Goal: Task Accomplishment & Management: Use online tool/utility

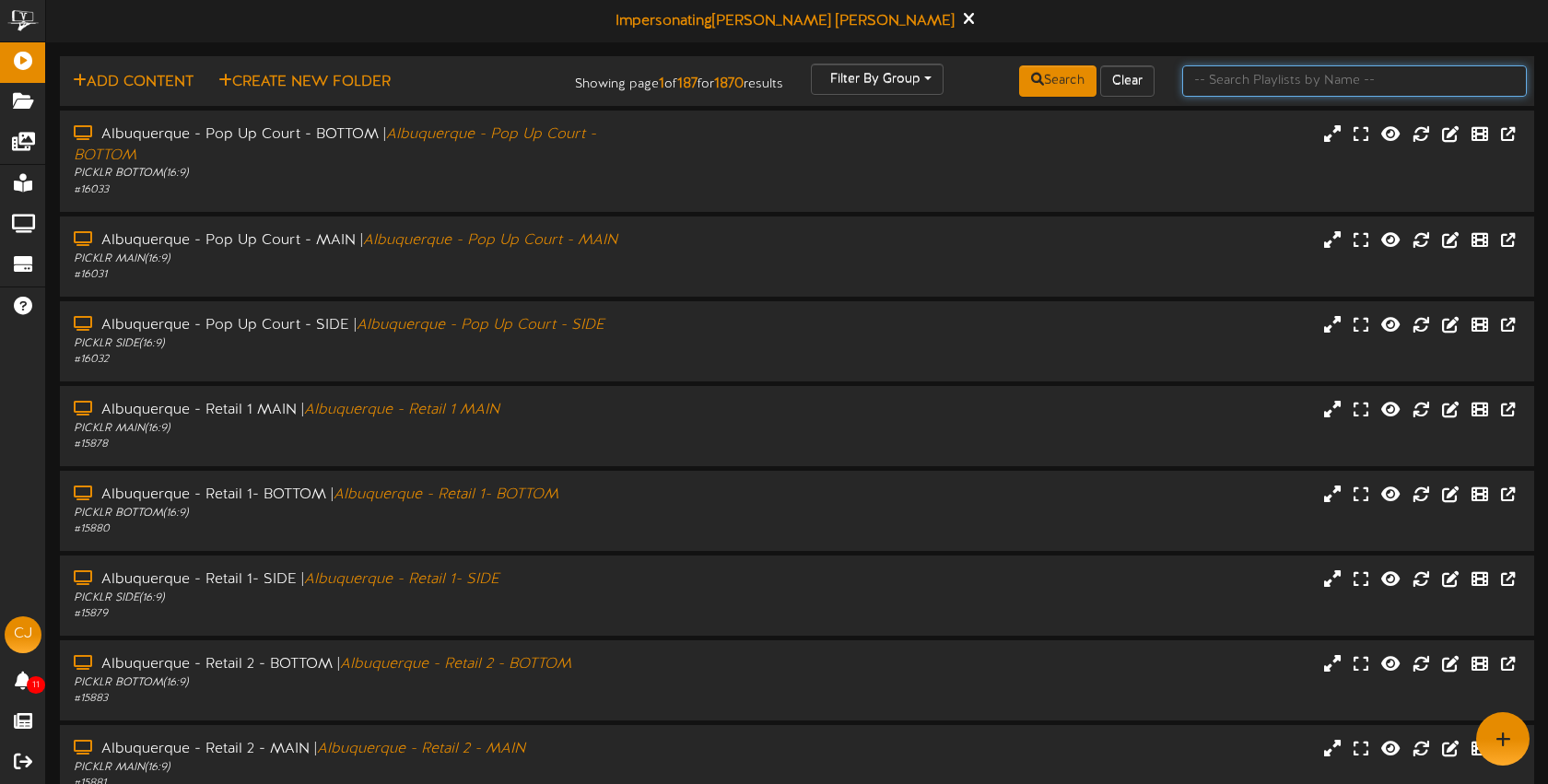
click at [1204, 76] on input "text" at bounding box center [1354, 81] width 345 height 32
type input "[PERSON_NAME]"
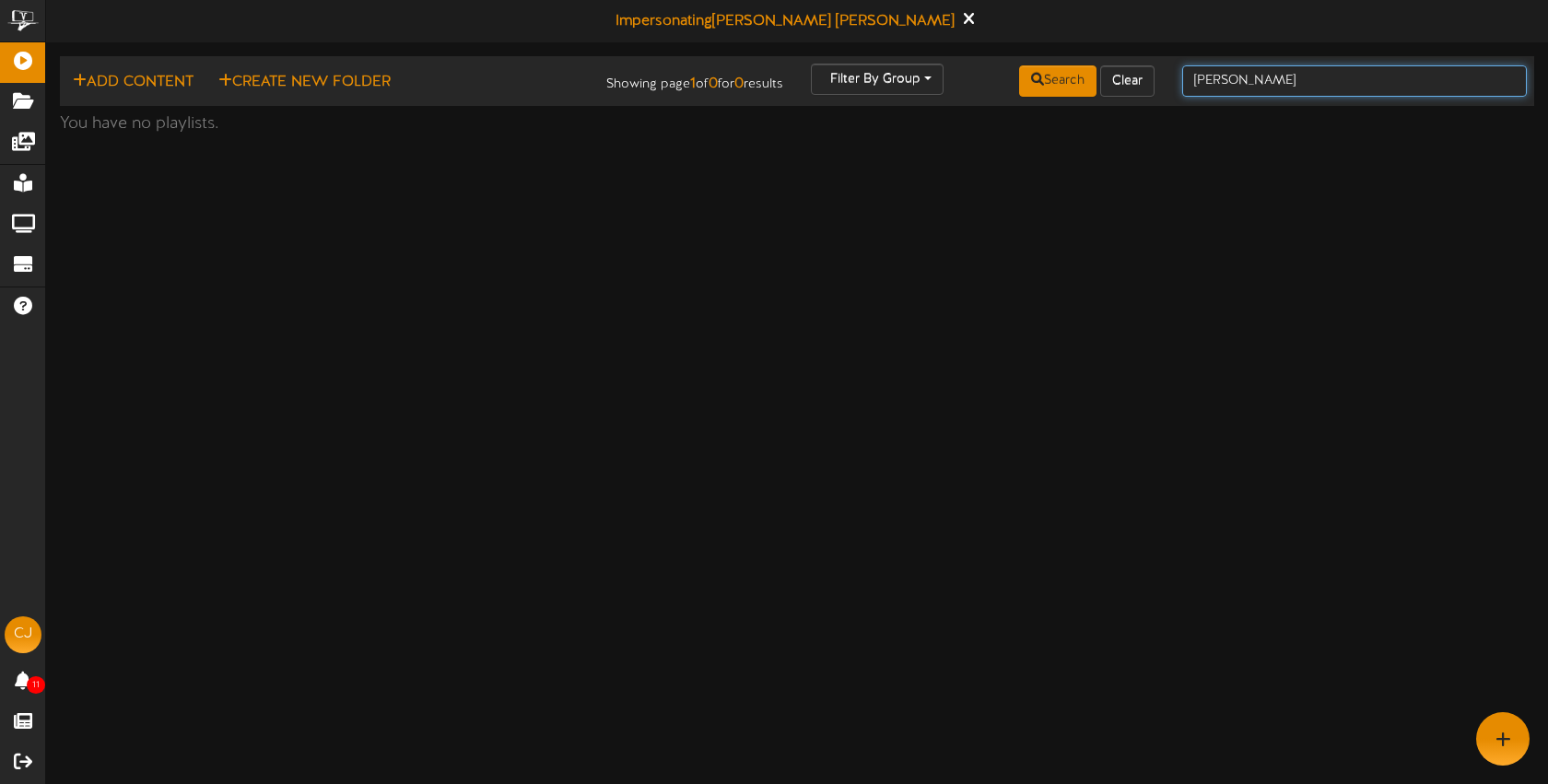
drag, startPoint x: 1247, startPoint y: 78, endPoint x: 1180, endPoint y: 78, distance: 67.0
click at [1180, 78] on div "[PERSON_NAME]" at bounding box center [1354, 81] width 372 height 35
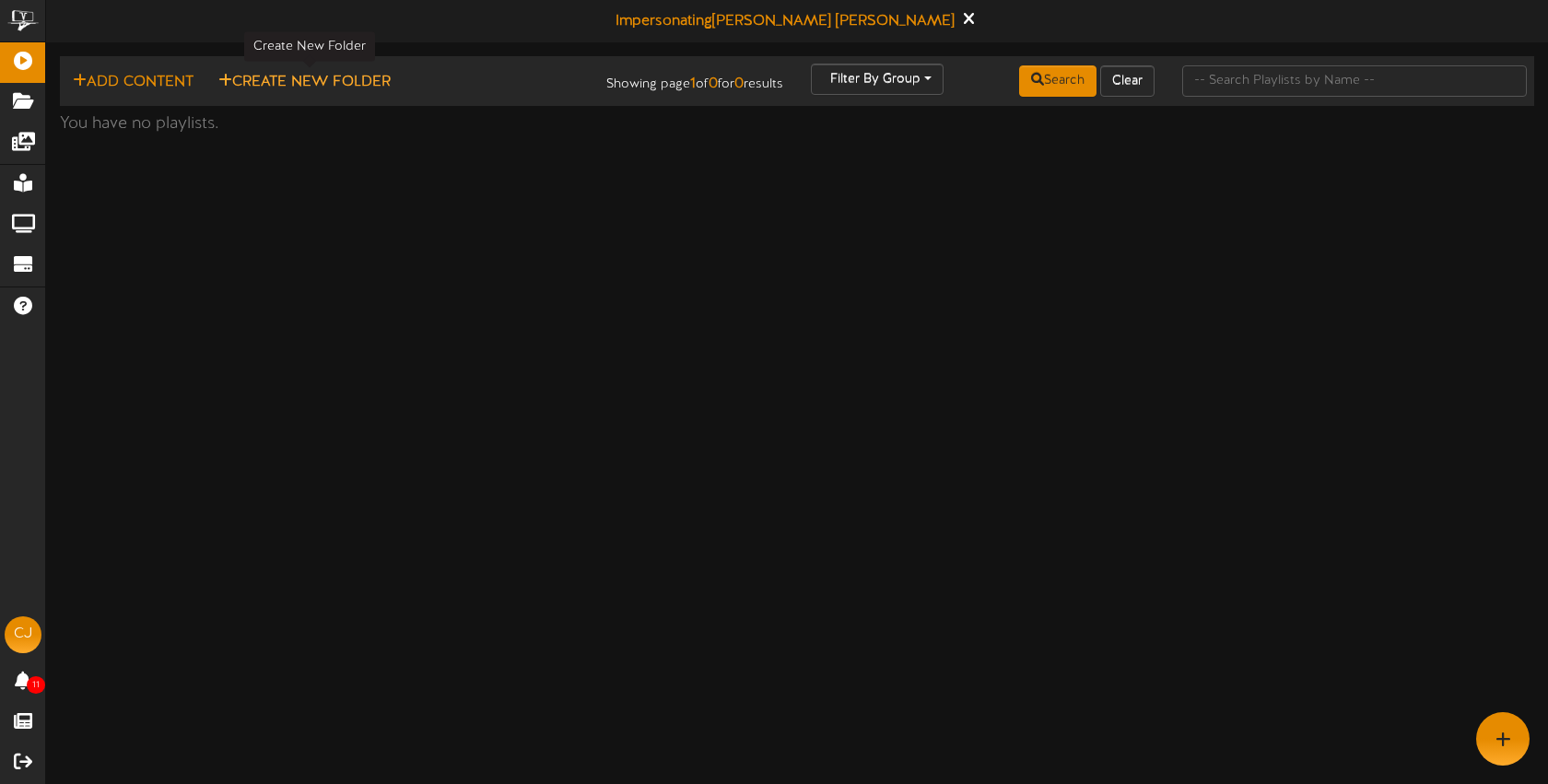
click at [289, 79] on button "Create New Folder" at bounding box center [305, 83] width 184 height 23
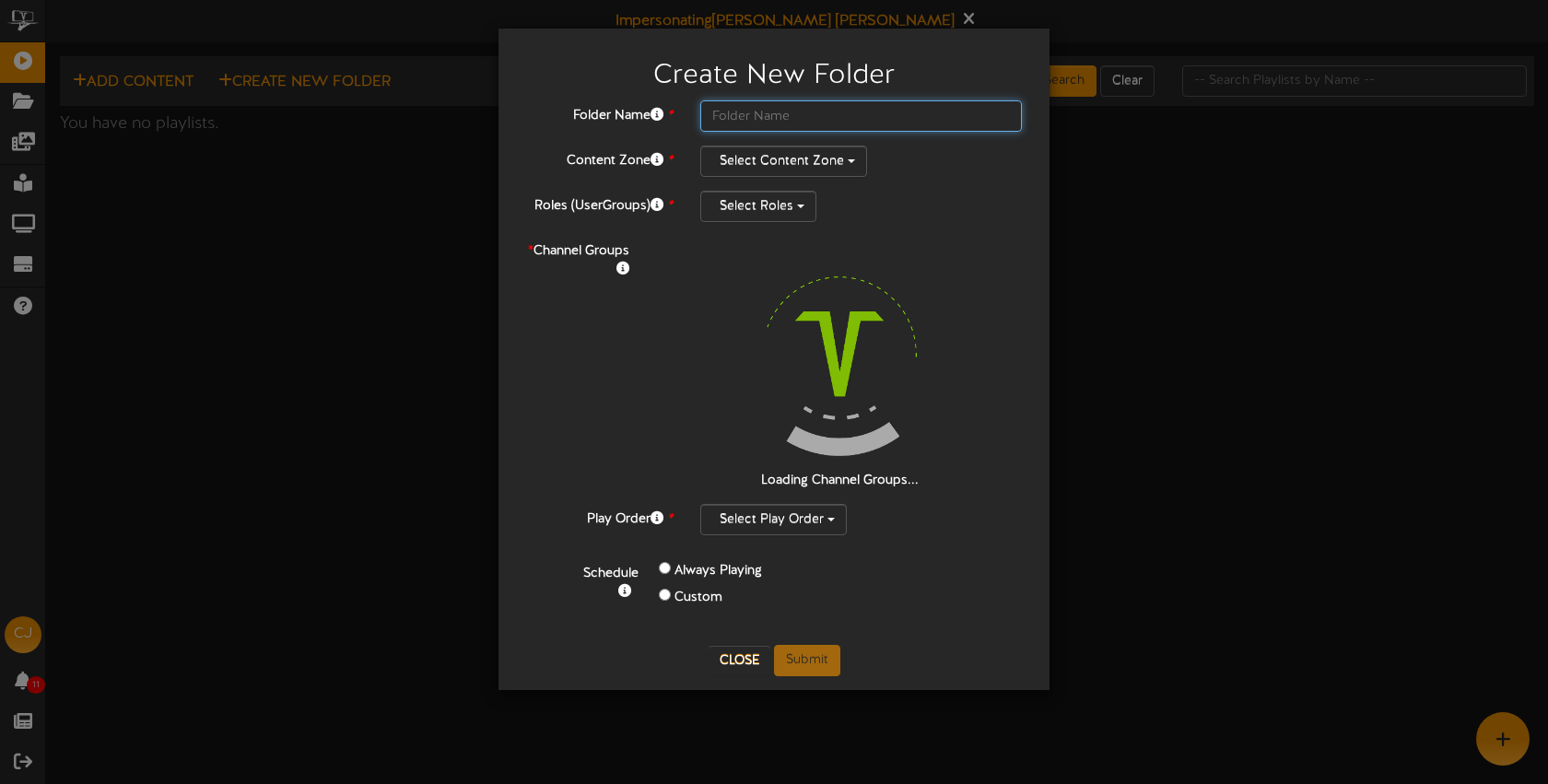
click at [751, 104] on input "text" at bounding box center [861, 116] width 322 height 32
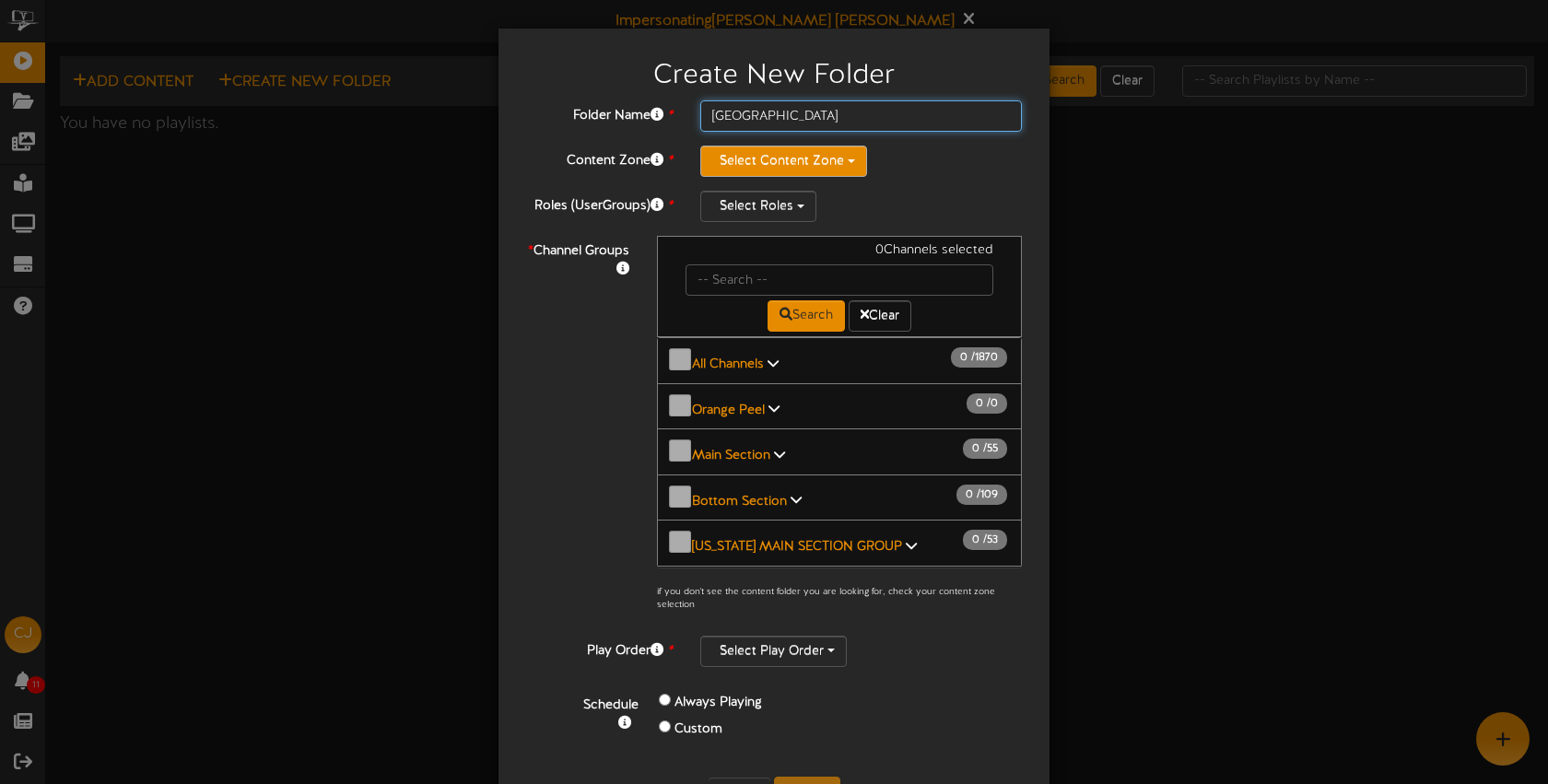
type input "[GEOGRAPHIC_DATA]"
click at [741, 154] on button "Select Content Zone" at bounding box center [784, 161] width 167 height 32
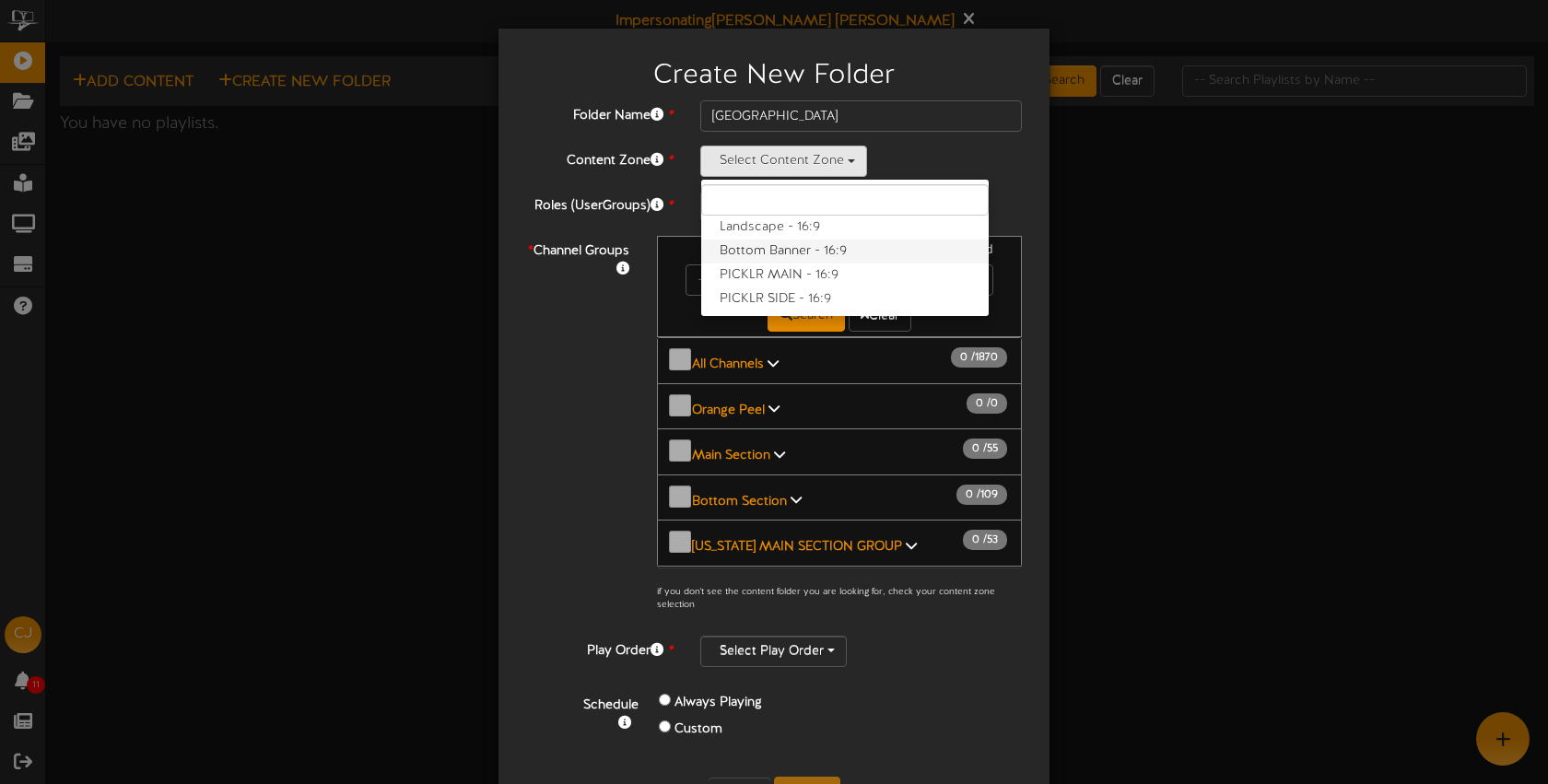
click at [770, 261] on label "Bottom Banner - 16:9" at bounding box center [845, 251] width 287 height 24
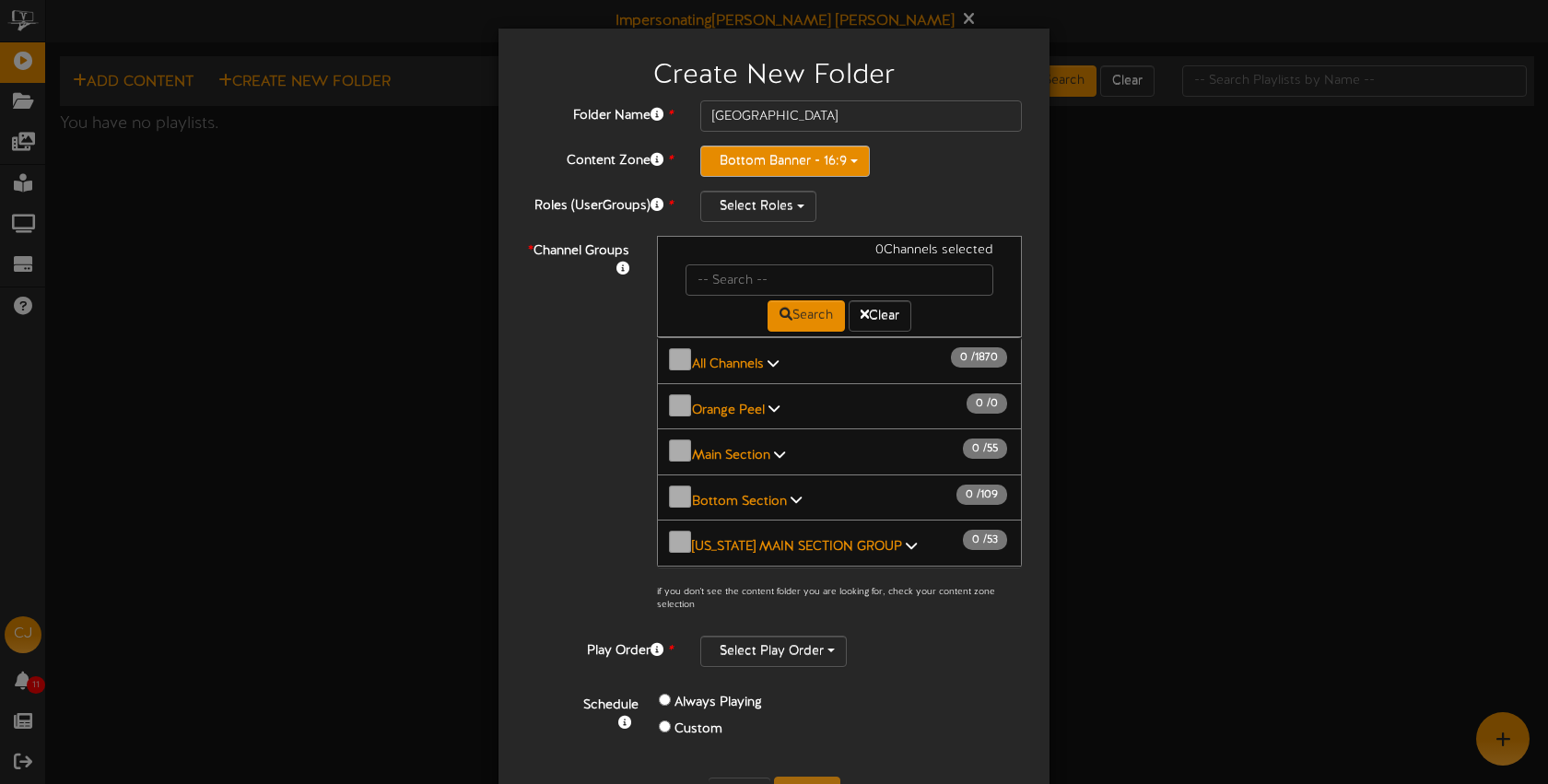
click at [814, 156] on button "Bottom Banner - 16:9" at bounding box center [785, 161] width 169 height 32
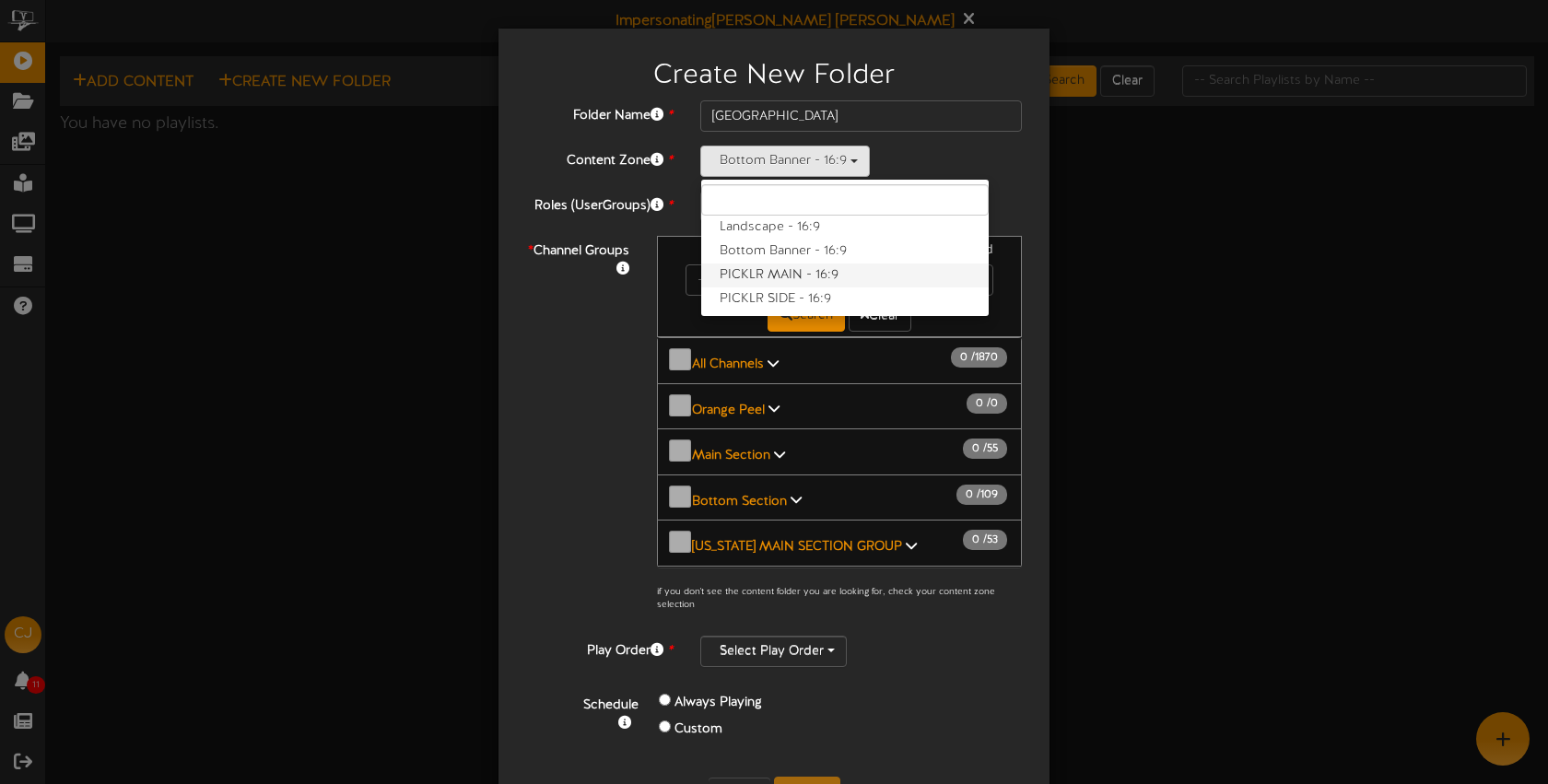
click at [786, 273] on label "PICKLR MAIN - 16:9" at bounding box center [845, 275] width 287 height 24
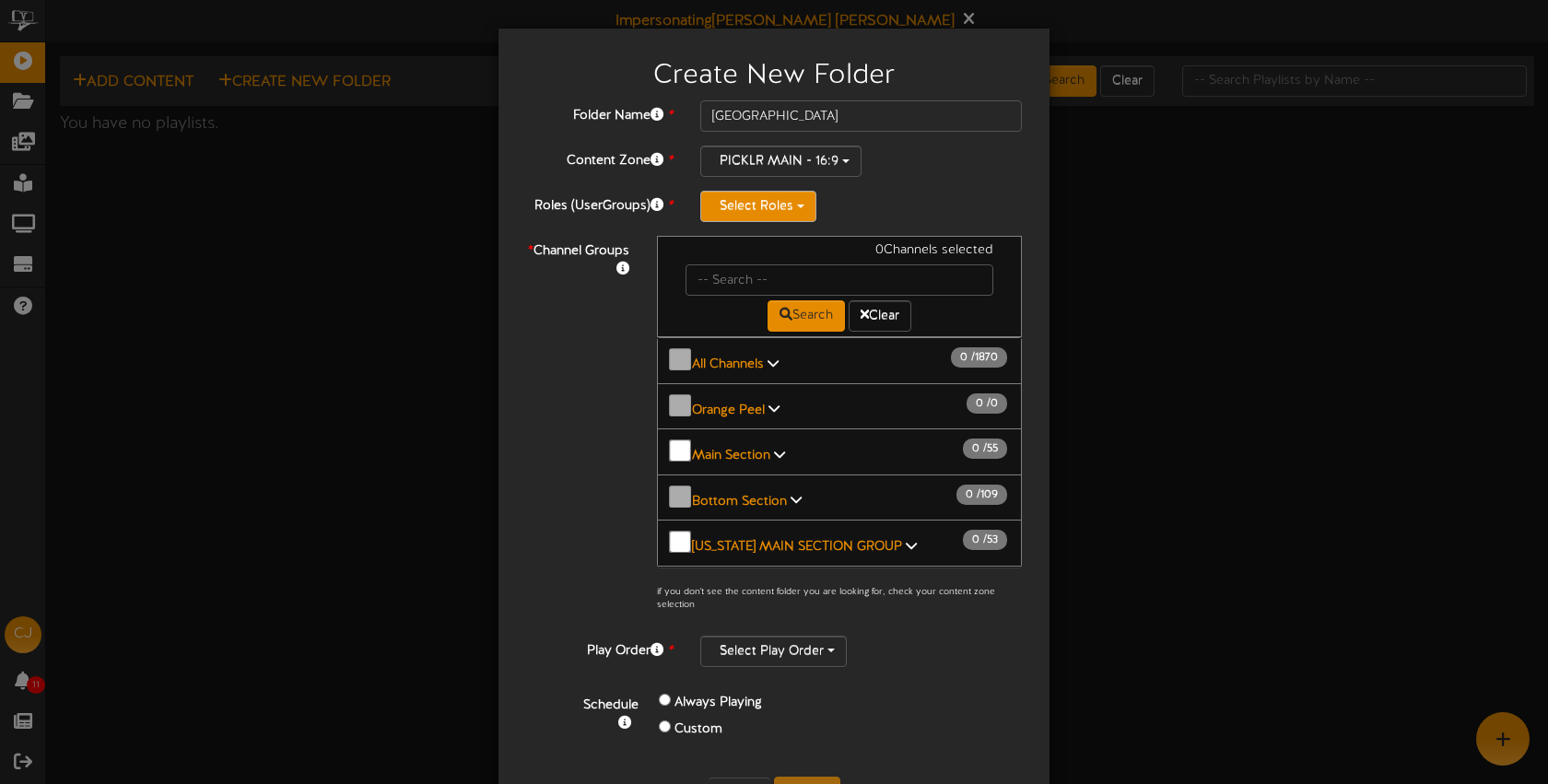
click at [781, 206] on button "Select Roles" at bounding box center [758, 207] width 116 height 32
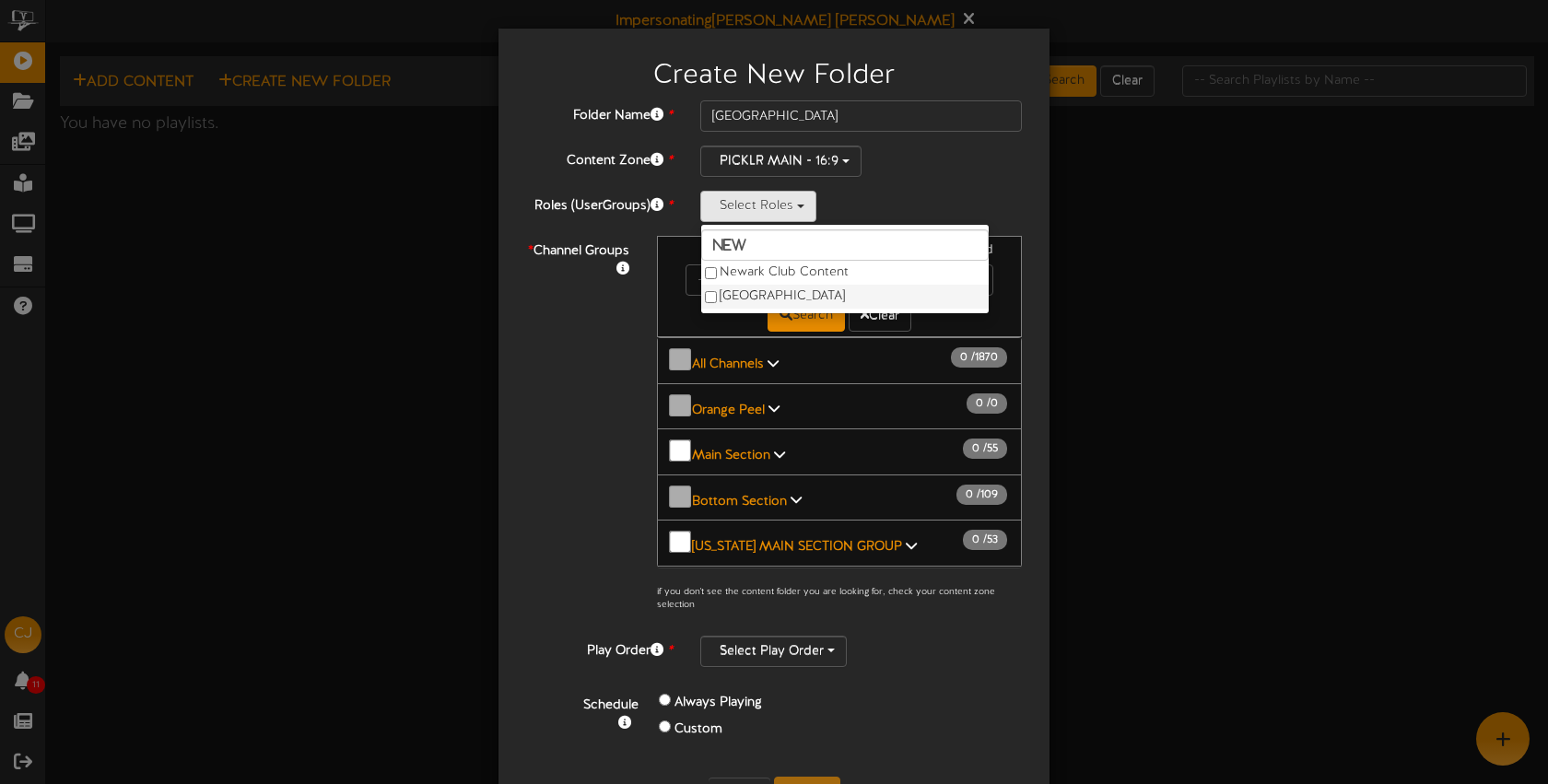
type input "new"
click at [739, 295] on label "Newtown" at bounding box center [845, 296] width 287 height 24
click at [879, 213] on div "Newtown new Newark Club Content Newtown" at bounding box center [861, 207] width 322 height 32
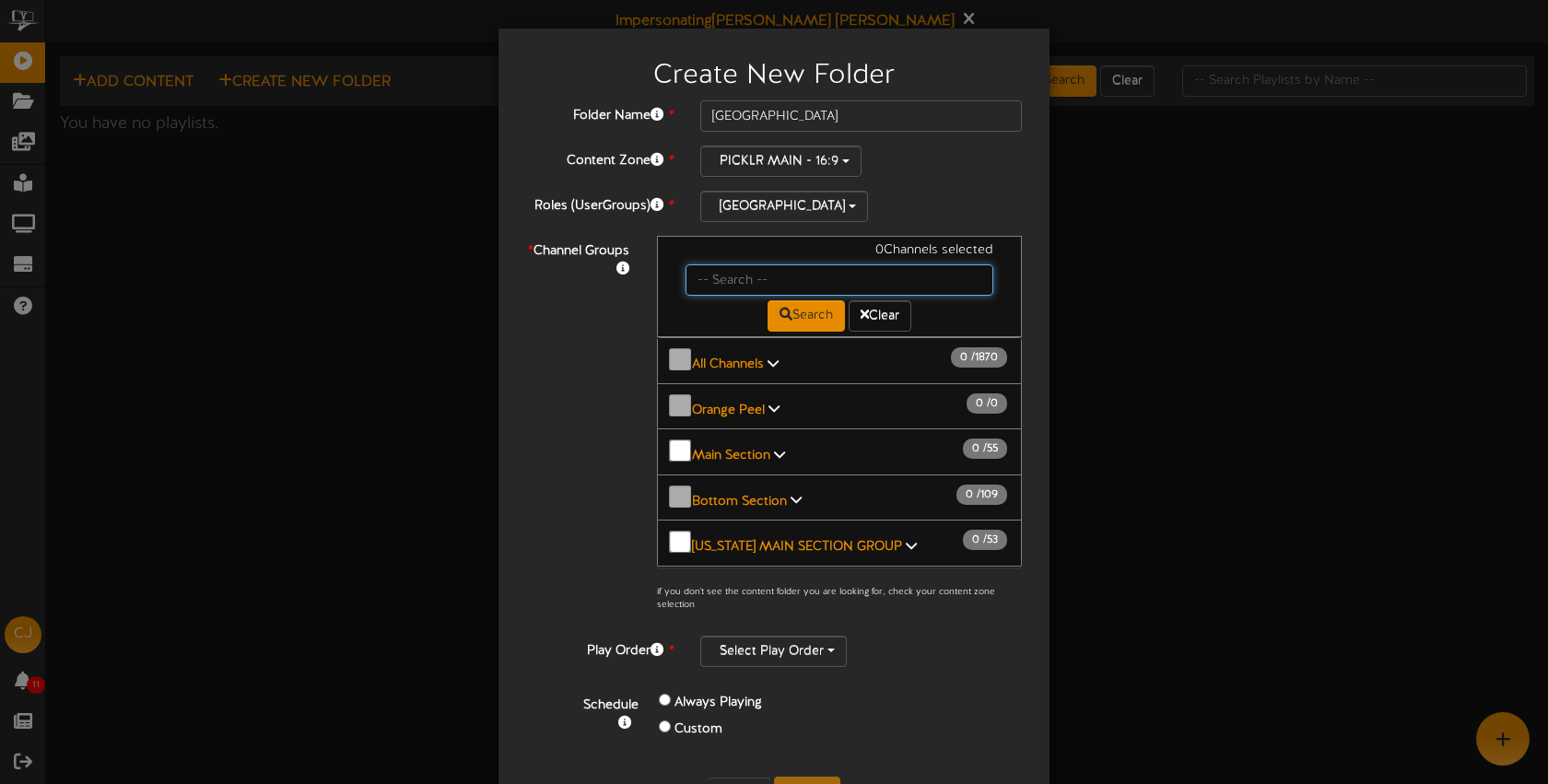
click at [841, 274] on input "text" at bounding box center [839, 280] width 307 height 32
type input "newtown"
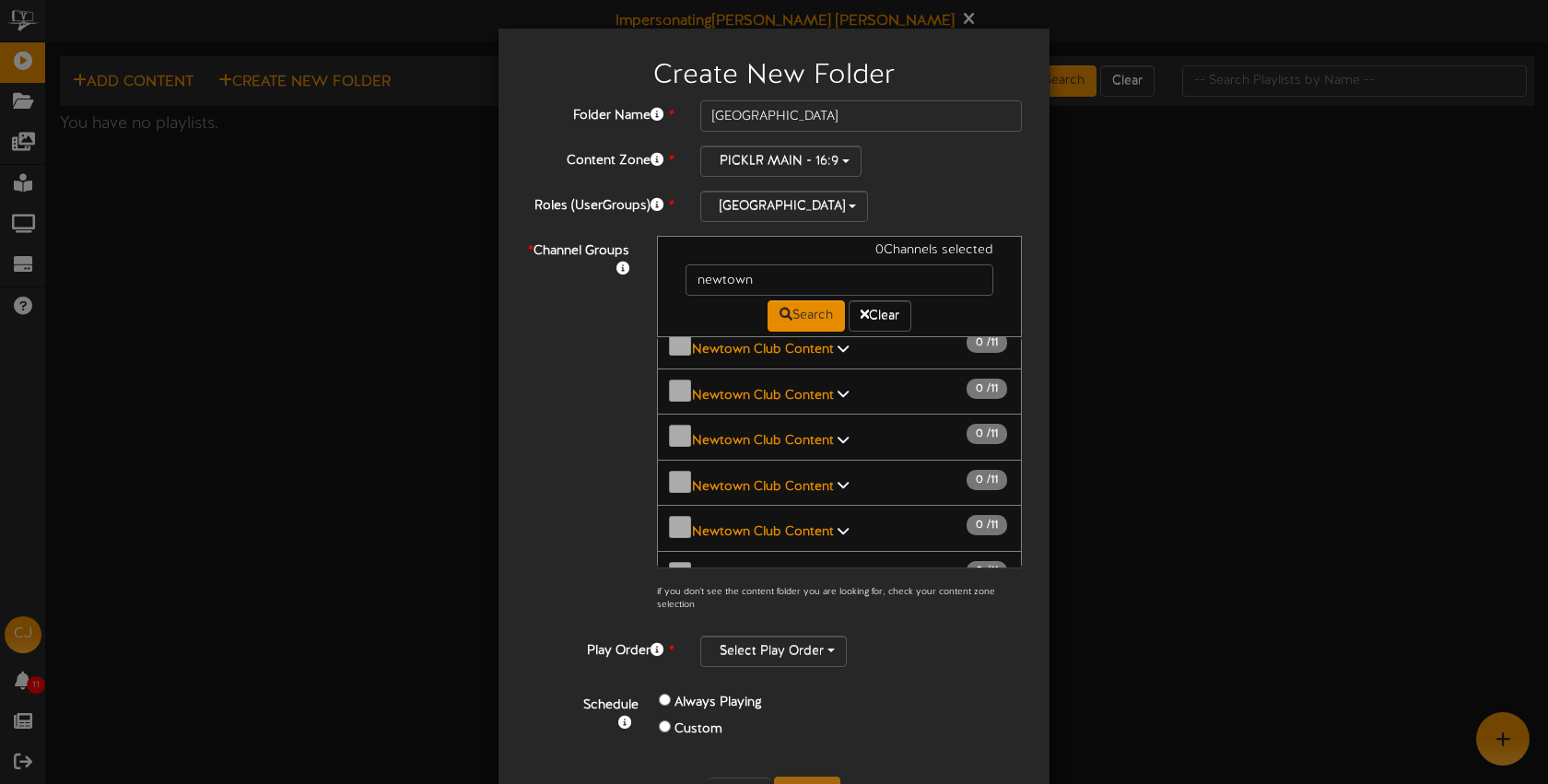
scroll to position [1817, 0]
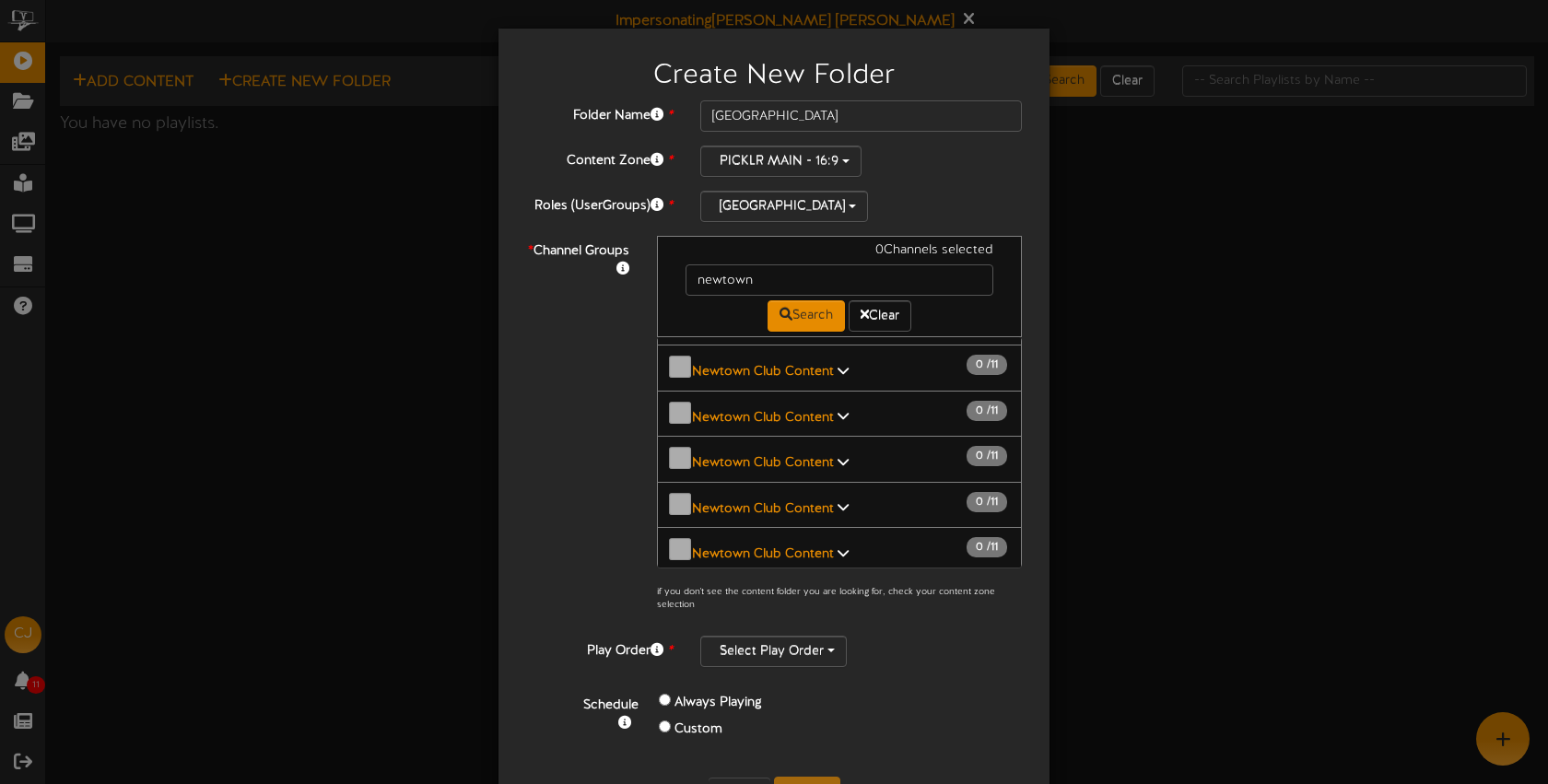
click at [770, 639] on b "[GEOGRAPHIC_DATA]" at bounding box center [754, 646] width 125 height 13
click at [1170, 324] on div "Create New Folder Folder Name * Newtown Content Zone * PICKLR MAIN - 16:9 Lands…" at bounding box center [774, 392] width 1548 height 784
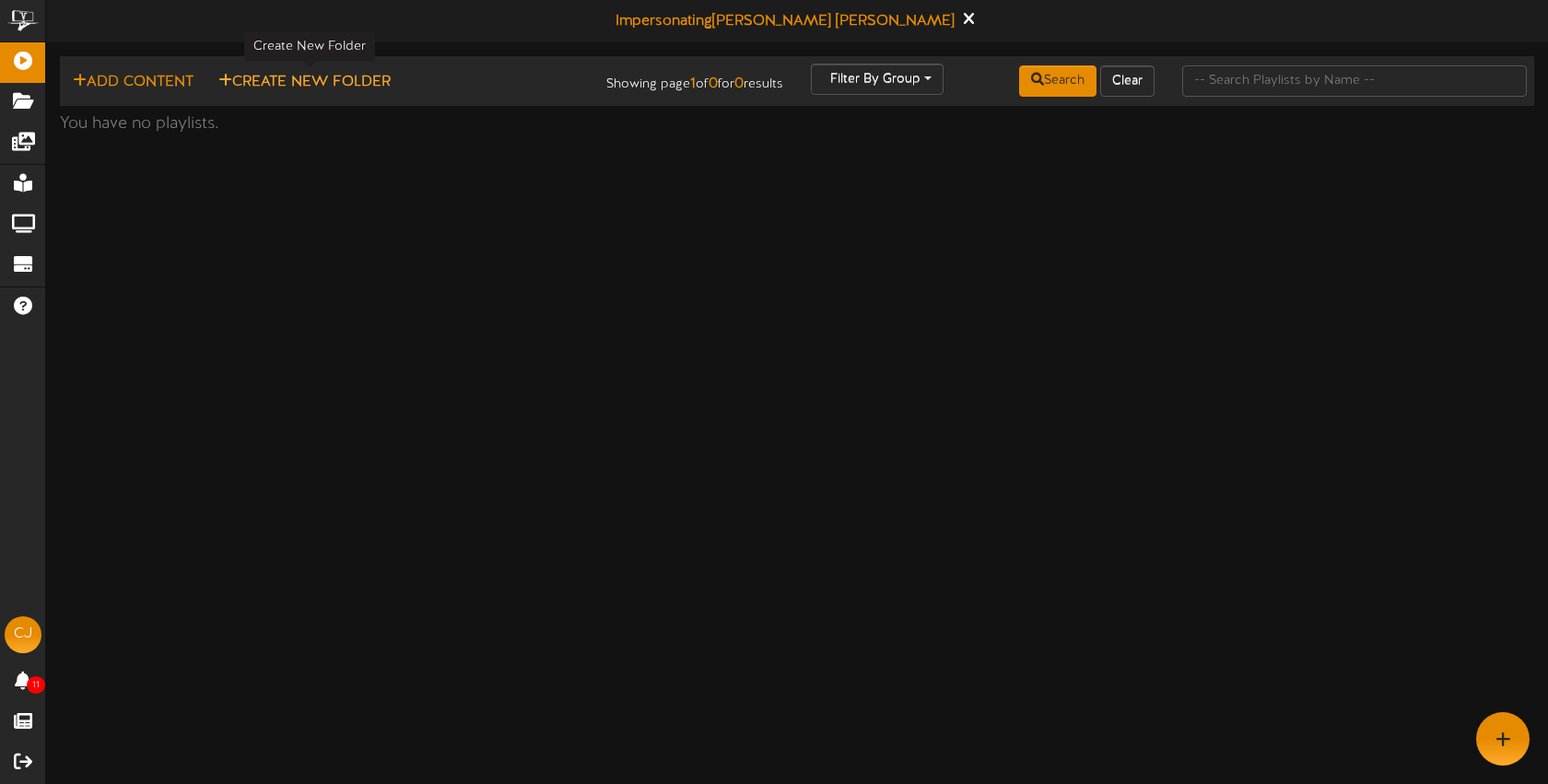
click at [362, 81] on button "Create New Folder" at bounding box center [305, 83] width 184 height 23
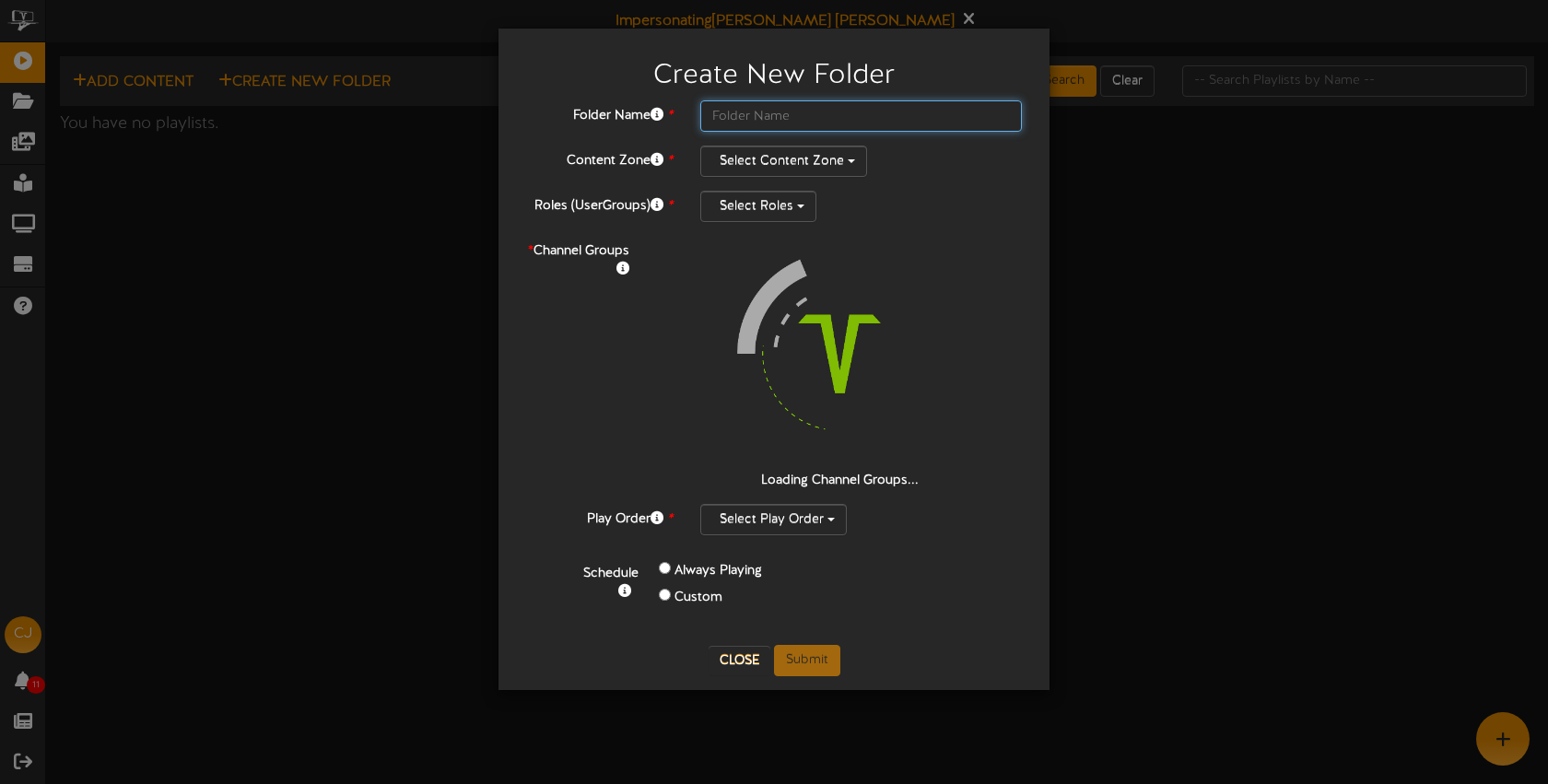
click at [790, 118] on input "text" at bounding box center [861, 116] width 322 height 32
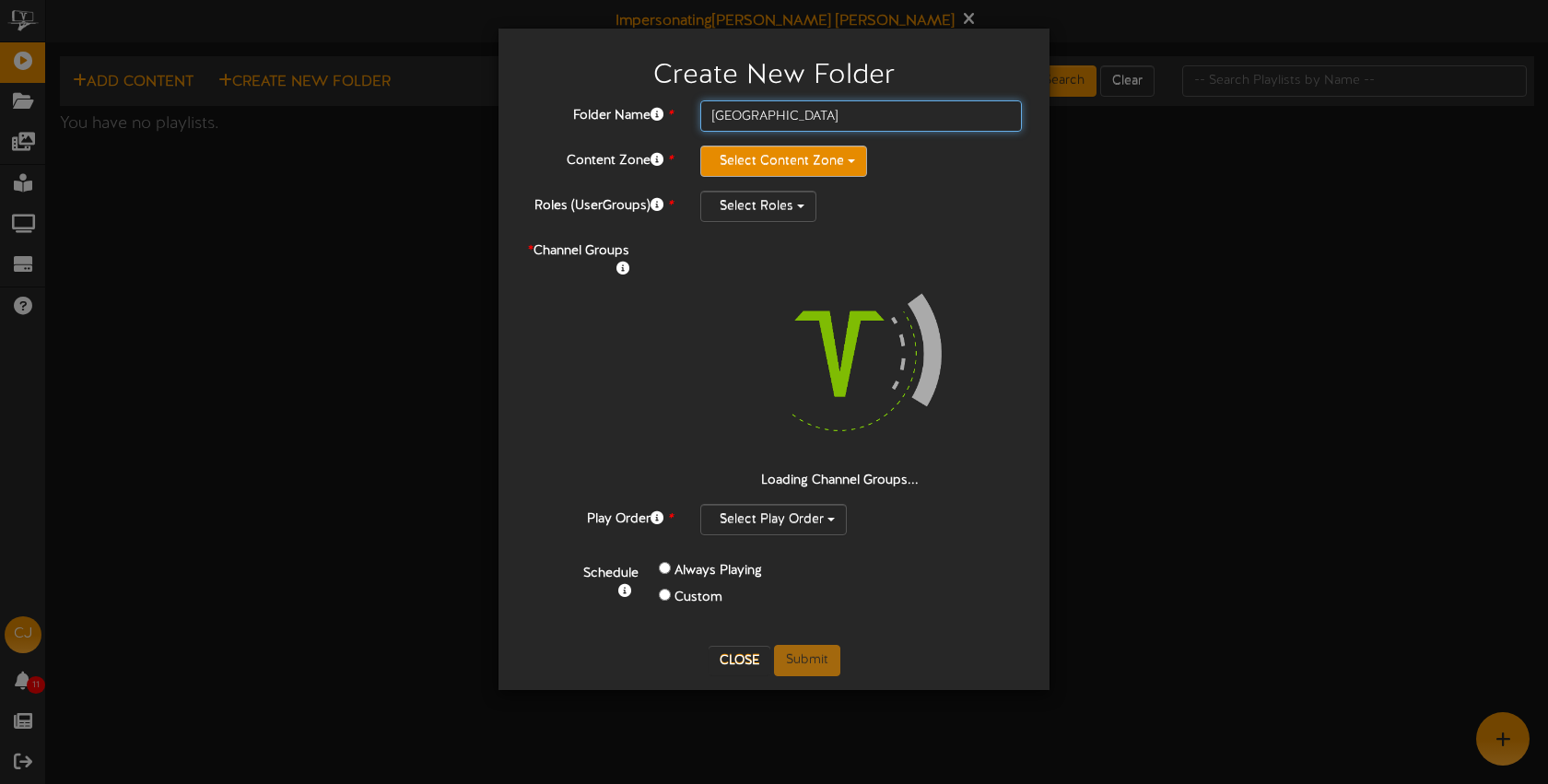
type input "Newtown"
click at [811, 157] on button "Select Content Zone" at bounding box center [784, 161] width 167 height 32
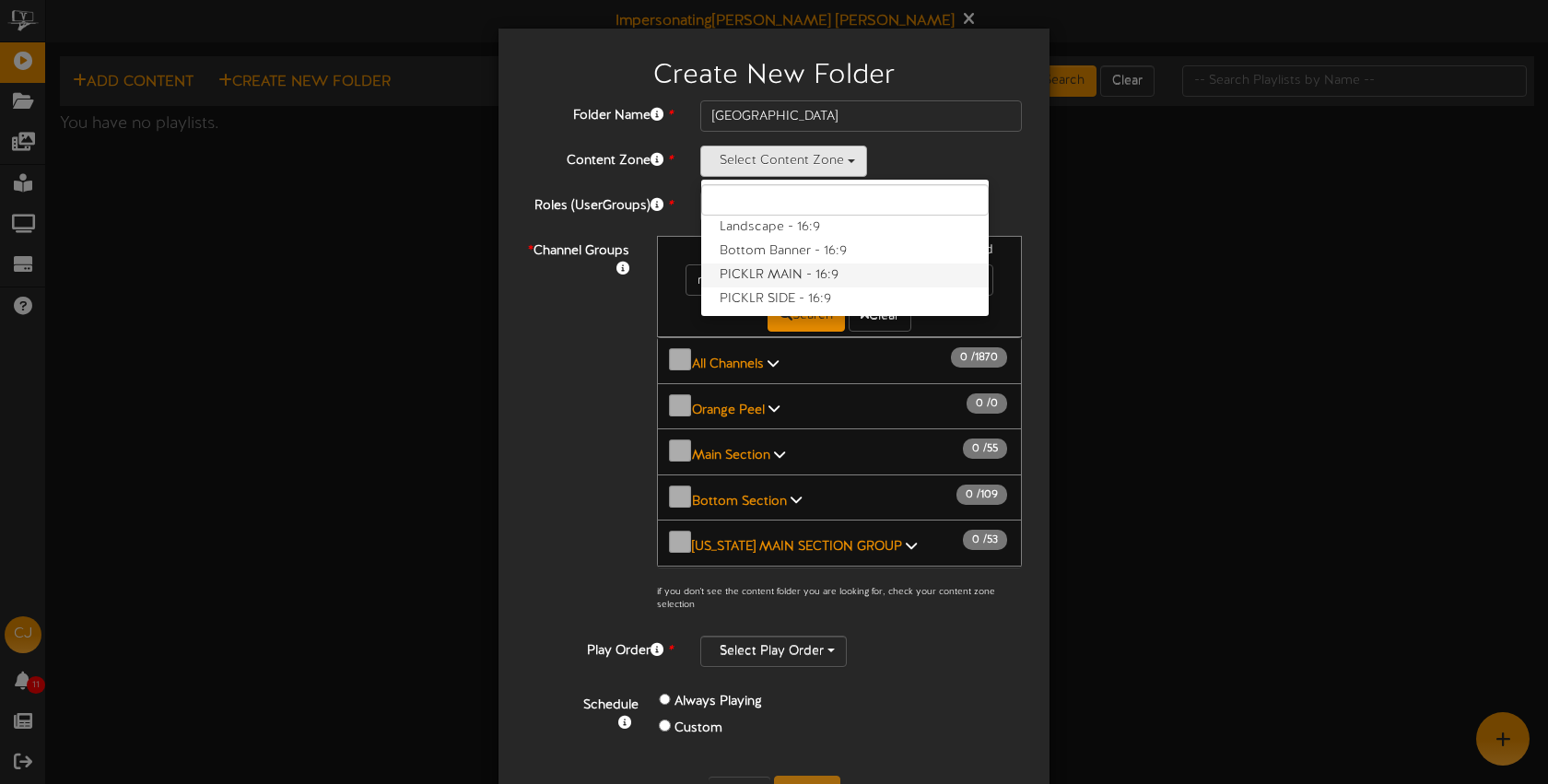
click at [786, 265] on label "PICKLR MAIN - 16:9" at bounding box center [845, 275] width 287 height 24
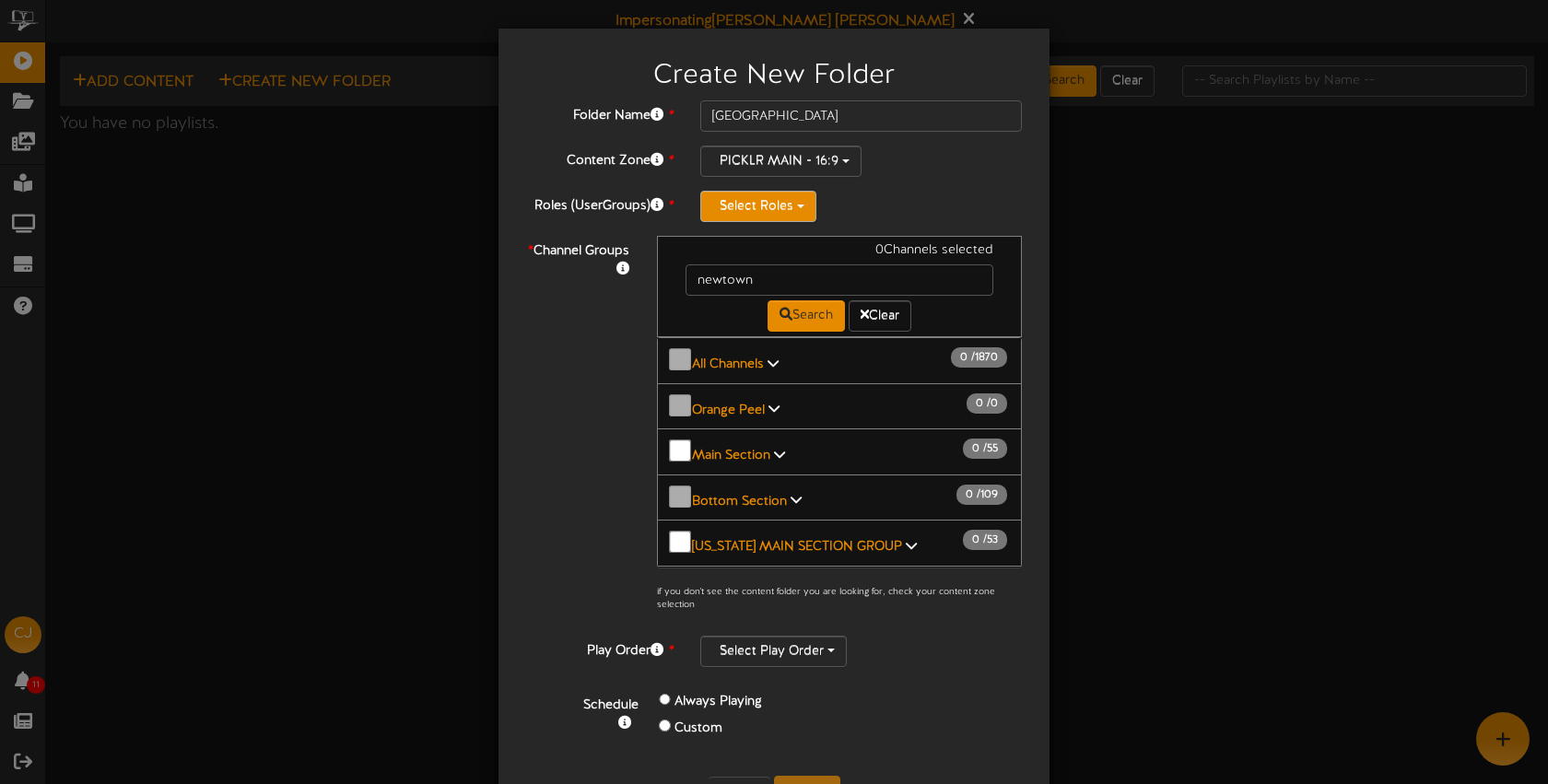
click at [788, 211] on button "Select Roles" at bounding box center [758, 207] width 116 height 32
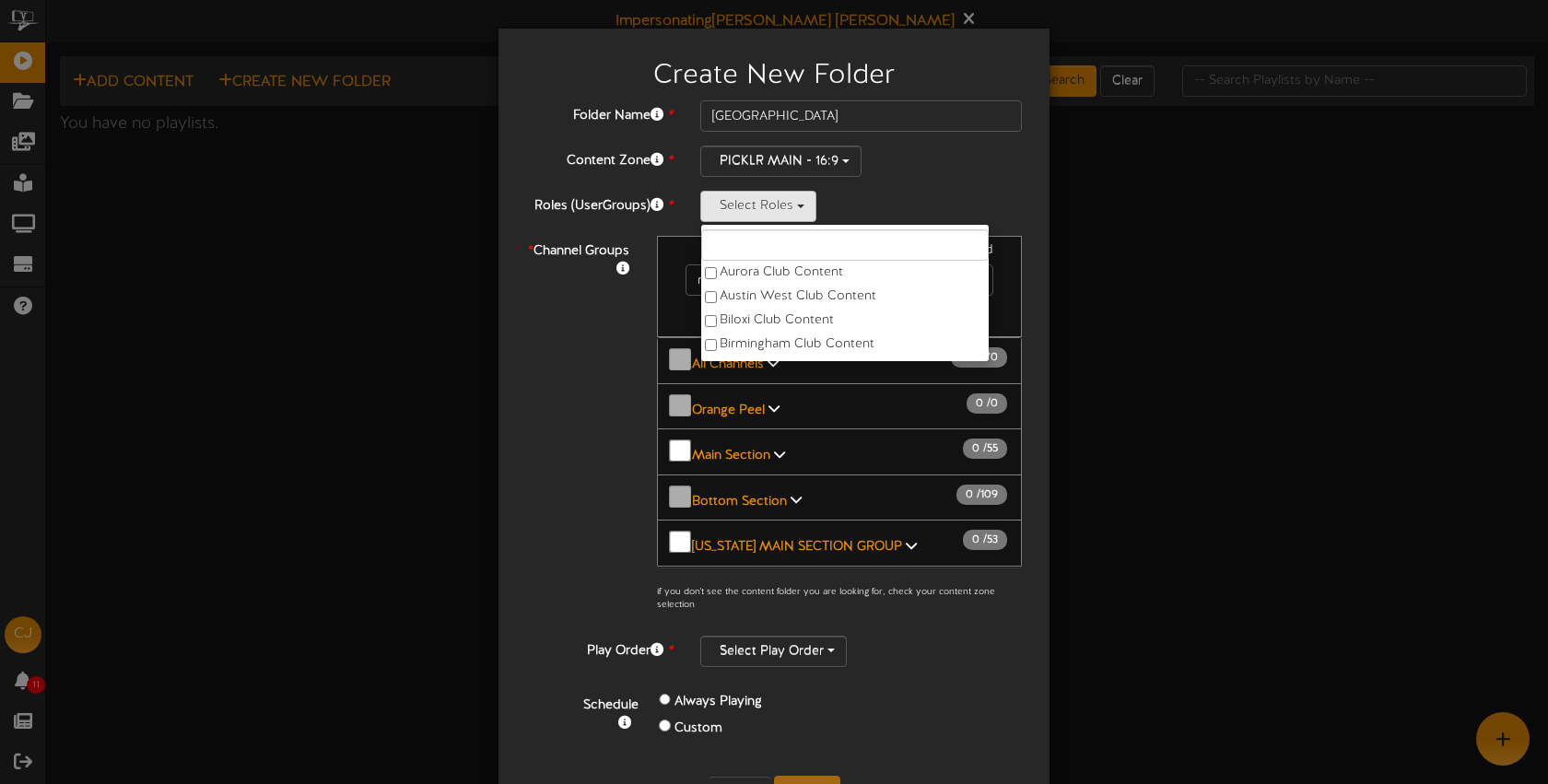
click at [828, 205] on div "Select Roles Aurora Club Content Austin West Club Content Biloxi Club Content B…" at bounding box center [861, 207] width 322 height 32
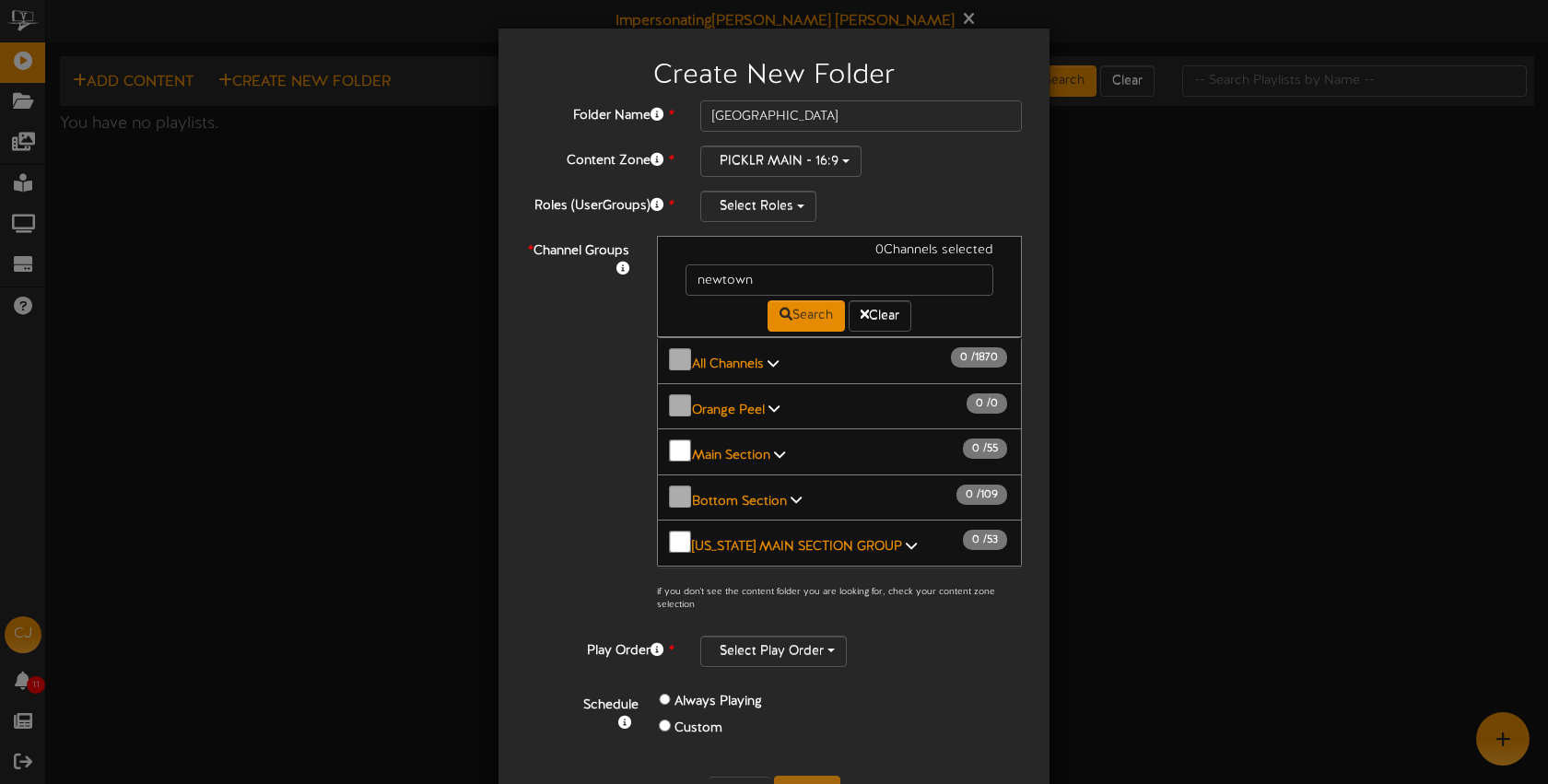
click at [34, 76] on div "Create New Folder Folder Name * Newtown Content Zone * PICKLR MAIN - 16:9 Lands…" at bounding box center [774, 392] width 1548 height 784
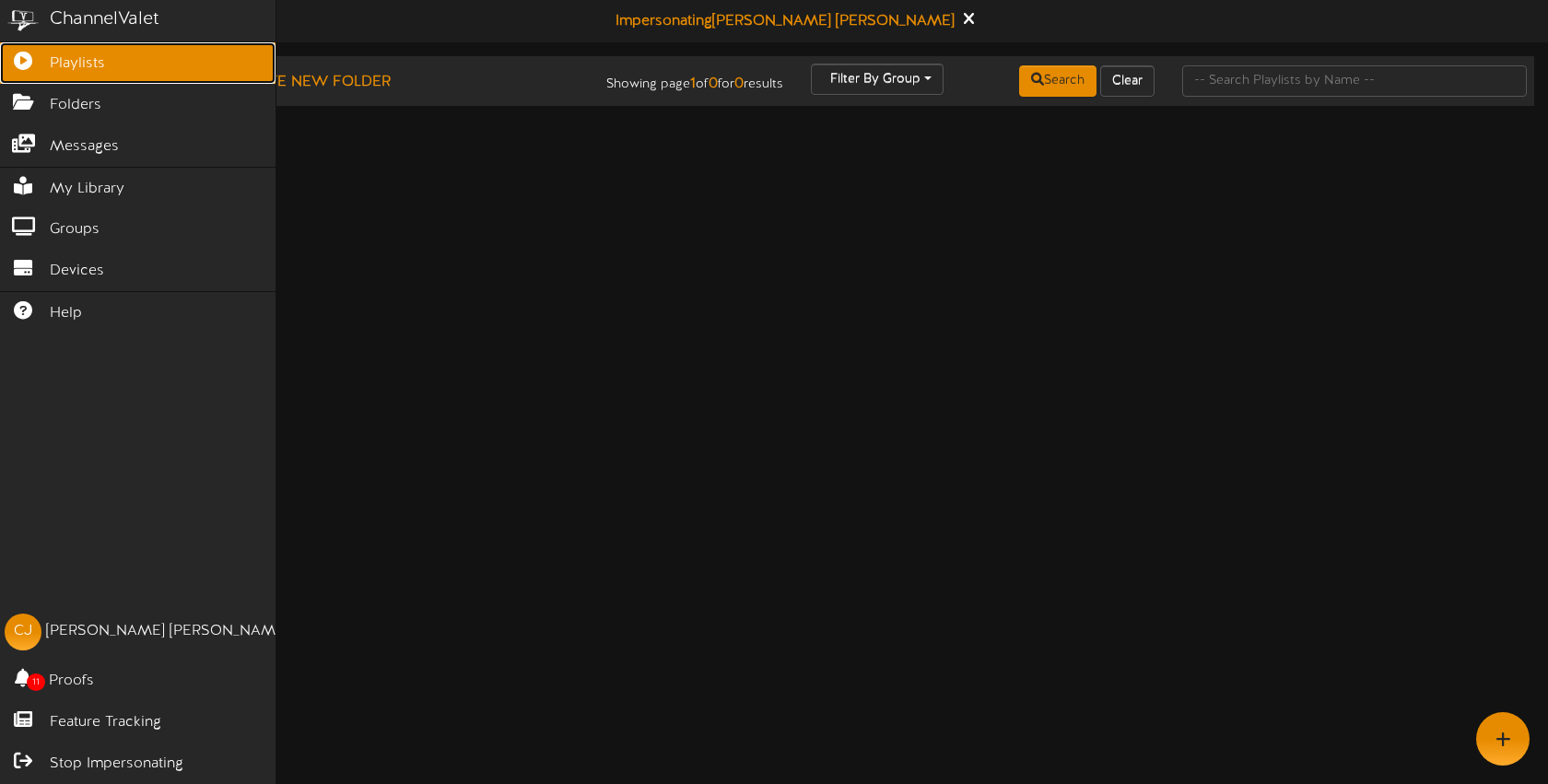
click at [34, 75] on link "Playlists" at bounding box center [137, 62] width 276 height 41
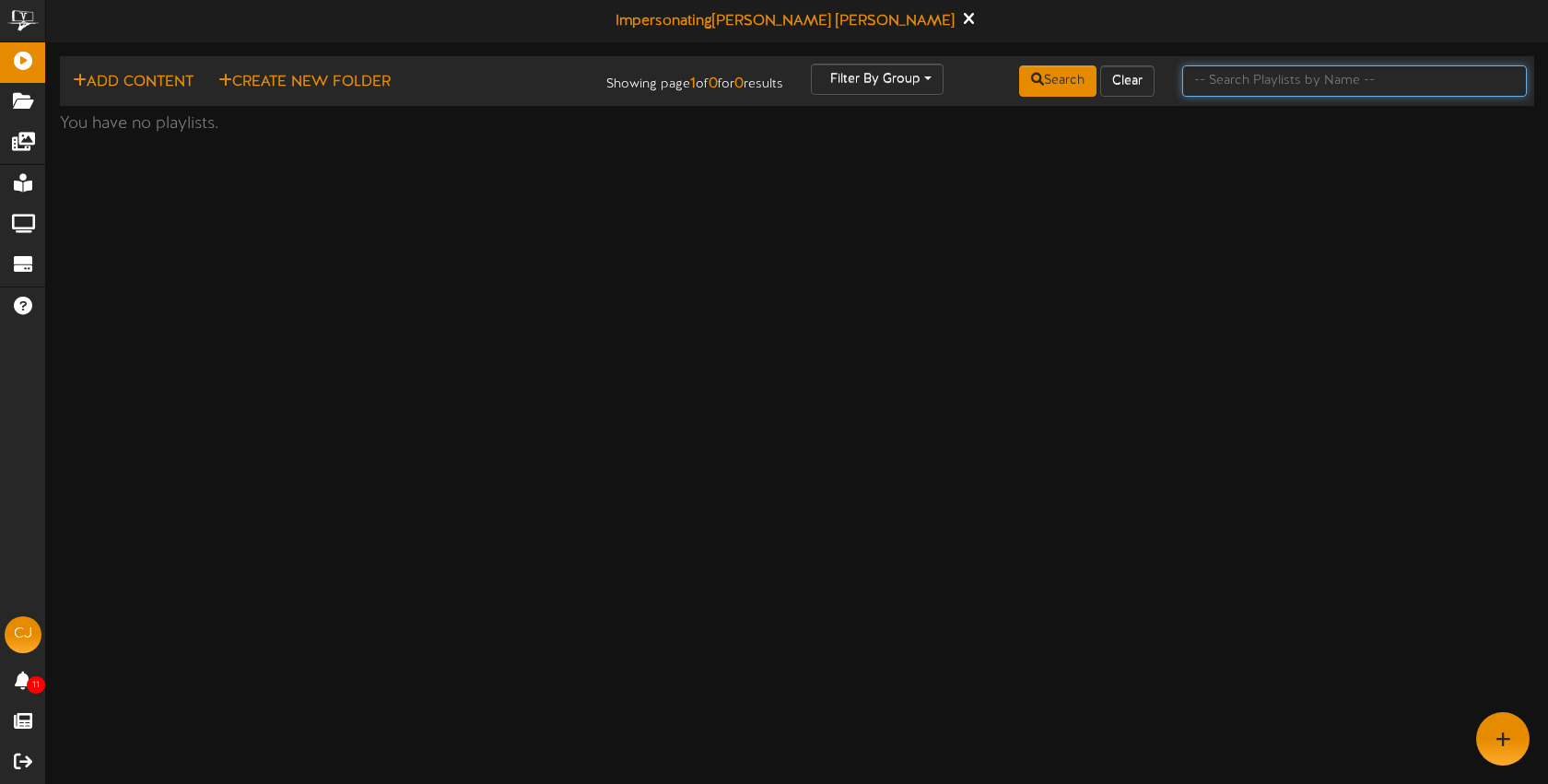
click at [1236, 86] on input "text" at bounding box center [1354, 81] width 345 height 32
type input "newtown"
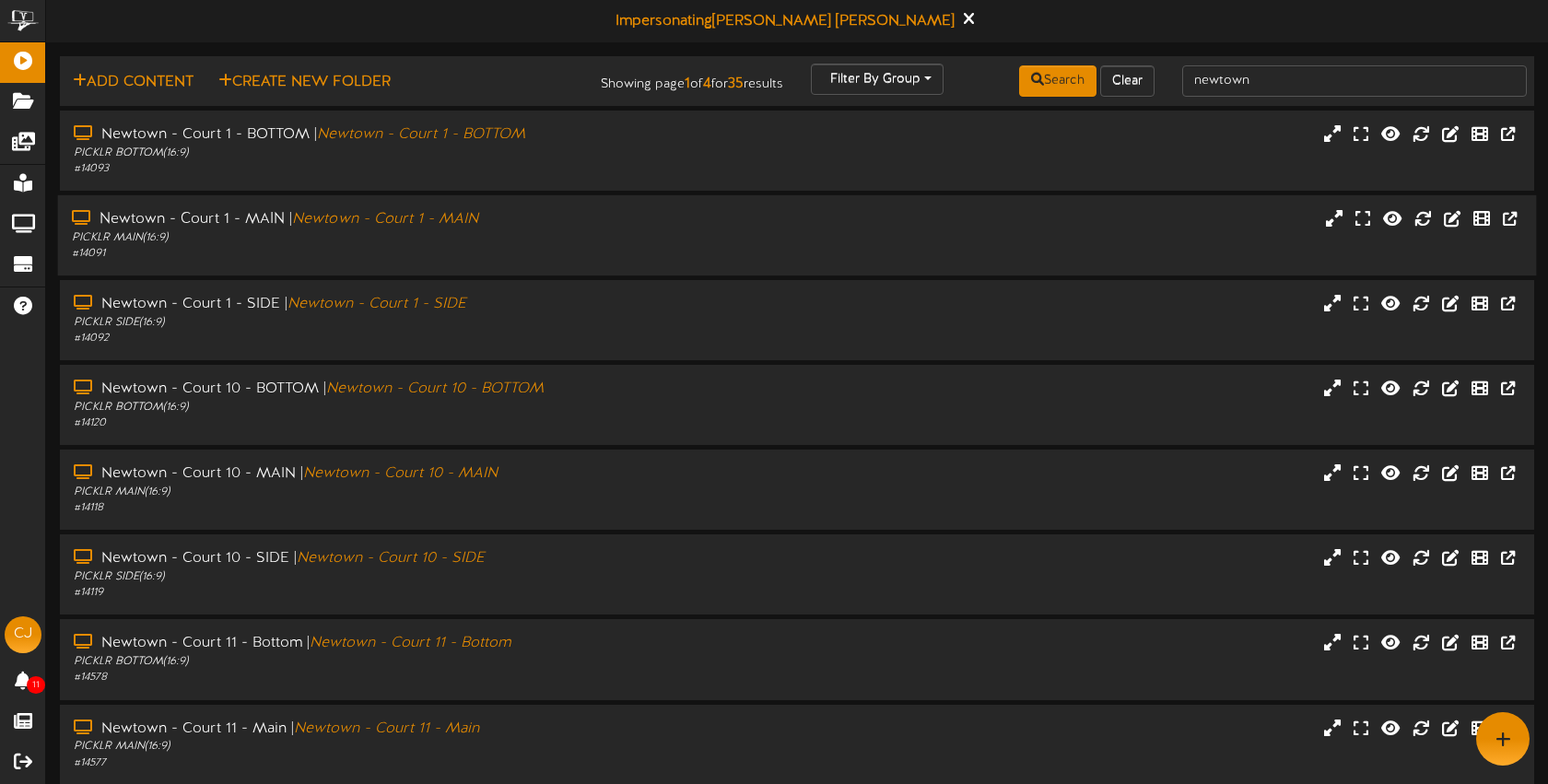
click at [768, 203] on div "Newtown - Court 1 - MAIN | Newtown - Court 1 - MAIN PICKLR MAIN ( 16:9 ) # 14091" at bounding box center [797, 234] width 1479 height 80
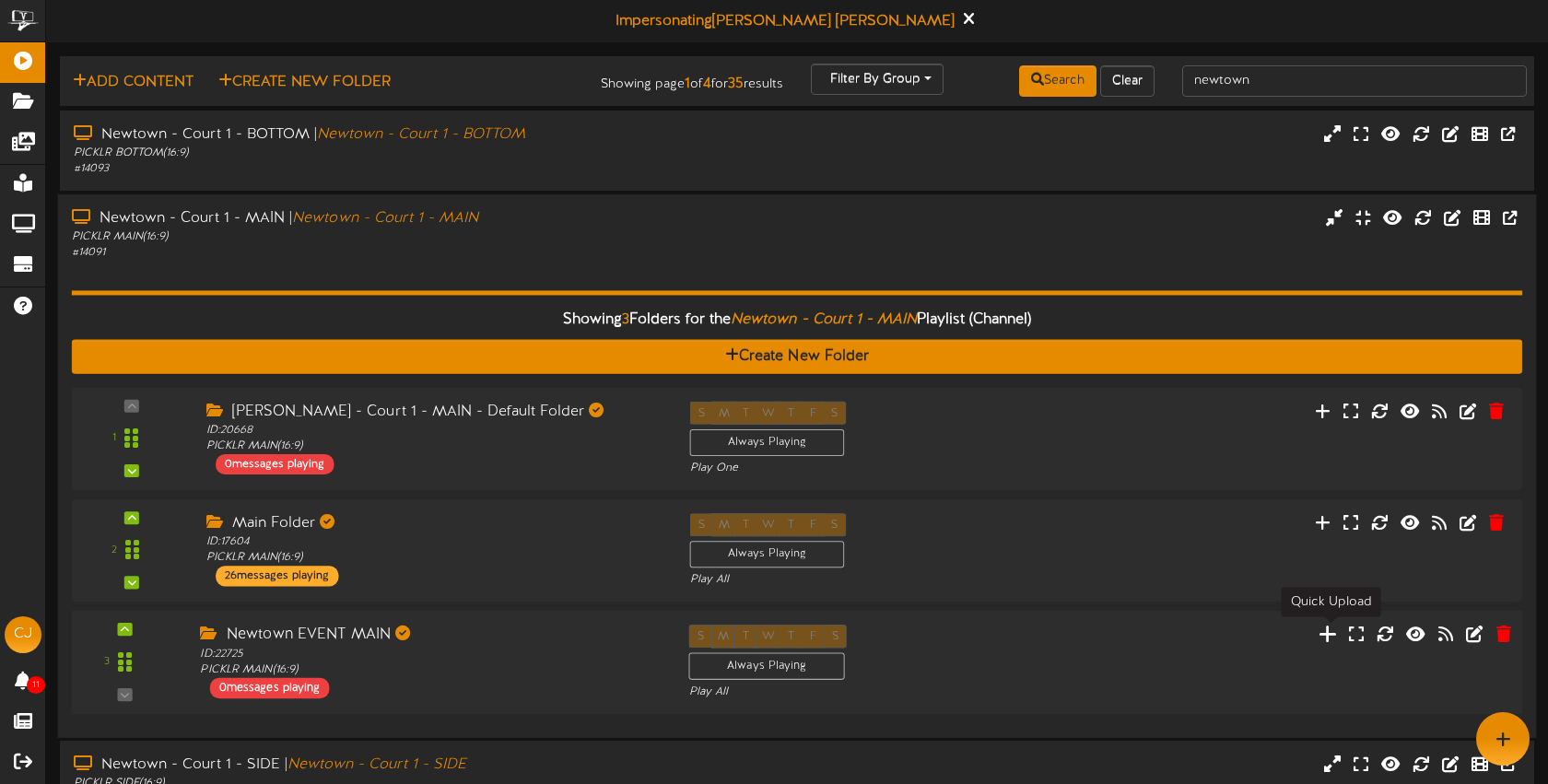
click at [1325, 626] on icon at bounding box center [1328, 633] width 19 height 20
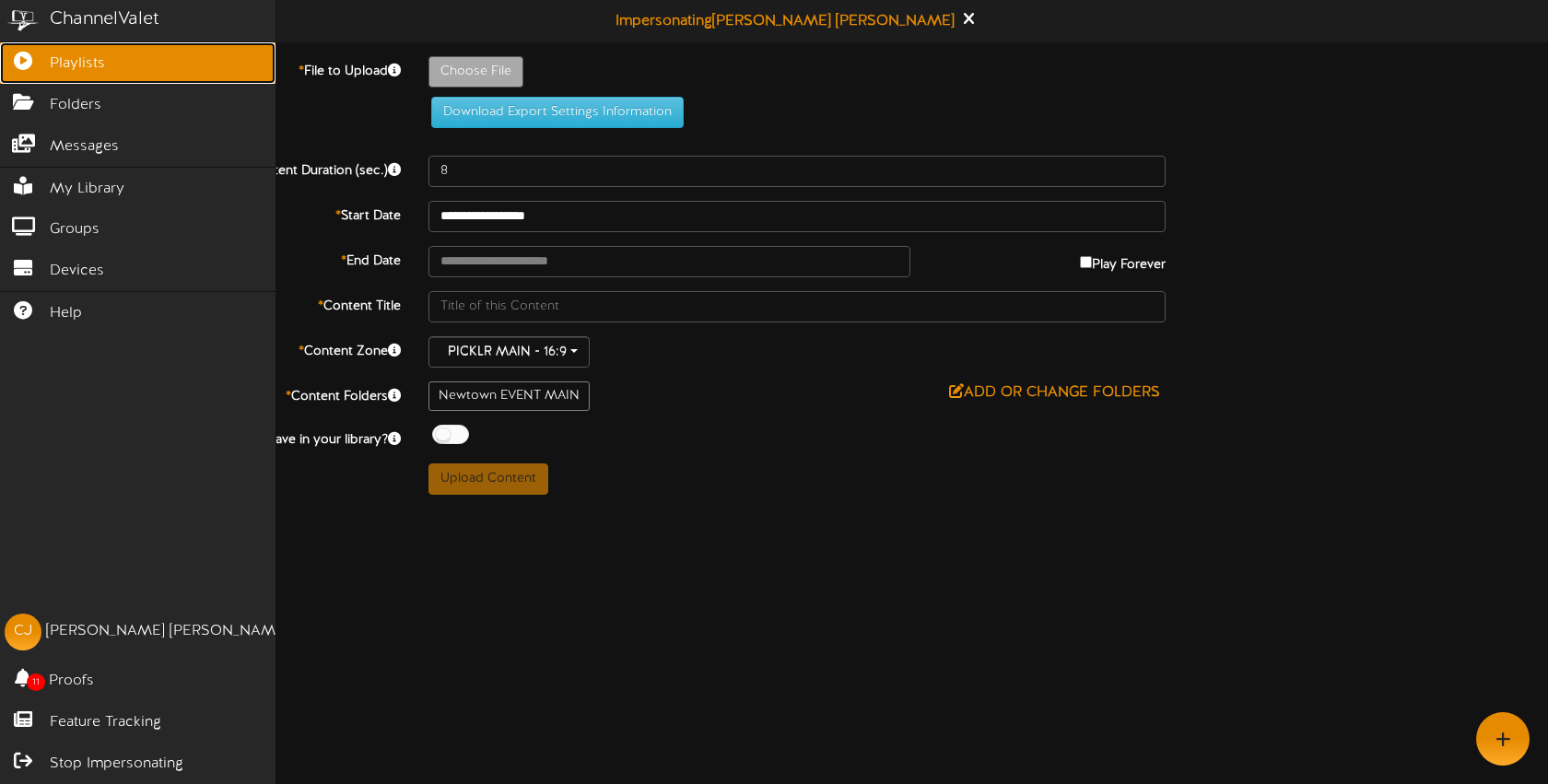
click at [30, 75] on link "Playlists" at bounding box center [137, 62] width 276 height 41
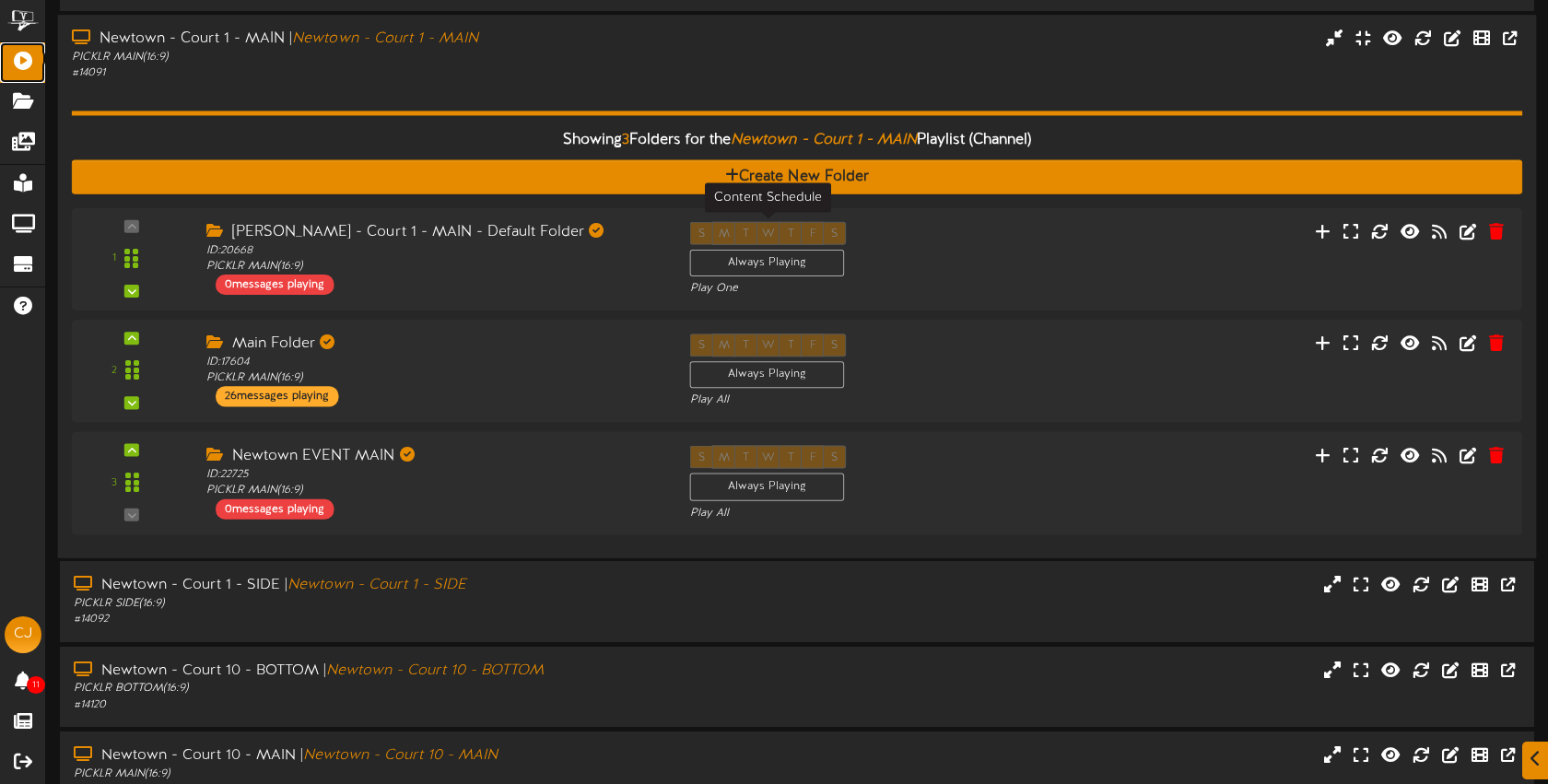
scroll to position [184, 0]
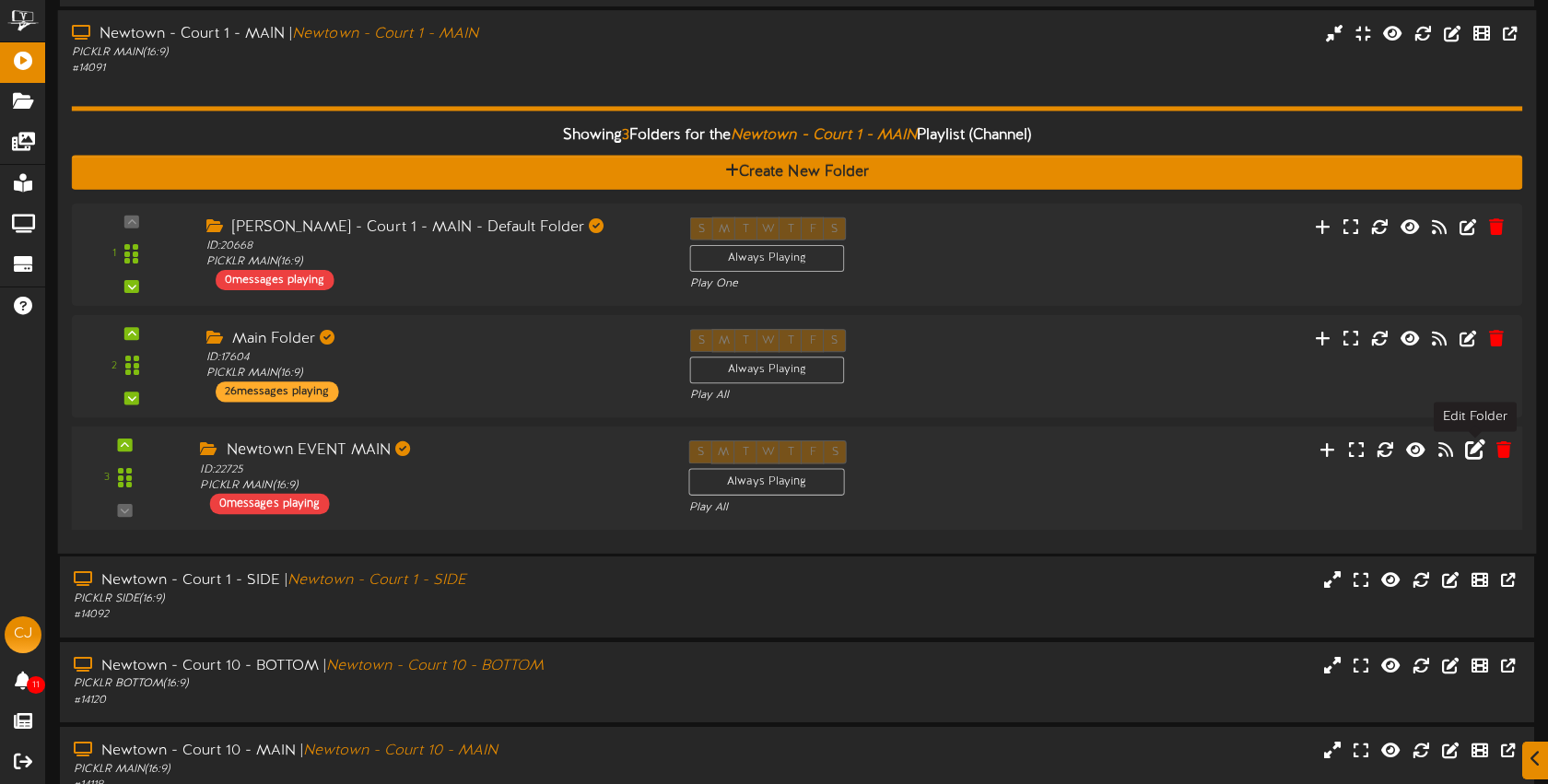
click at [1472, 449] on icon at bounding box center [1474, 449] width 20 height 20
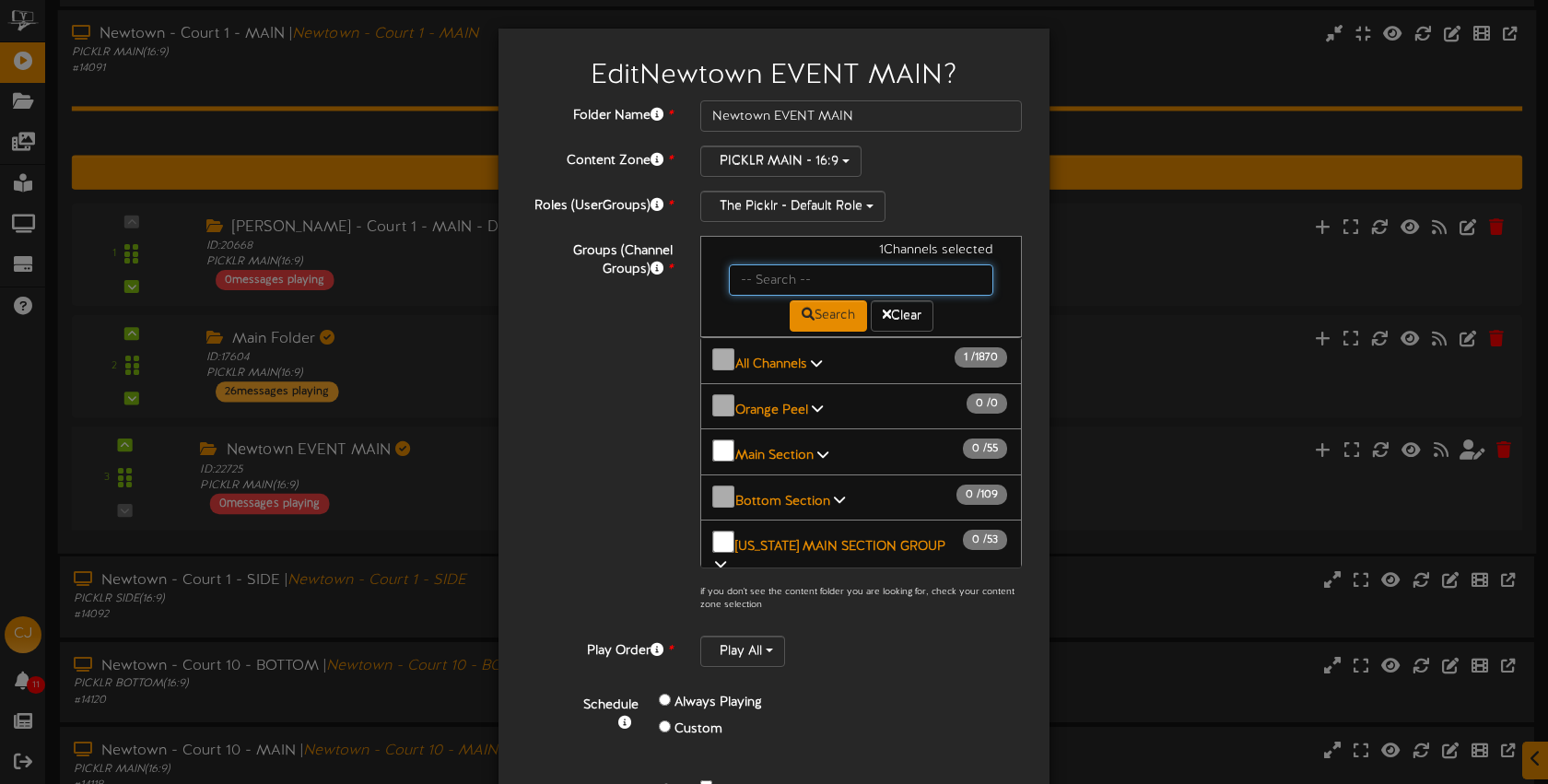
click at [798, 282] on input "text" at bounding box center [861, 280] width 264 height 32
type input "newtown"
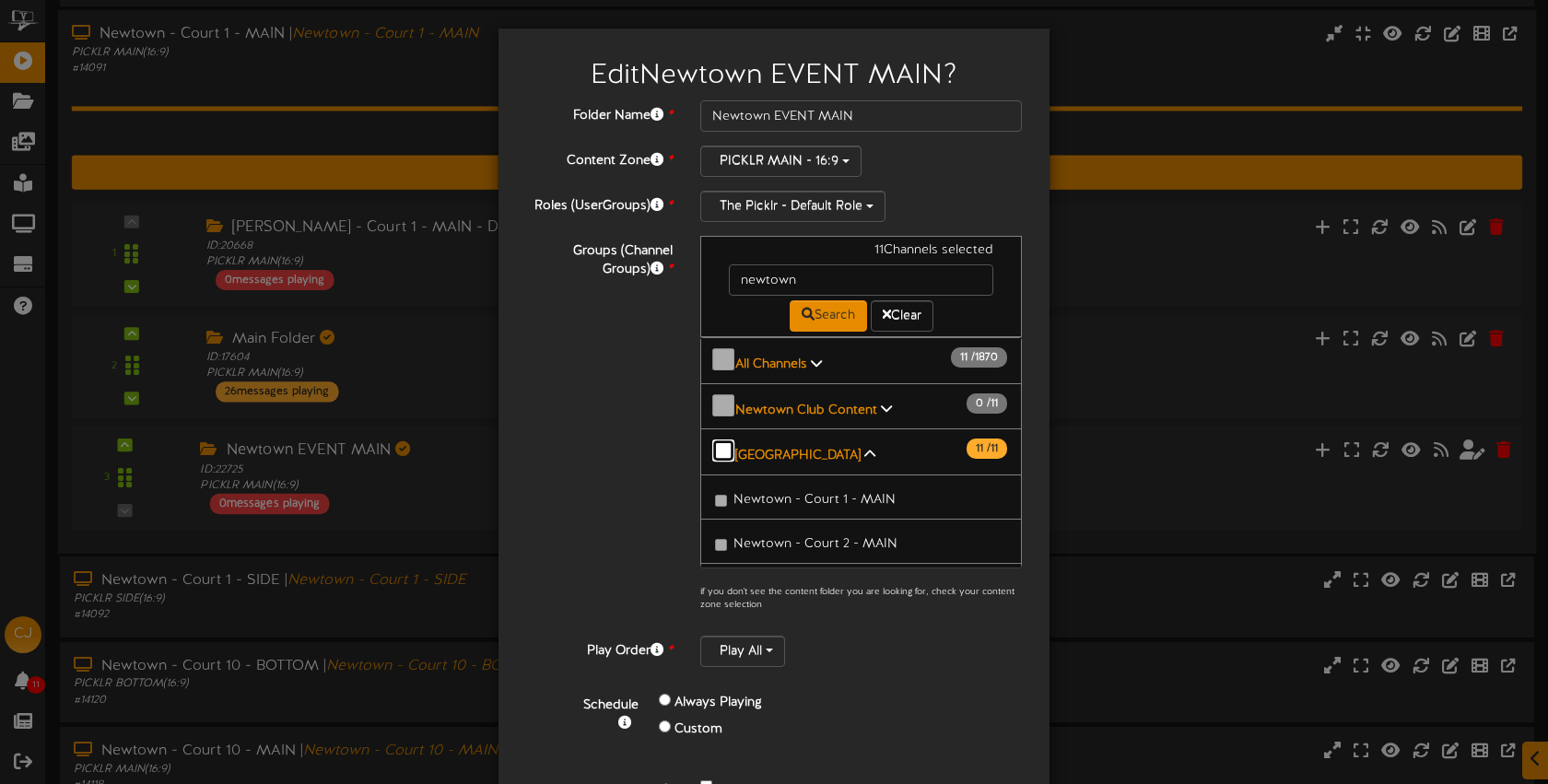
scroll to position [37, 0]
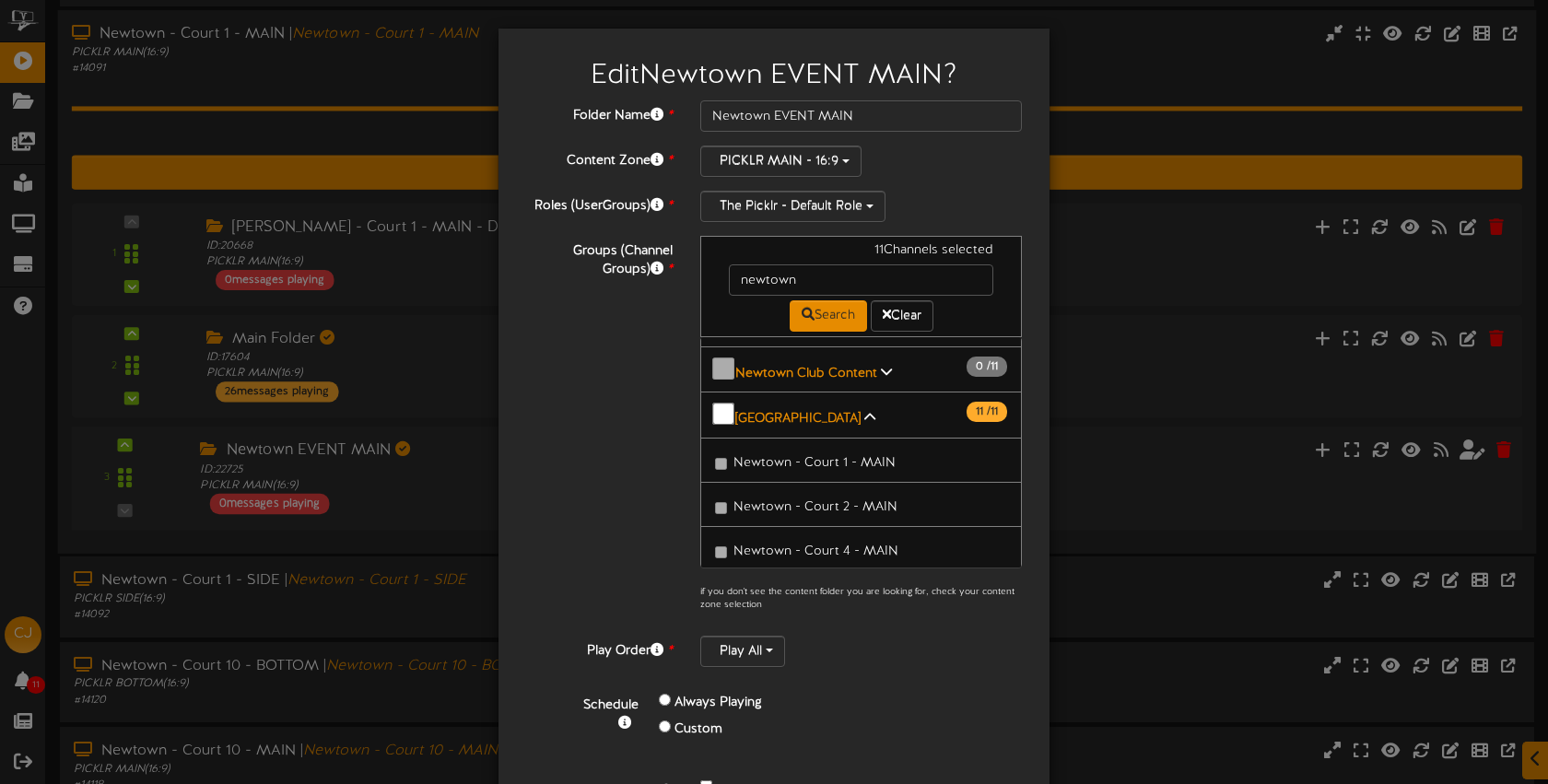
click at [857, 672] on div "Folder Name * Newtown EVENT MAIN Content Zone * PICKLR MAIN - 16:9 Roles (UserG…" at bounding box center [774, 452] width 496 height 701
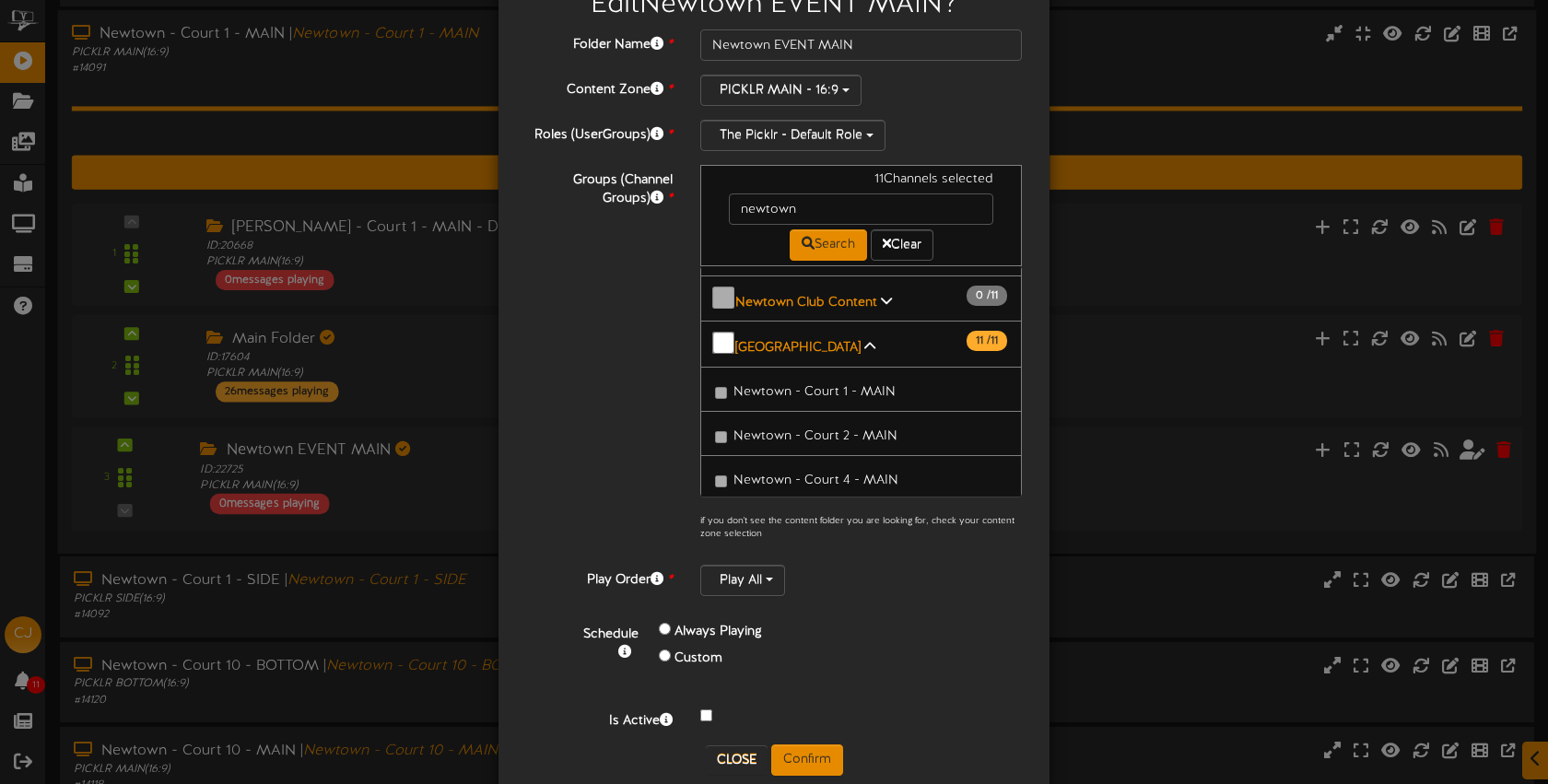
scroll to position [103, 0]
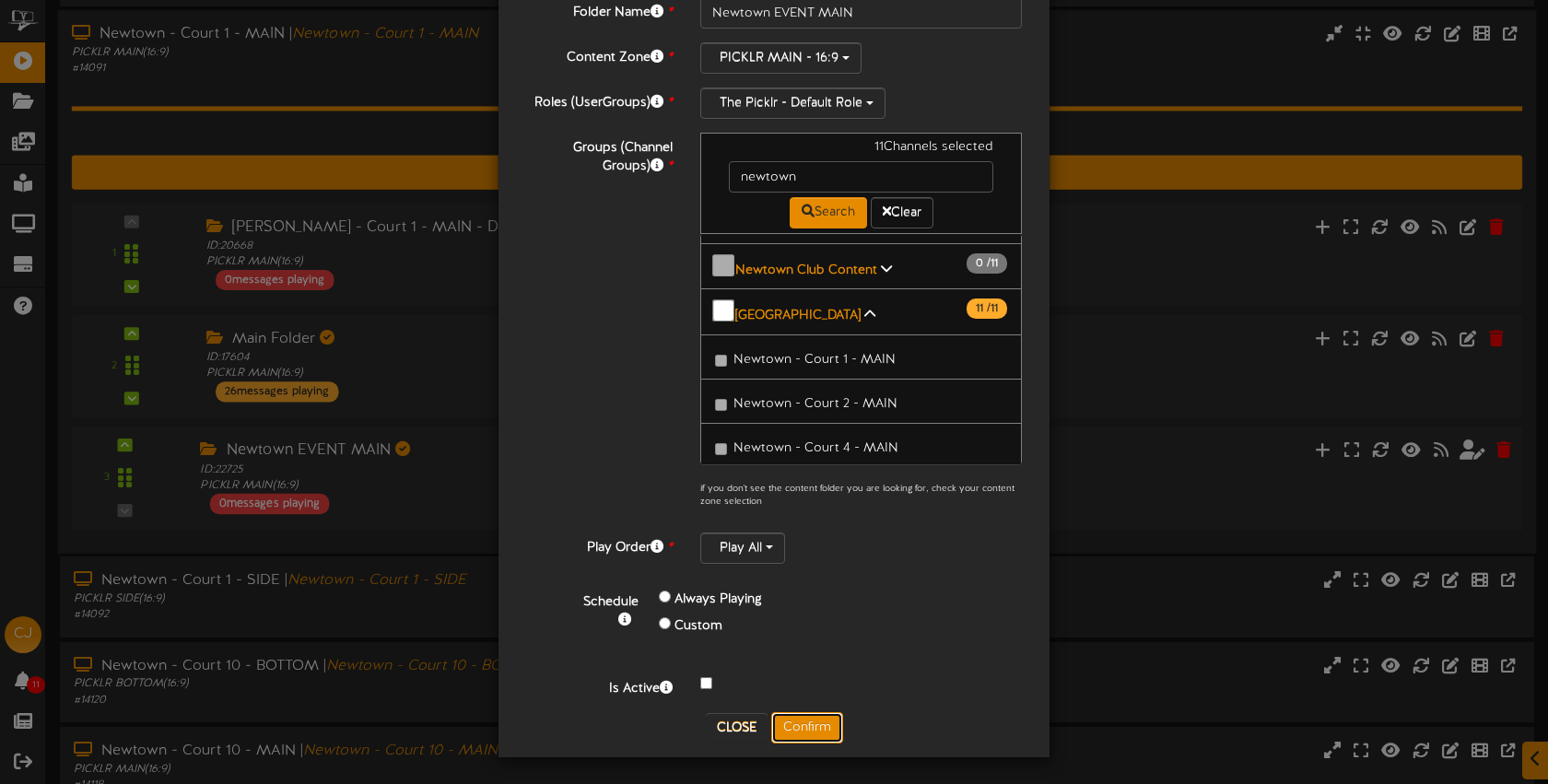
click at [814, 717] on button "Confirm" at bounding box center [807, 727] width 72 height 32
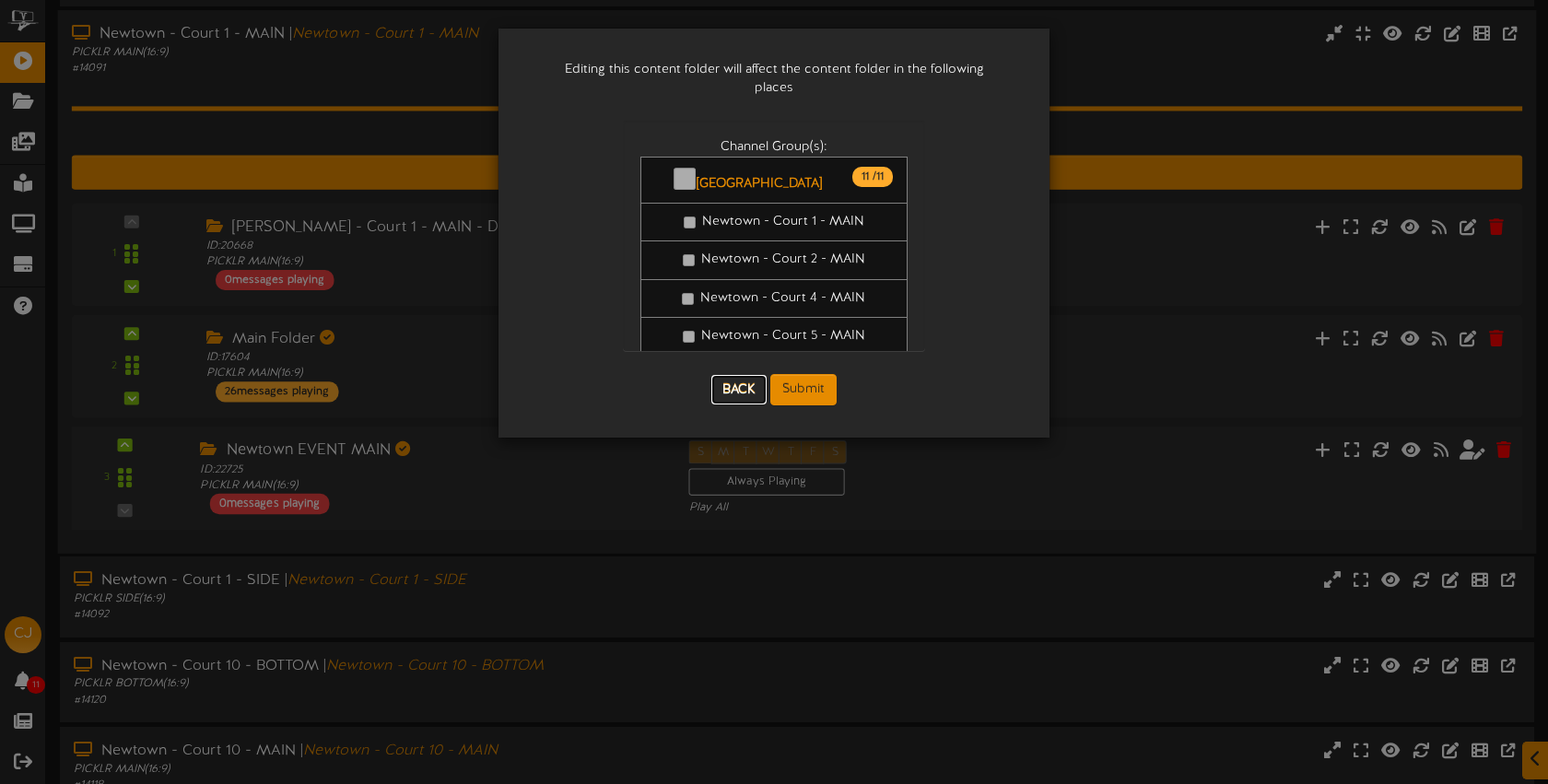
click at [761, 375] on button "Back" at bounding box center [739, 389] width 56 height 30
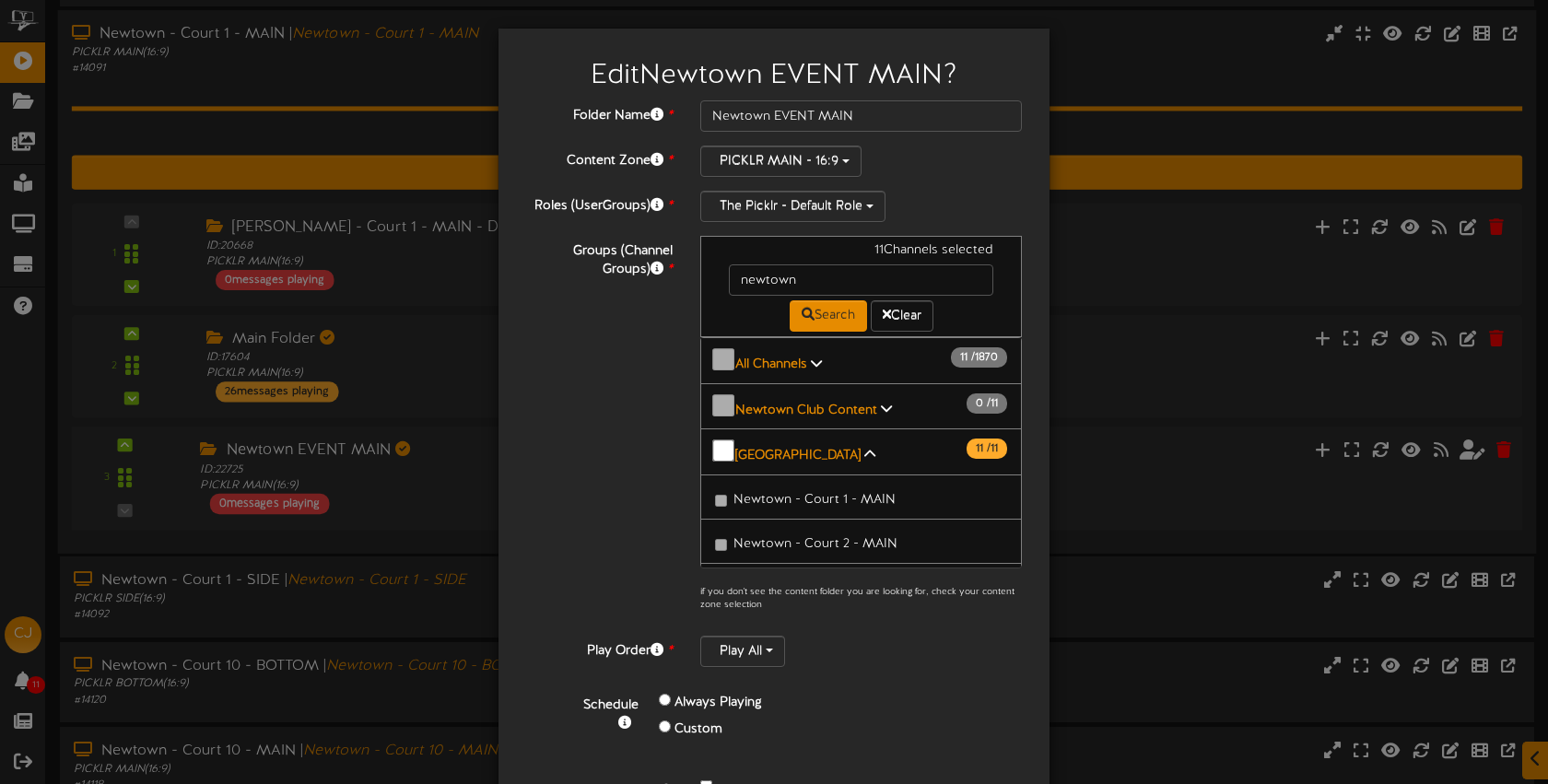
click at [1158, 279] on div "Edit Newtown EVENT MAIN ? Folder Name * Newtown EVENT MAIN Content Zone * PICKL…" at bounding box center [774, 392] width 1548 height 784
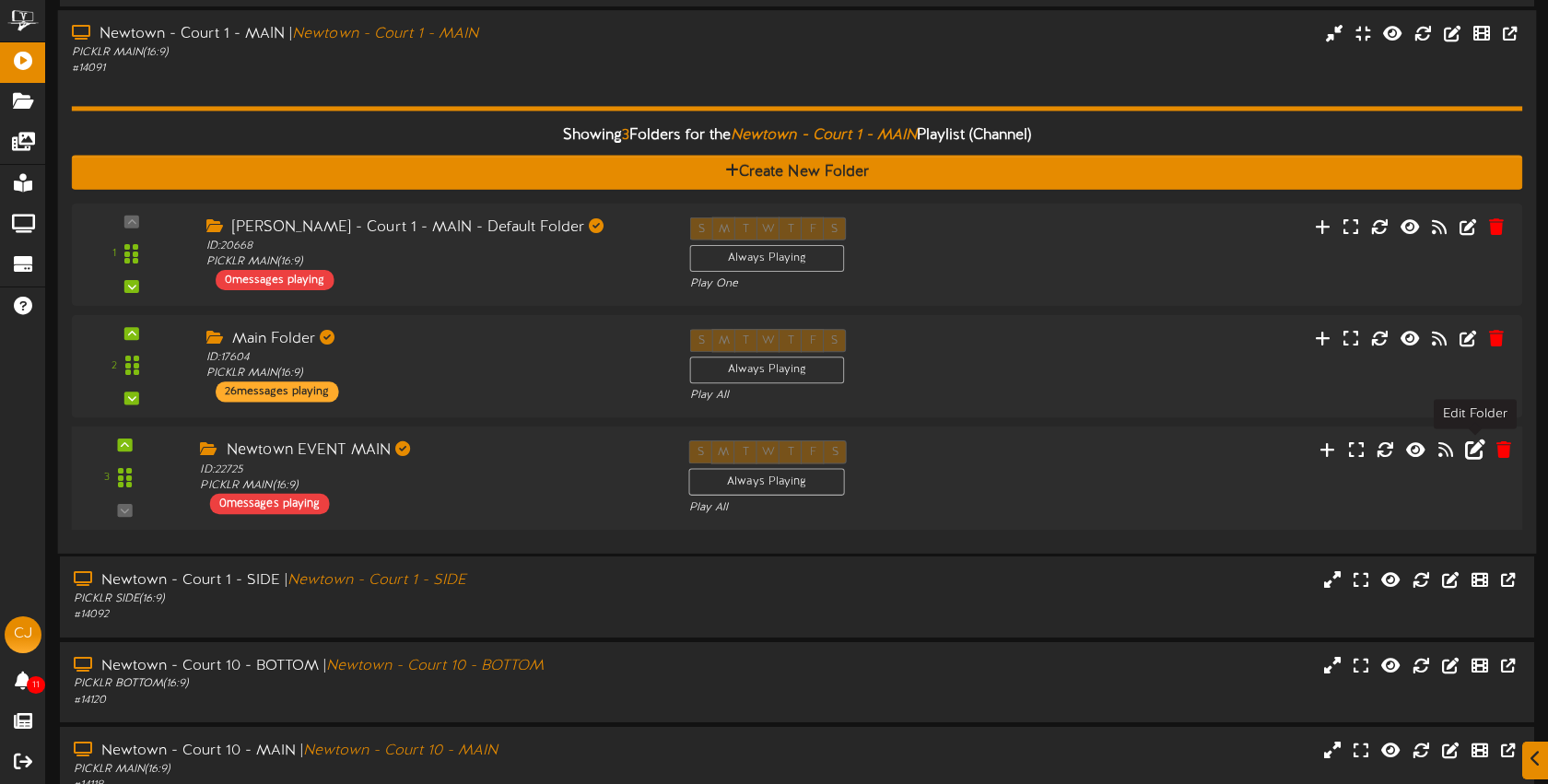
click at [1478, 451] on icon at bounding box center [1474, 449] width 20 height 20
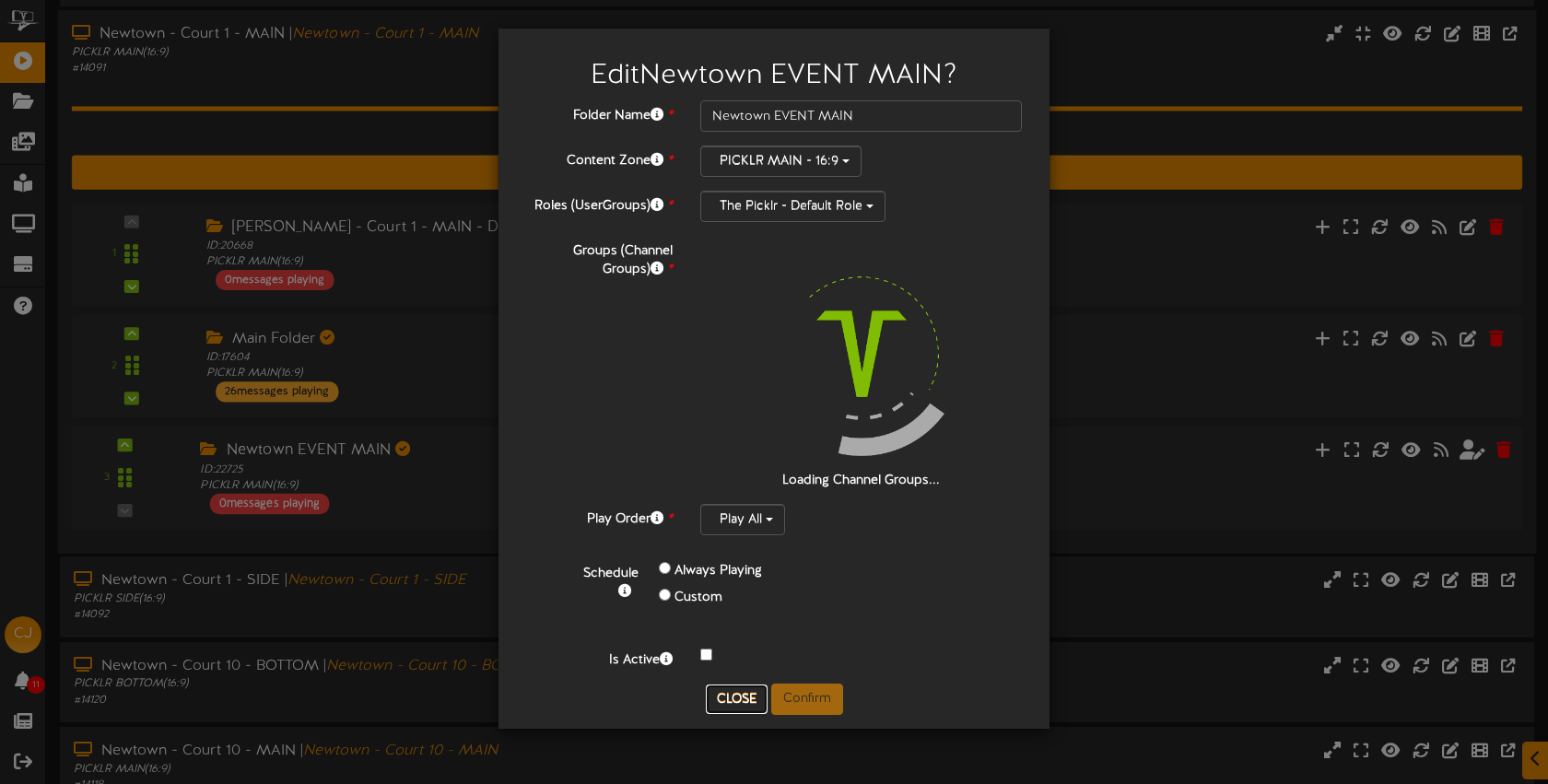
click at [725, 700] on button "Close" at bounding box center [737, 699] width 61 height 30
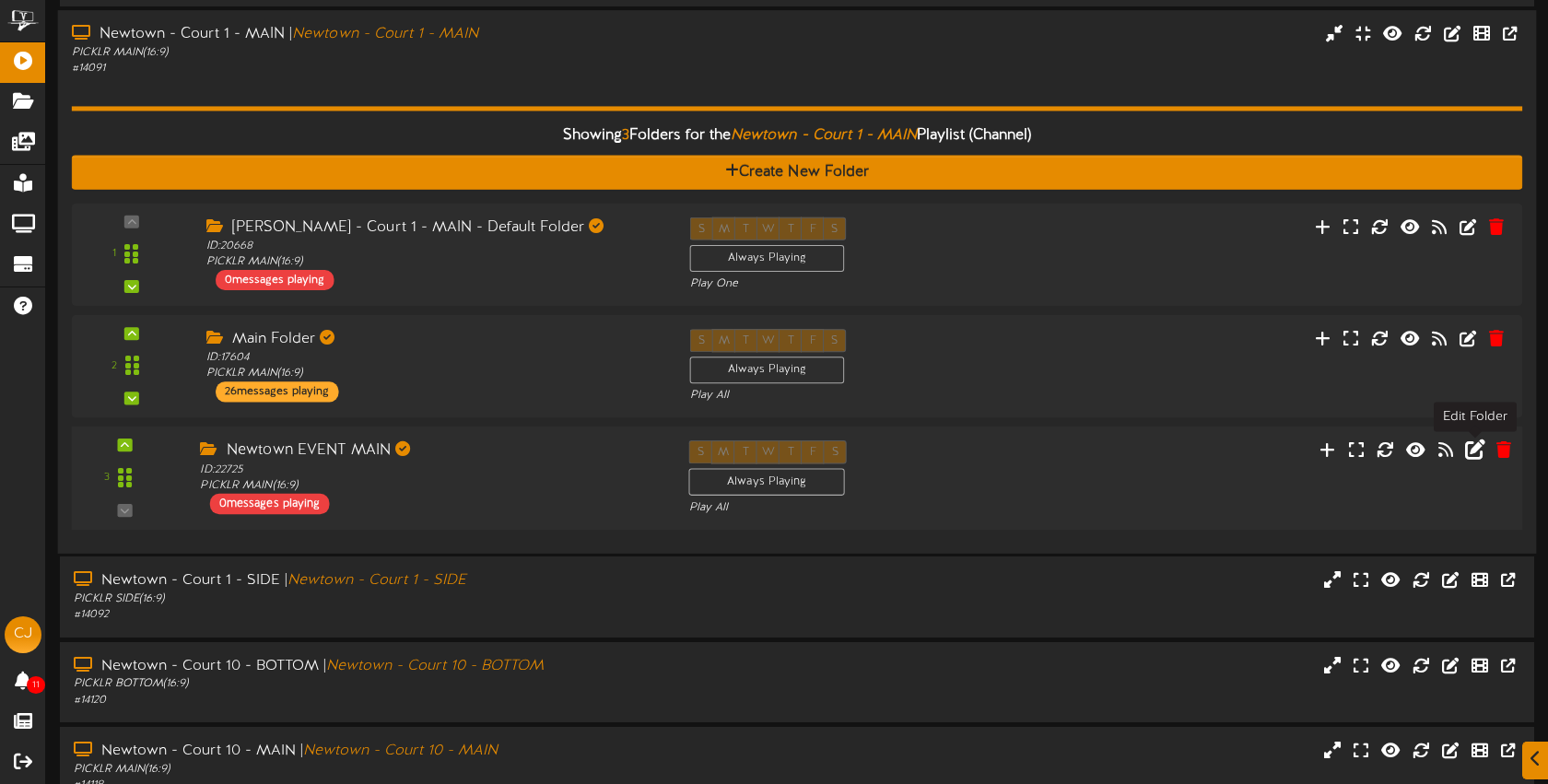
click at [1479, 450] on icon at bounding box center [1474, 449] width 20 height 20
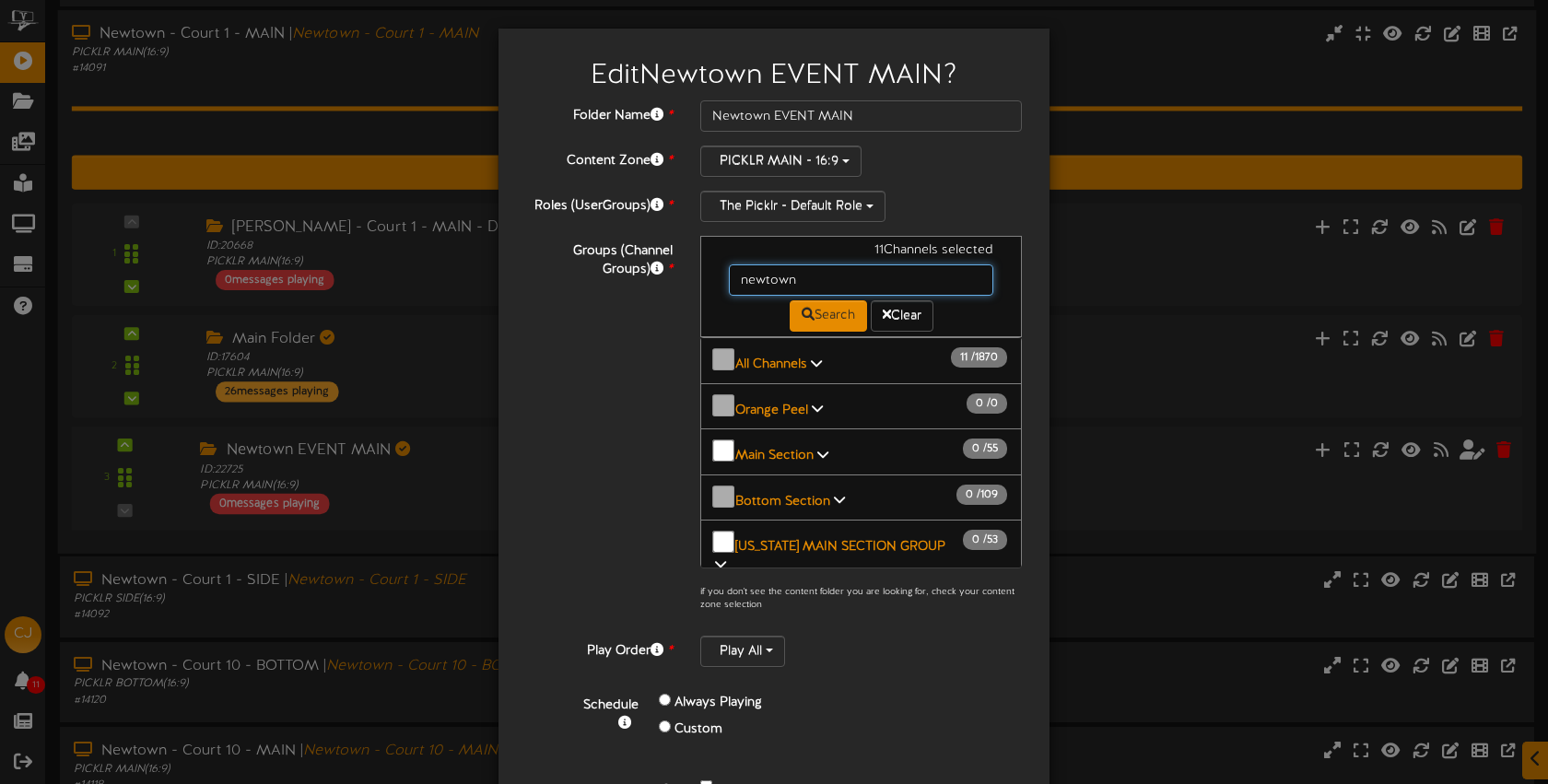
click at [821, 286] on input "newtown" at bounding box center [861, 280] width 264 height 32
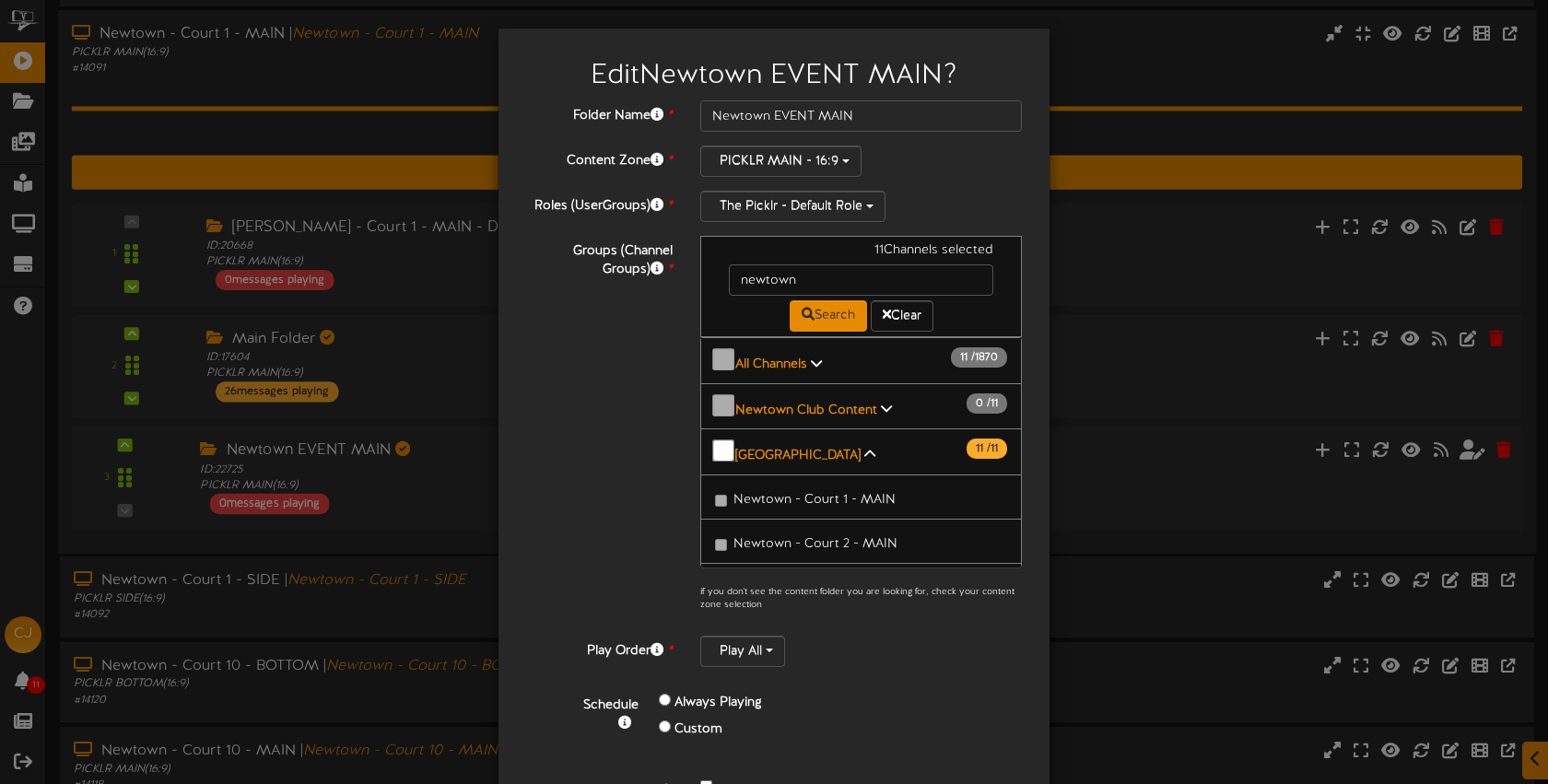
click at [865, 650] on div "Play All" at bounding box center [861, 651] width 322 height 32
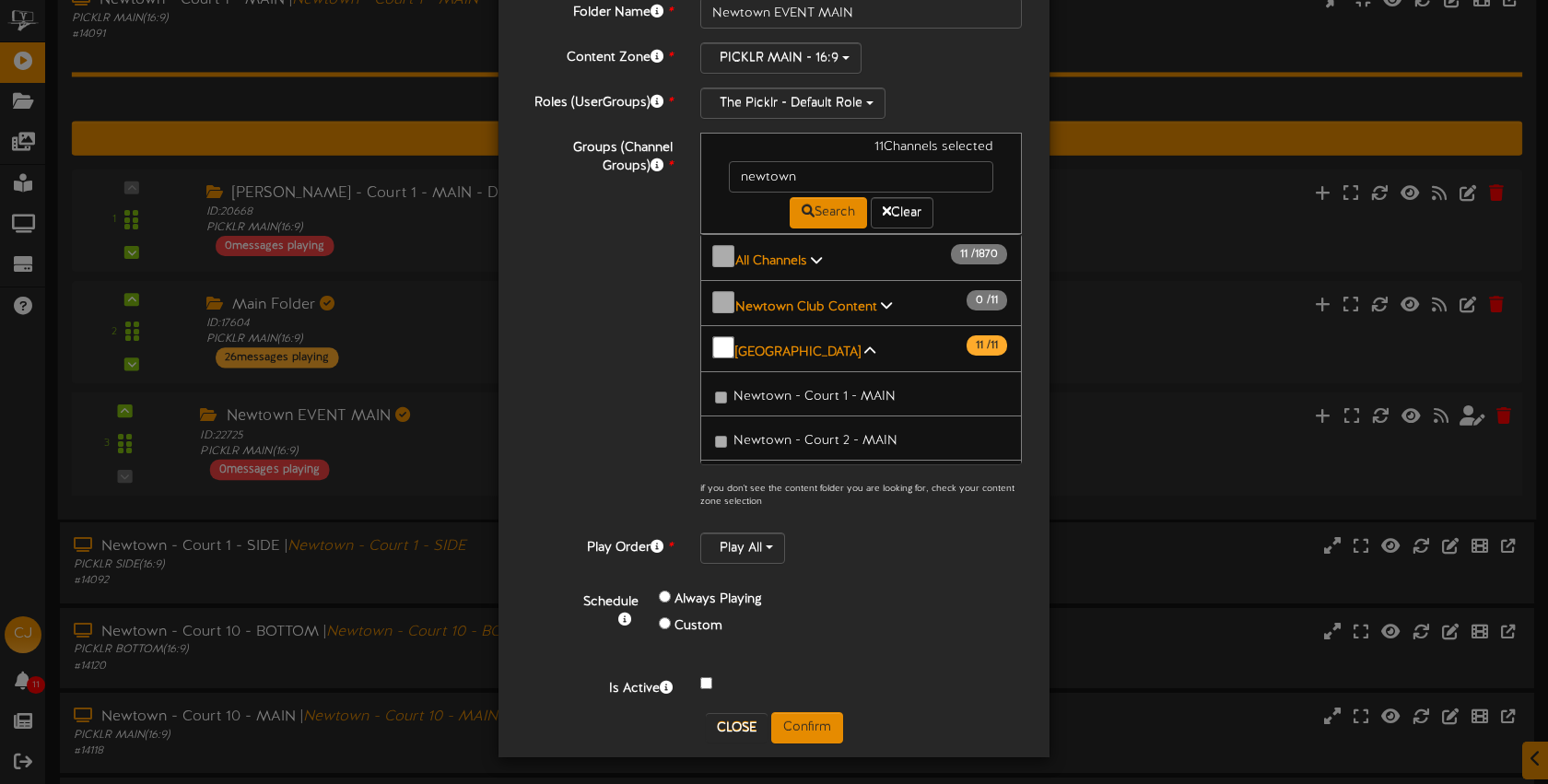
scroll to position [221, 0]
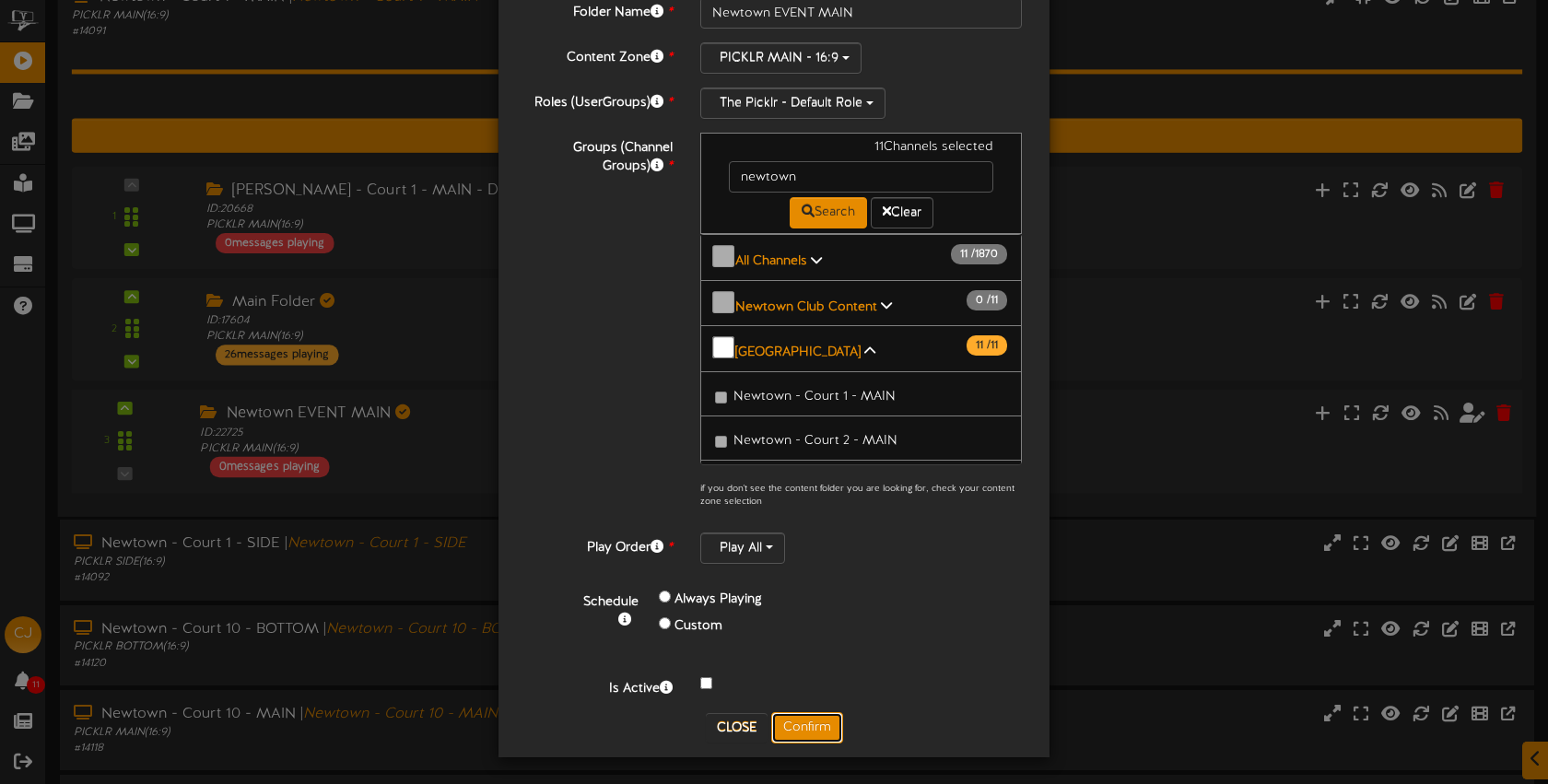
click at [820, 719] on button "Confirm" at bounding box center [807, 727] width 72 height 32
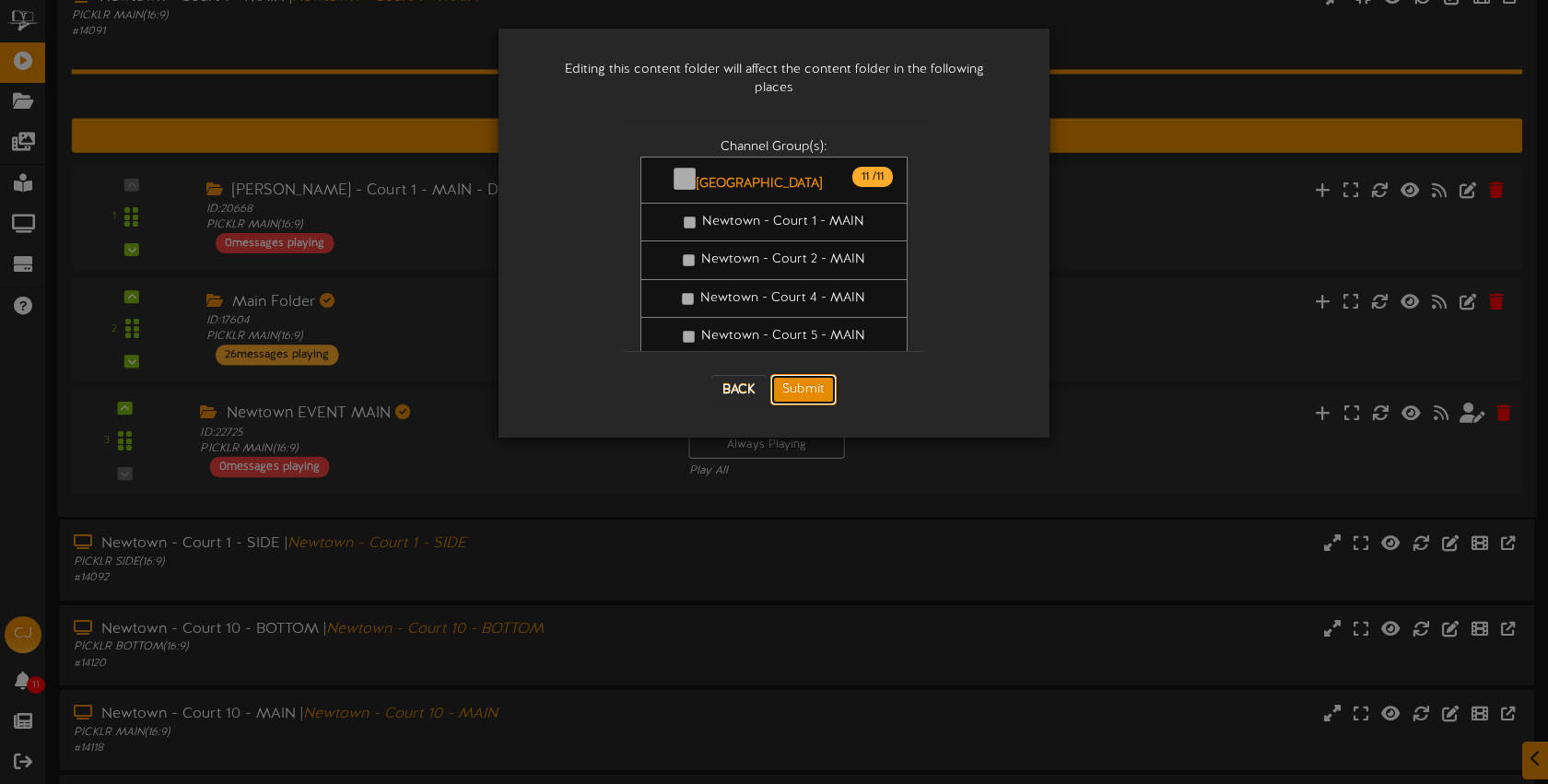
click at [815, 382] on button "Submit" at bounding box center [803, 389] width 66 height 32
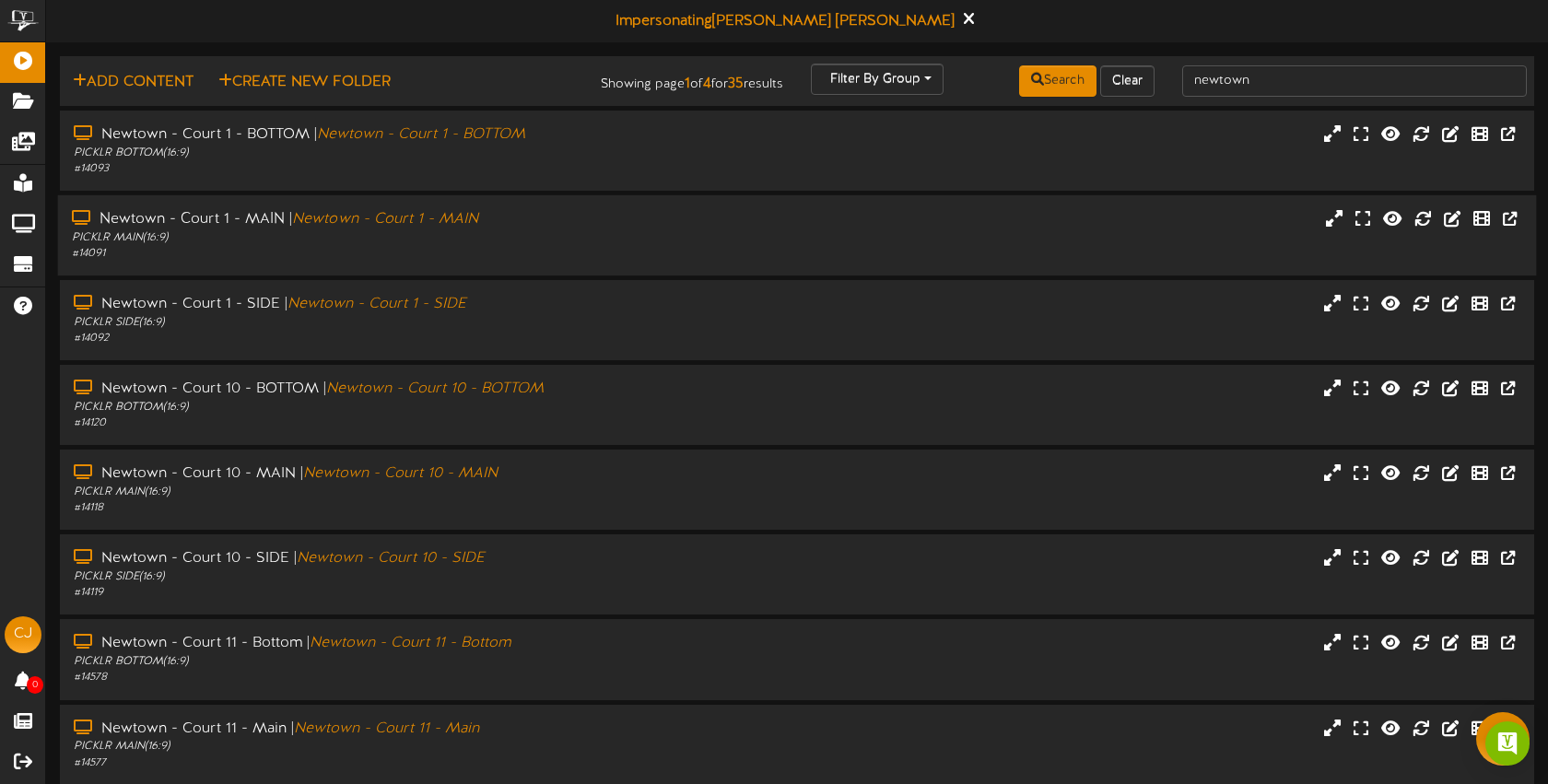
click at [852, 234] on div "Newtown - Court 1 - MAIN | Newtown - Court 1 - MAIN PICKLR MAIN ( 16:9 ) # 14091" at bounding box center [797, 235] width 1479 height 53
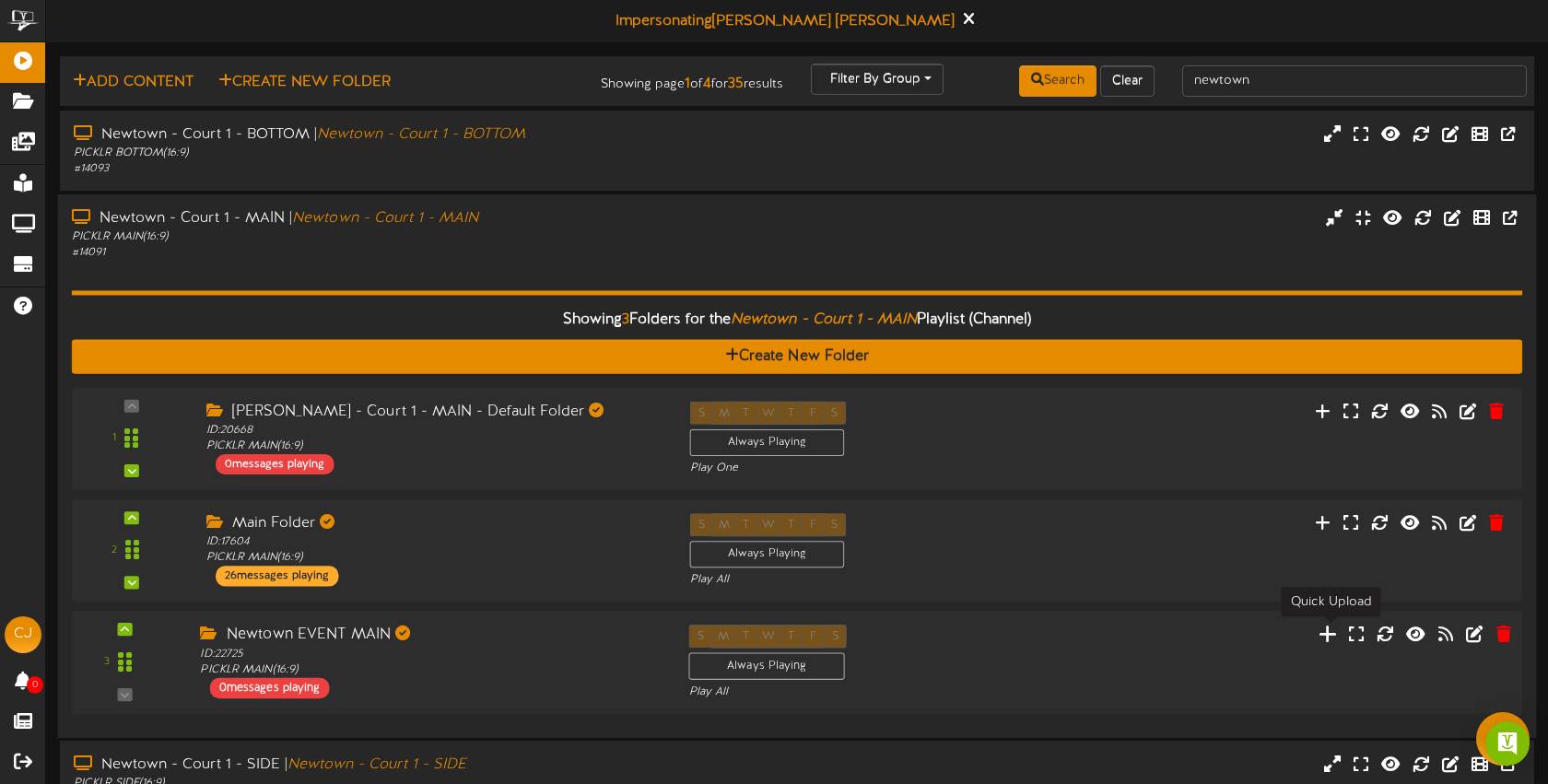
click at [1328, 630] on icon at bounding box center [1328, 633] width 19 height 20
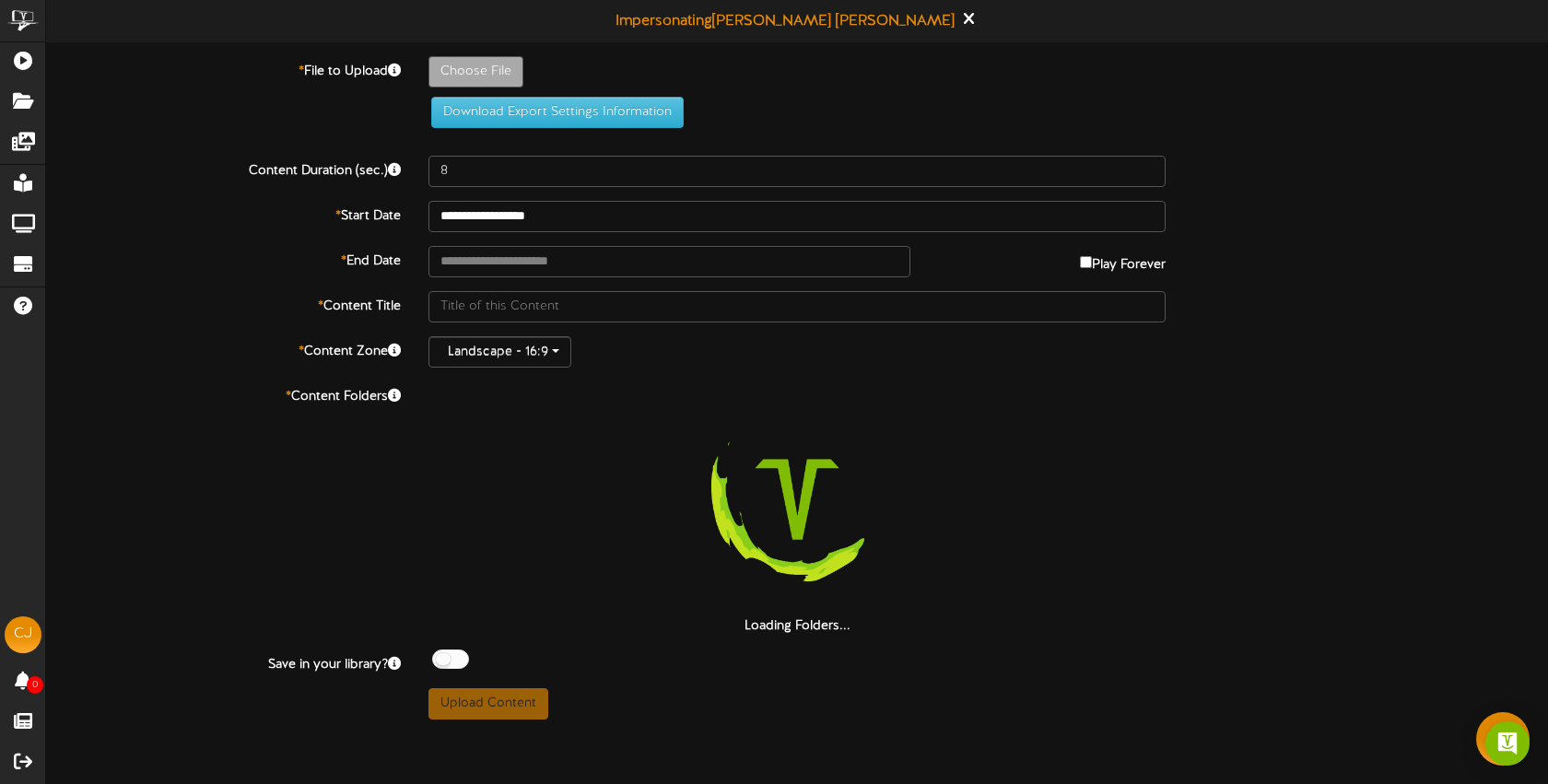
type input "**********"
type input "2"
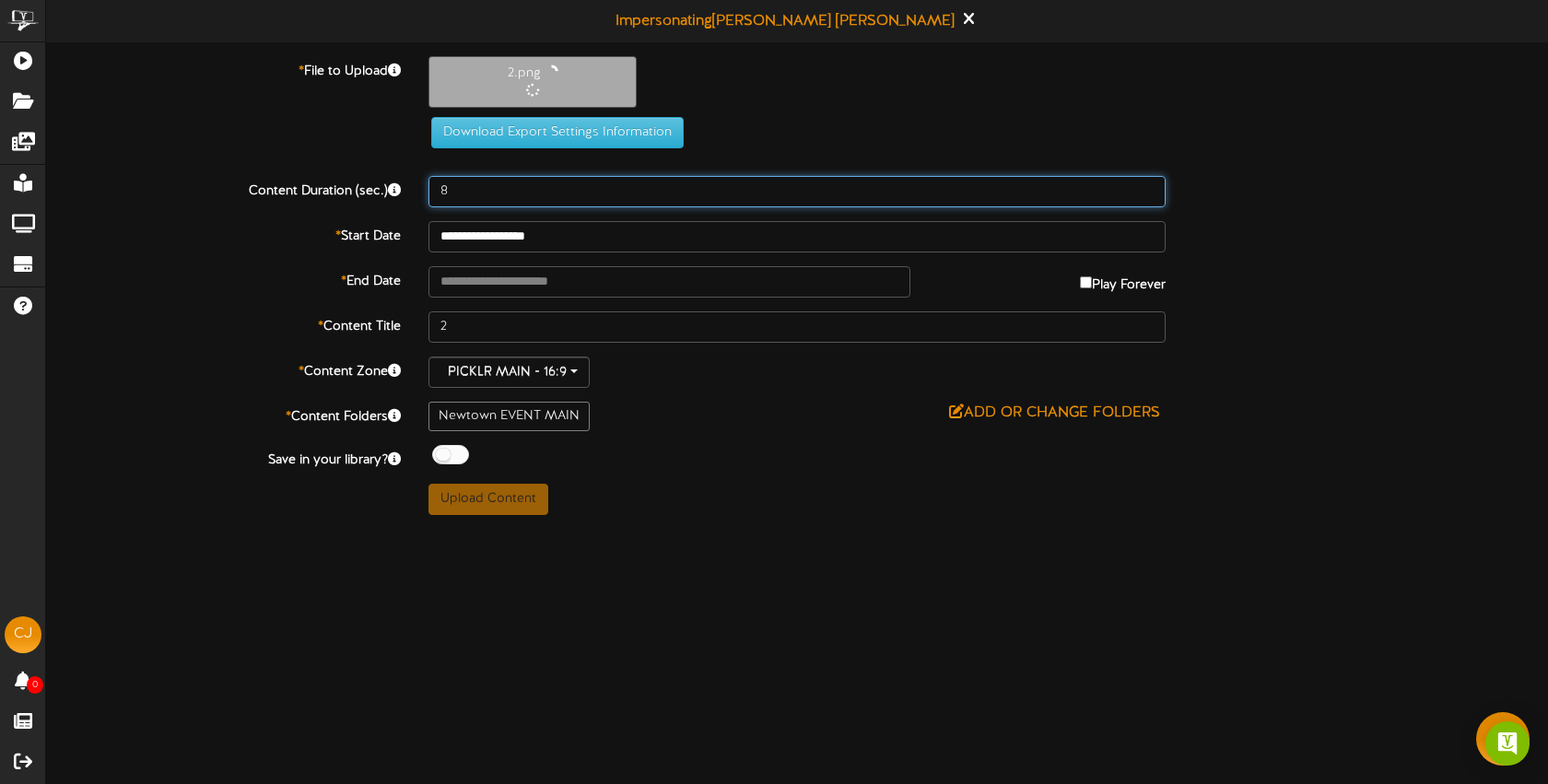
click at [545, 195] on input "8" at bounding box center [797, 191] width 737 height 32
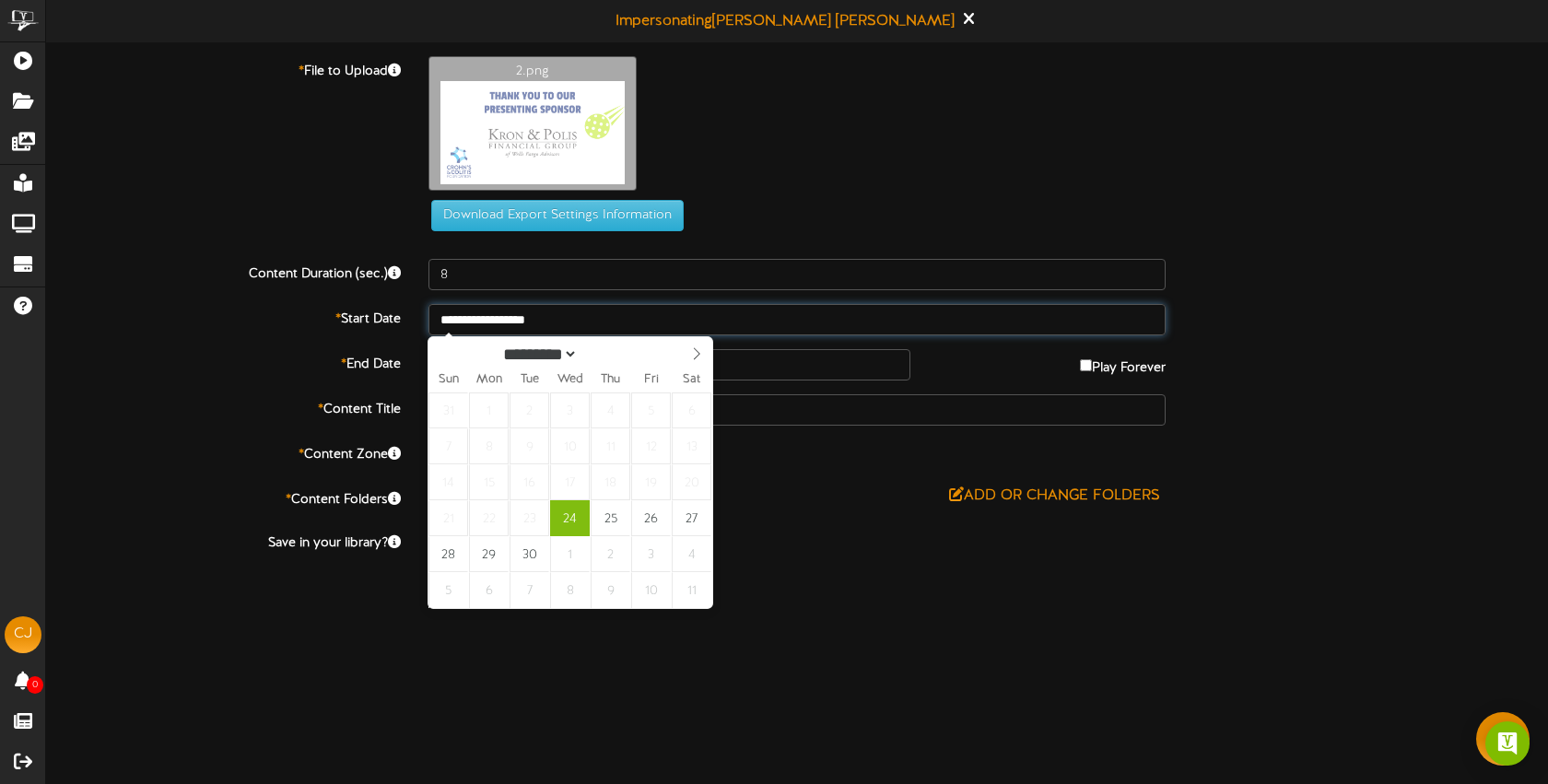
click at [577, 320] on input "**********" at bounding box center [797, 319] width 737 height 32
type input "**********"
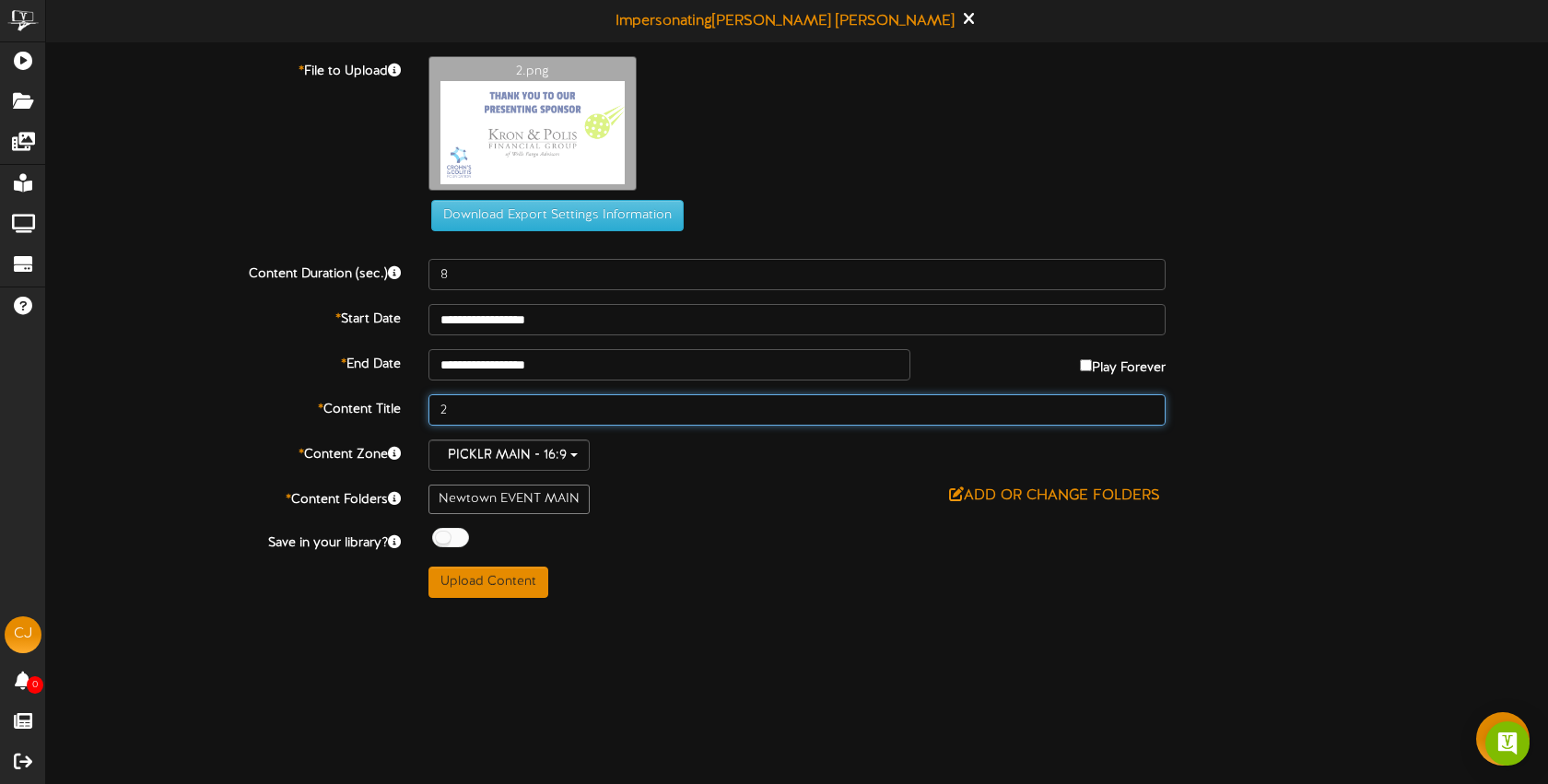
click at [592, 417] on input "2" at bounding box center [797, 409] width 737 height 32
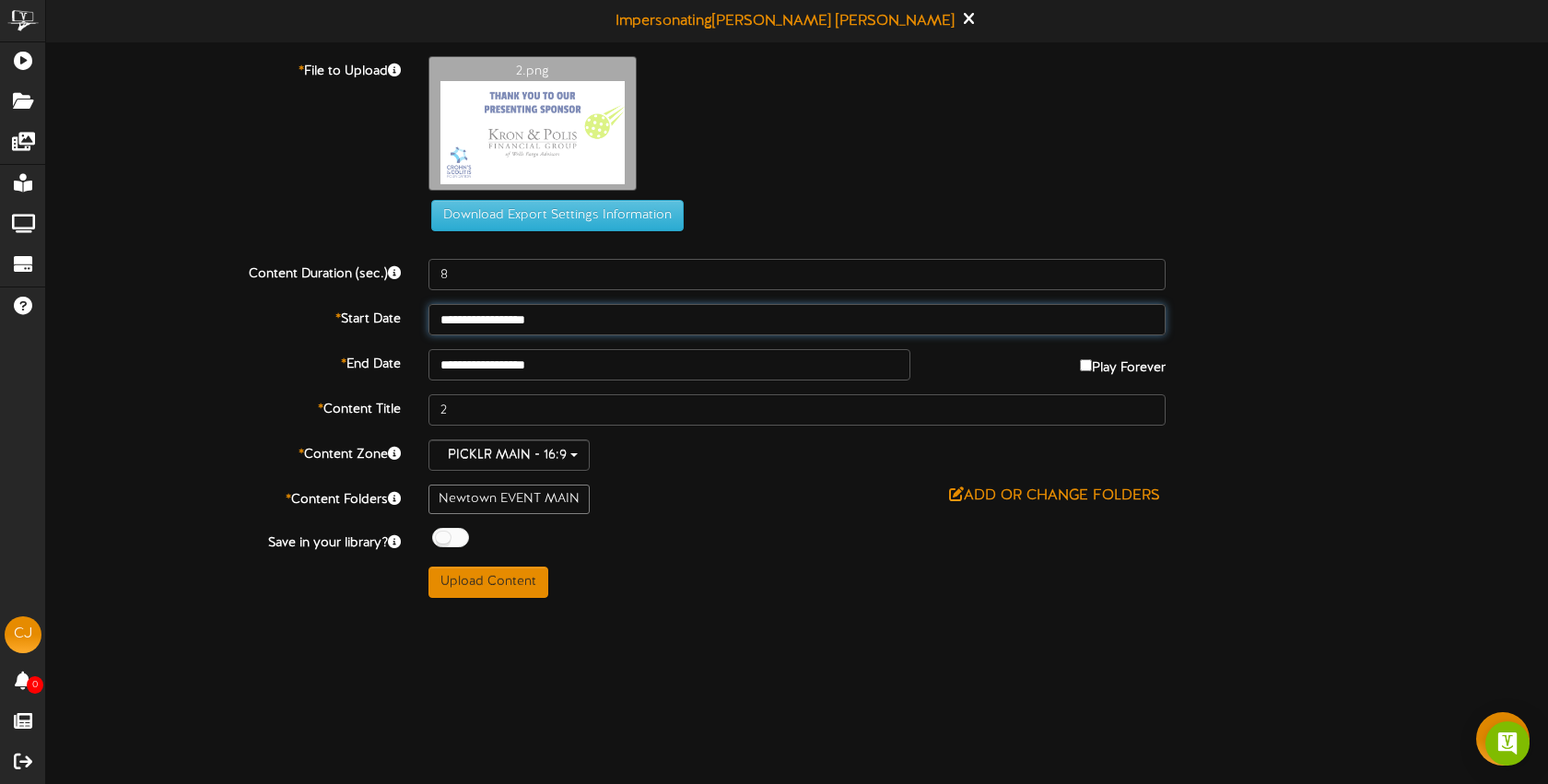
click at [621, 319] on input "**********" at bounding box center [797, 319] width 737 height 32
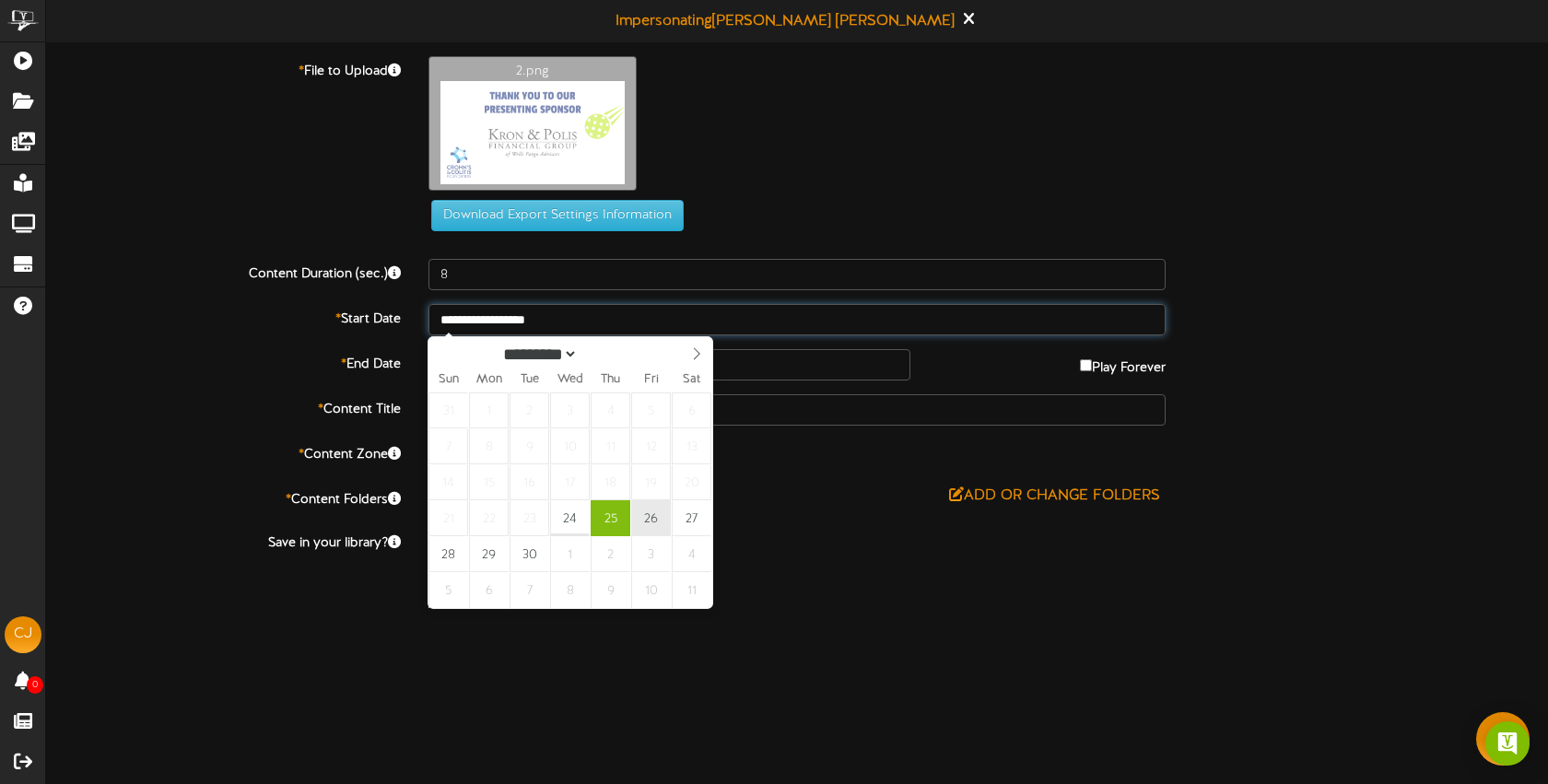
type input "**********"
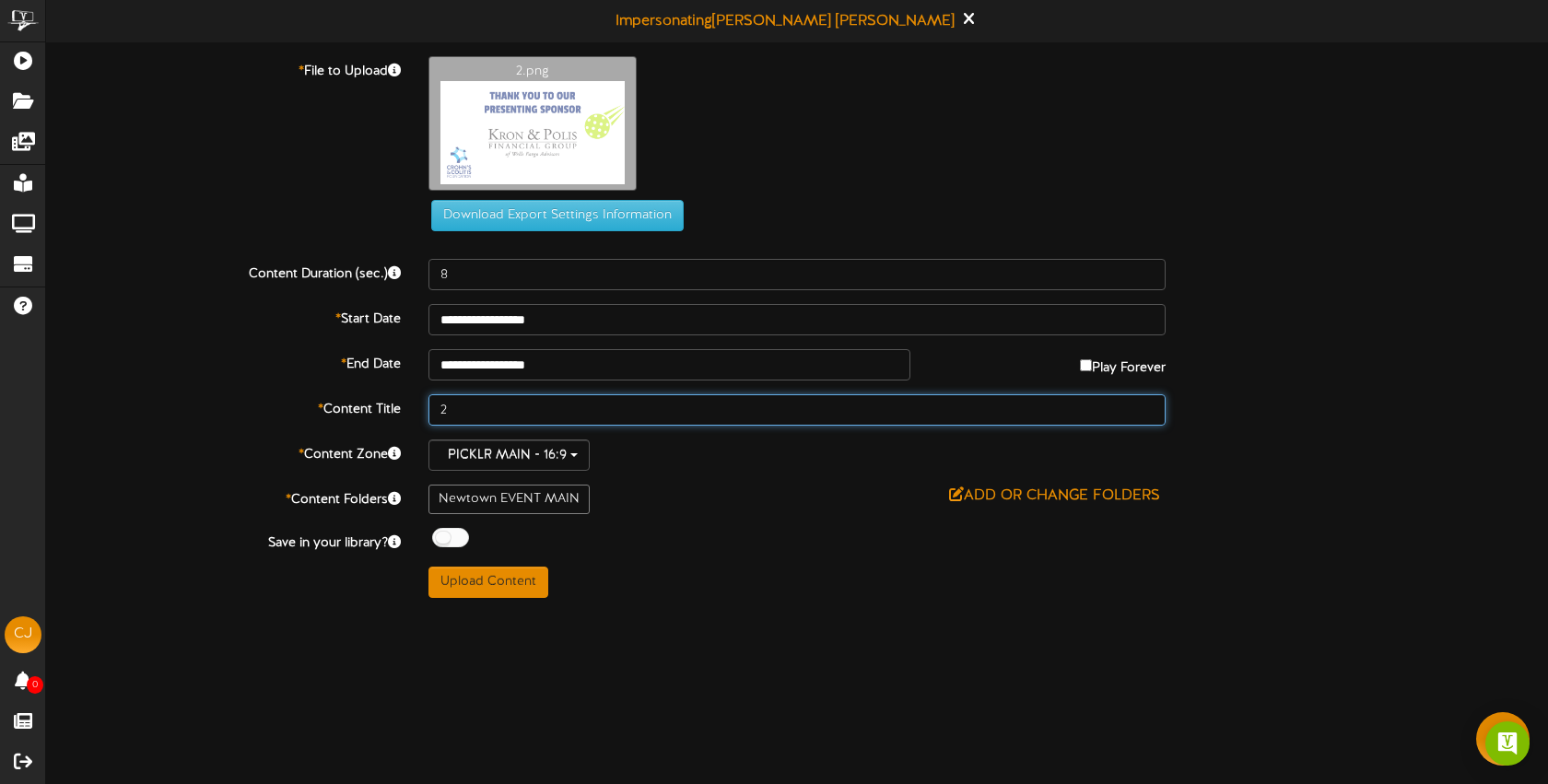
click at [607, 414] on input "2" at bounding box center [797, 409] width 737 height 32
type input "n"
type input "Newtown Event 1"
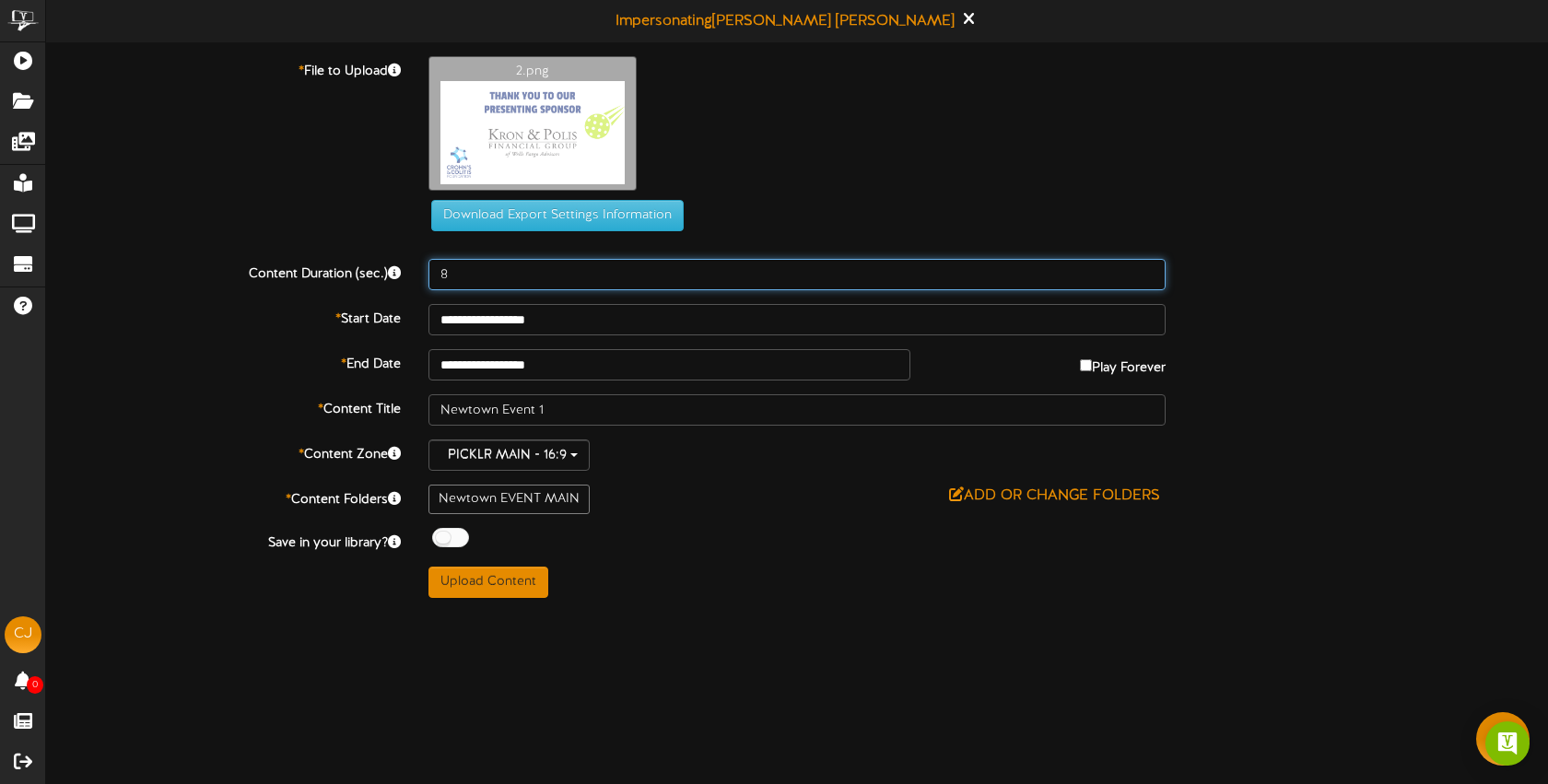
click at [482, 277] on input "8" at bounding box center [797, 274] width 737 height 32
type input "10"
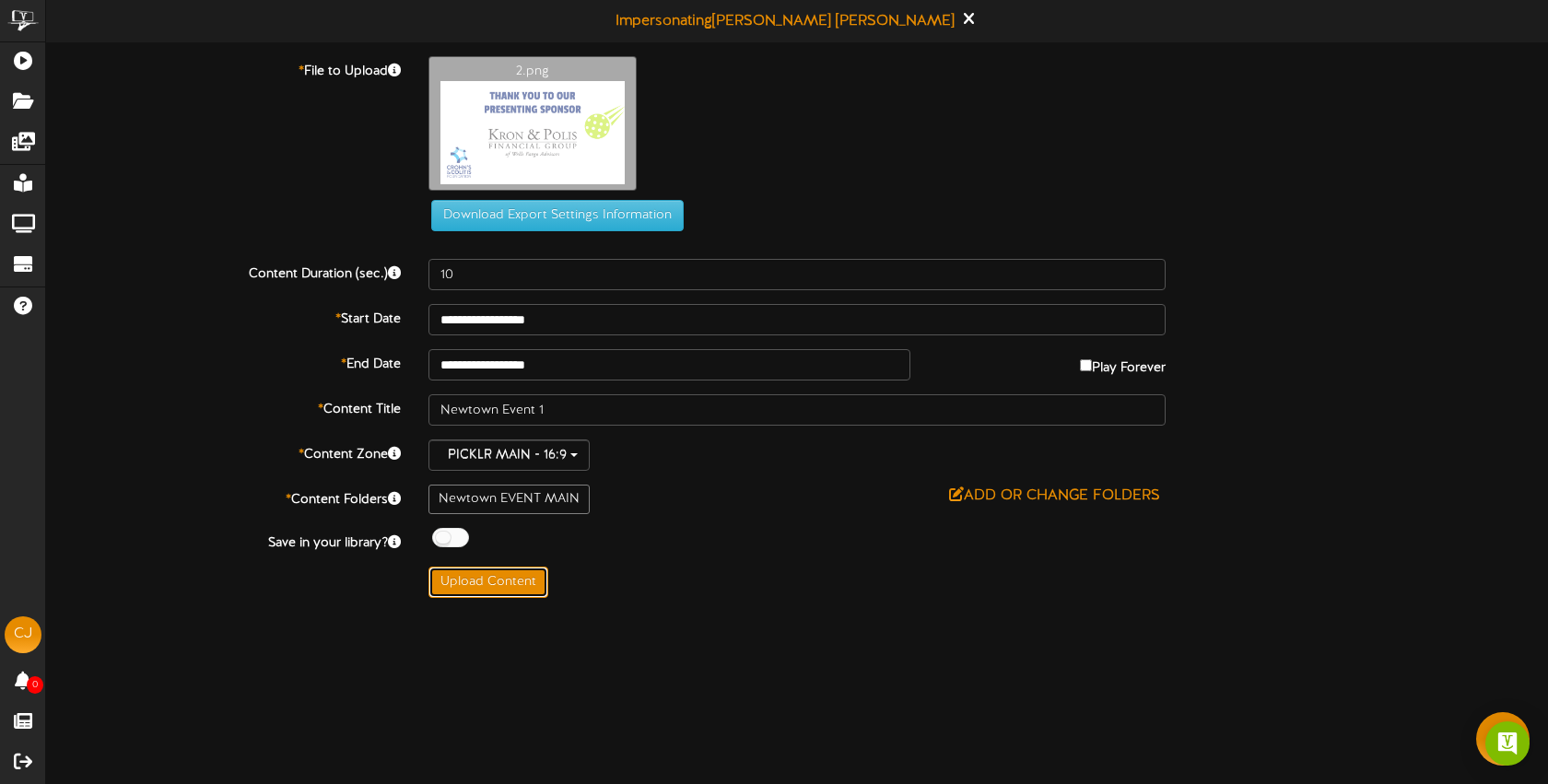
click at [483, 576] on button "Upload Content" at bounding box center [488, 582] width 120 height 32
type input "**********"
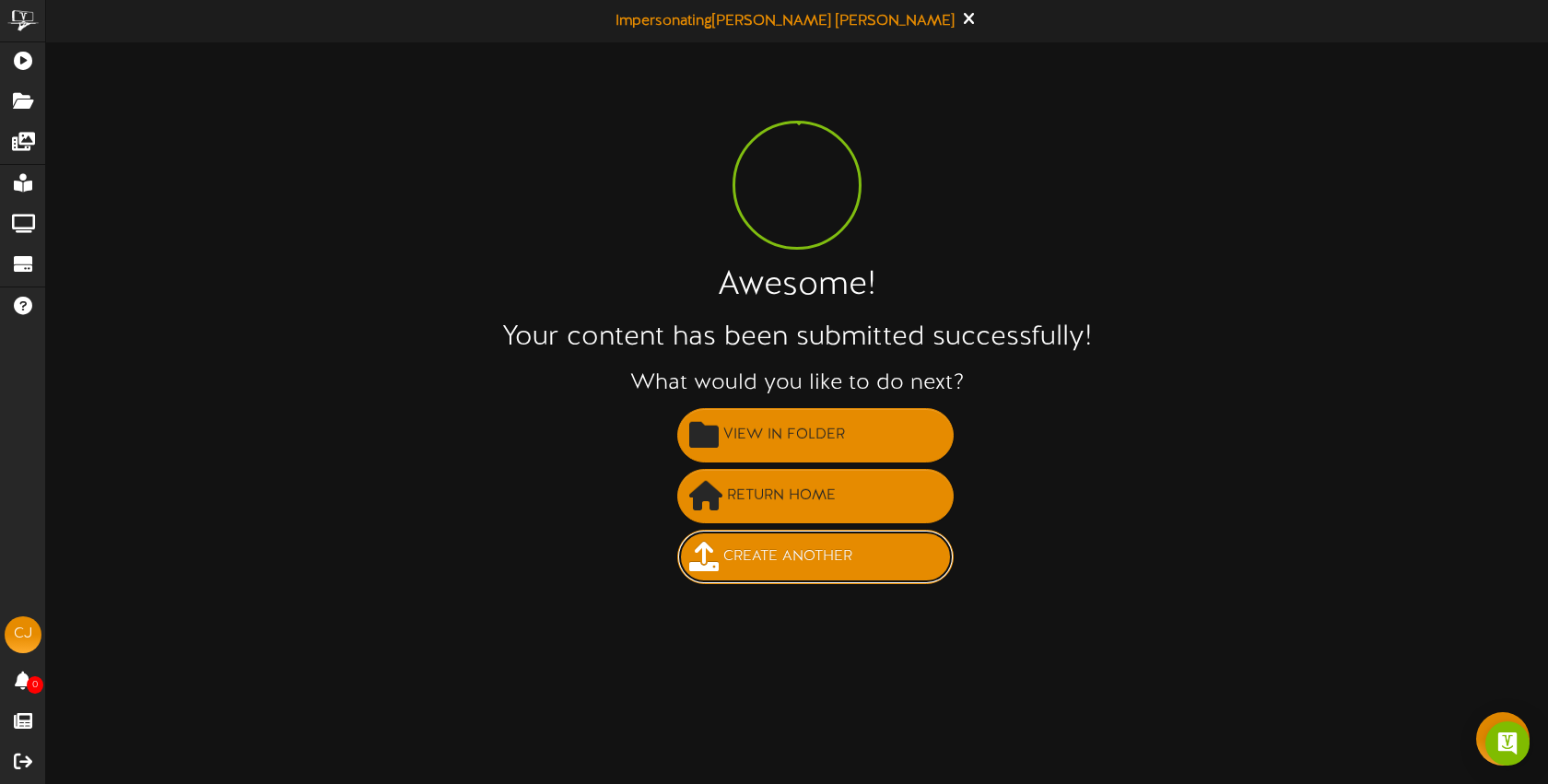
click at [770, 551] on span "Create Another" at bounding box center [788, 557] width 138 height 31
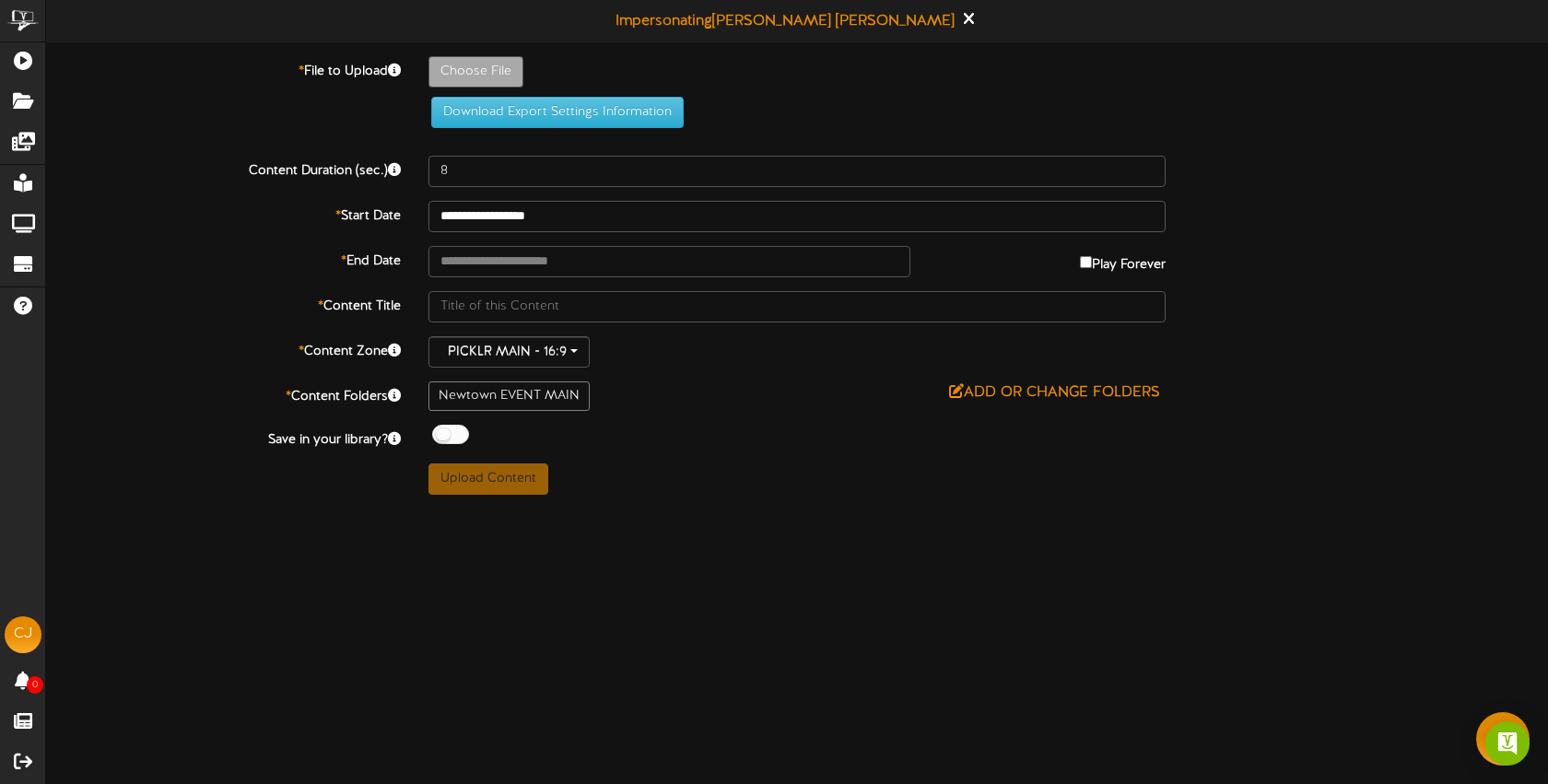
type input "**********"
type input "3"
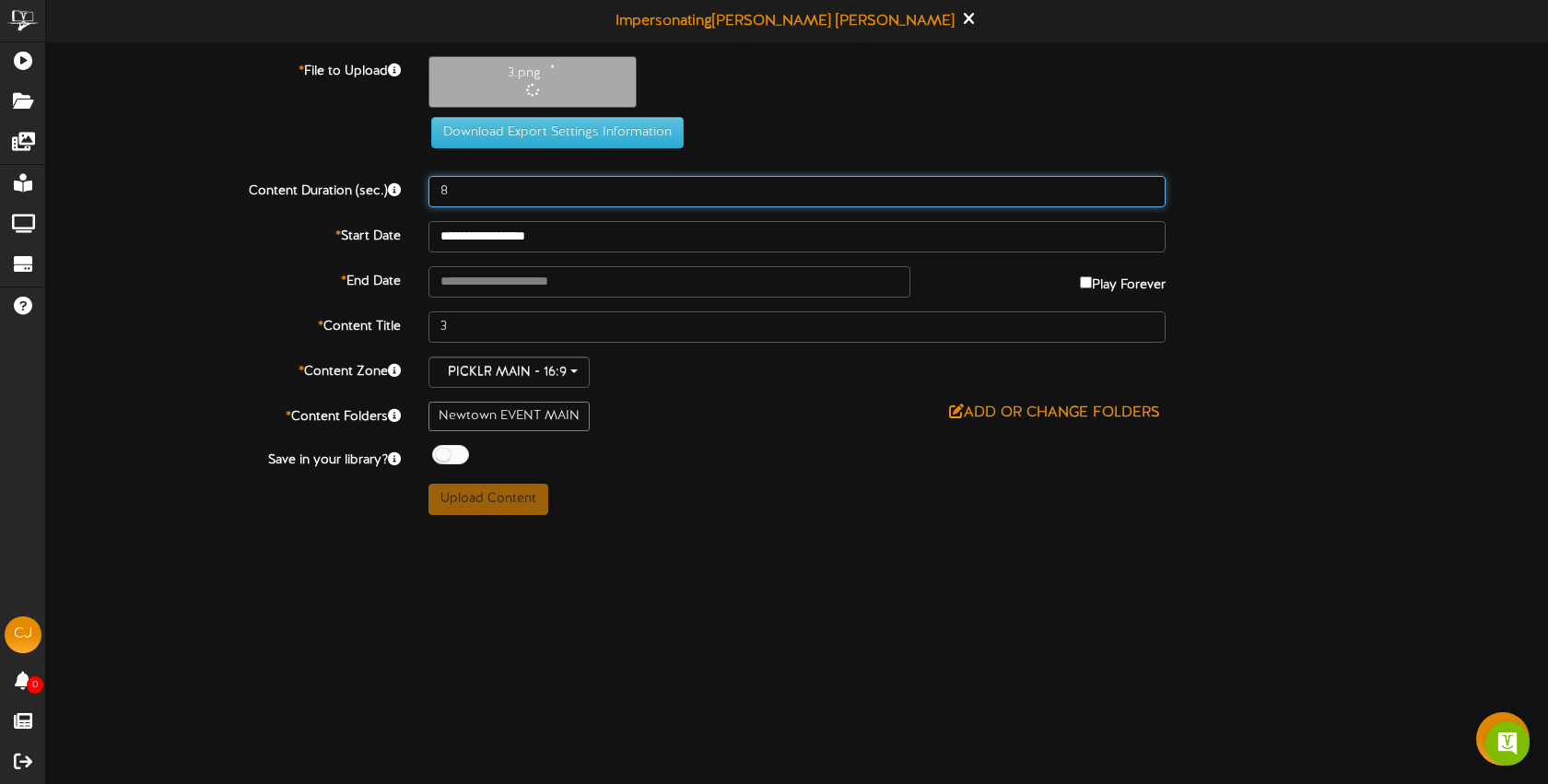
click at [526, 198] on input "8" at bounding box center [797, 191] width 737 height 32
type input "10"
click at [584, 232] on input "**********" at bounding box center [797, 236] width 737 height 32
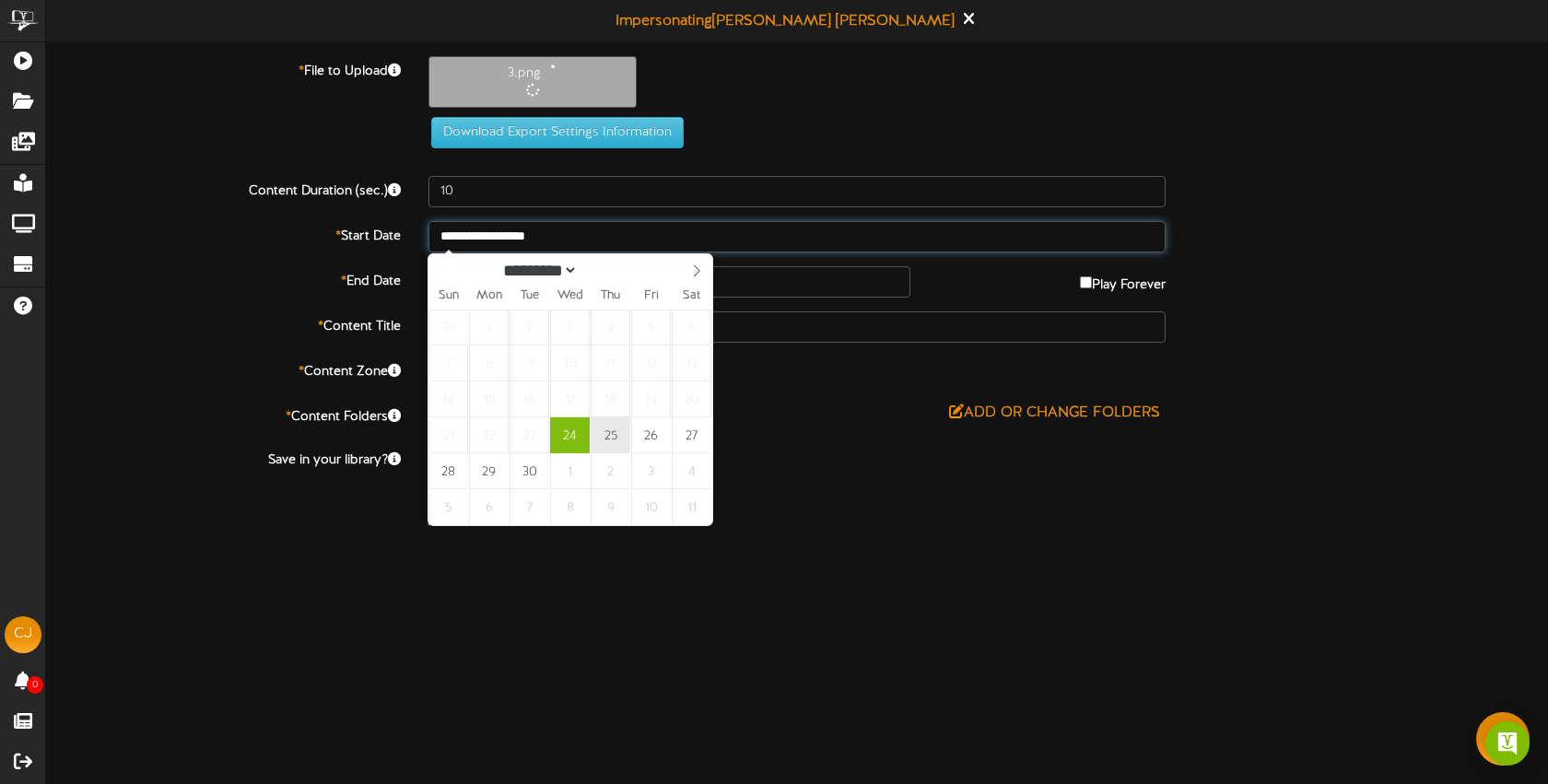
type input "**********"
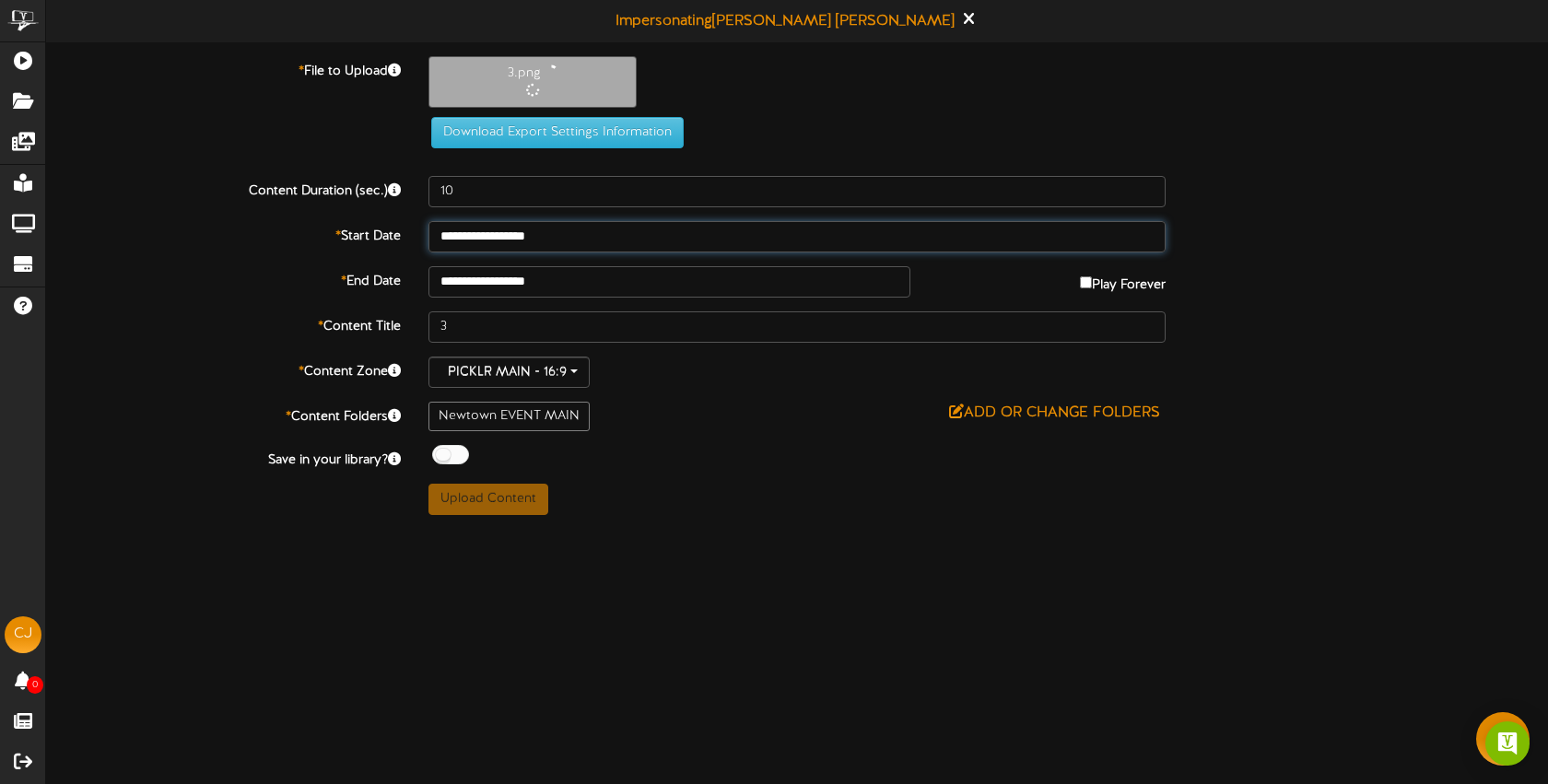
click at [602, 234] on input "**********" at bounding box center [797, 236] width 737 height 32
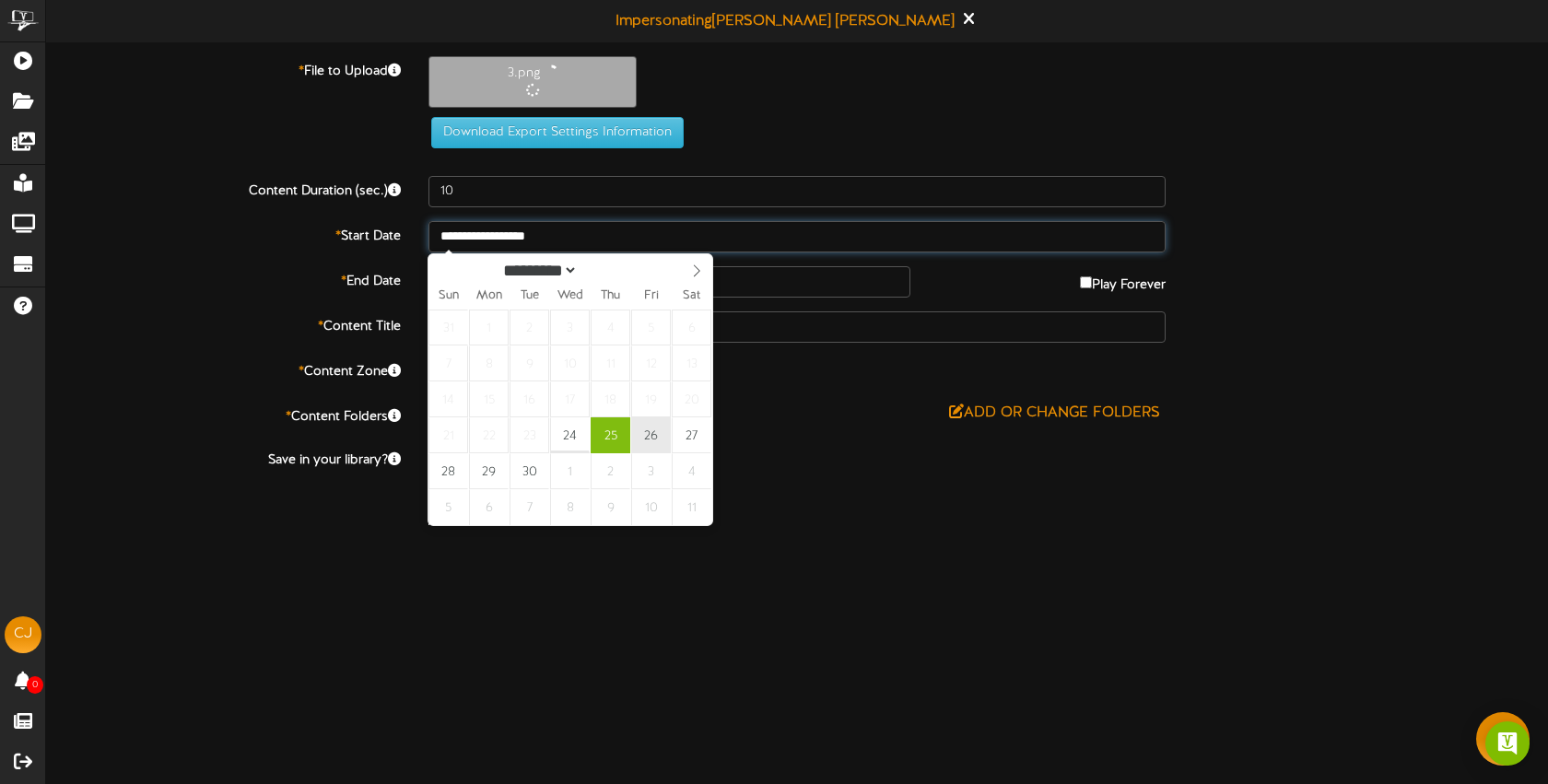
type input "**********"
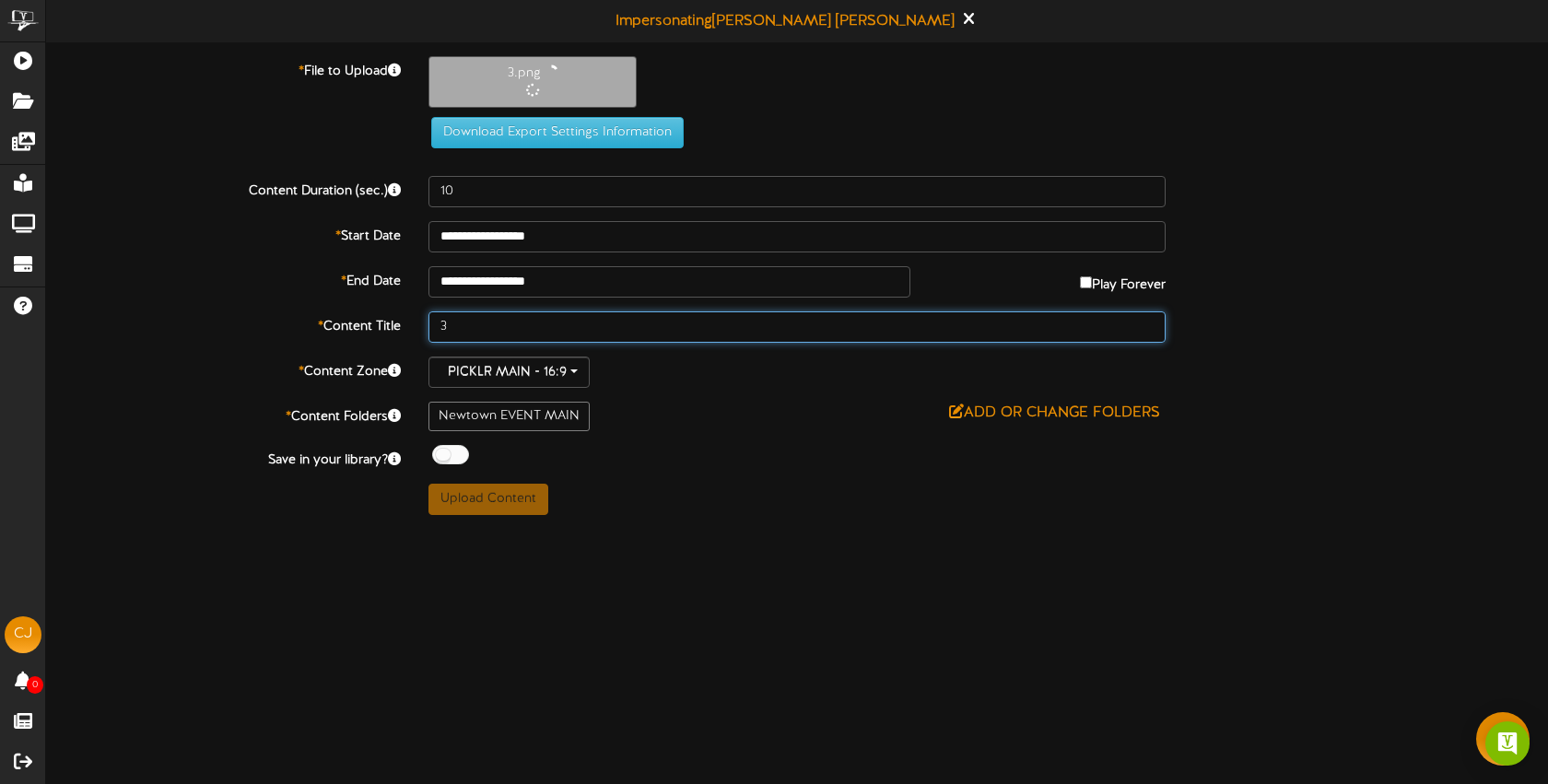
click at [600, 330] on input "3" at bounding box center [797, 327] width 737 height 32
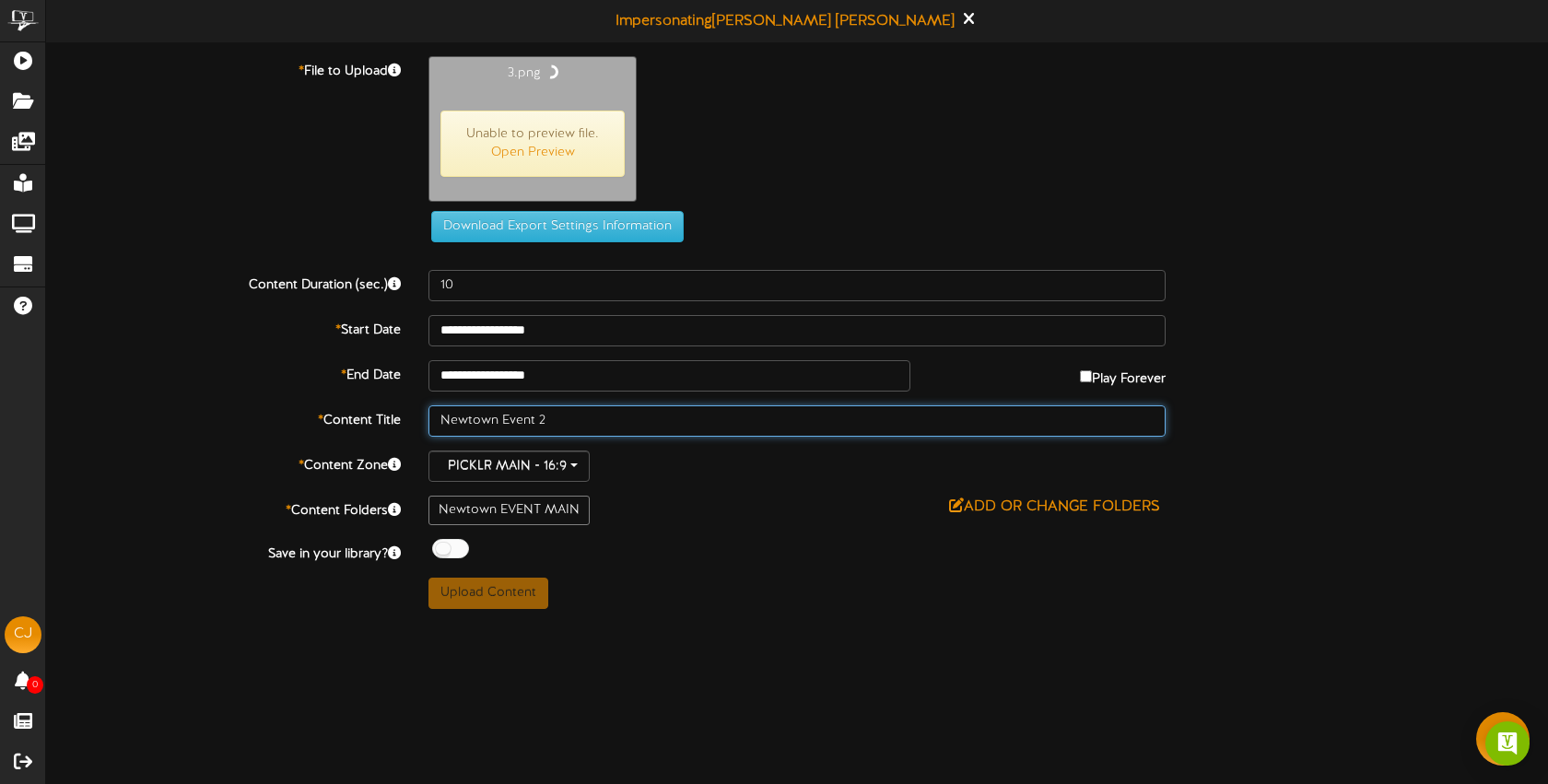
type input "Newtown Event 2"
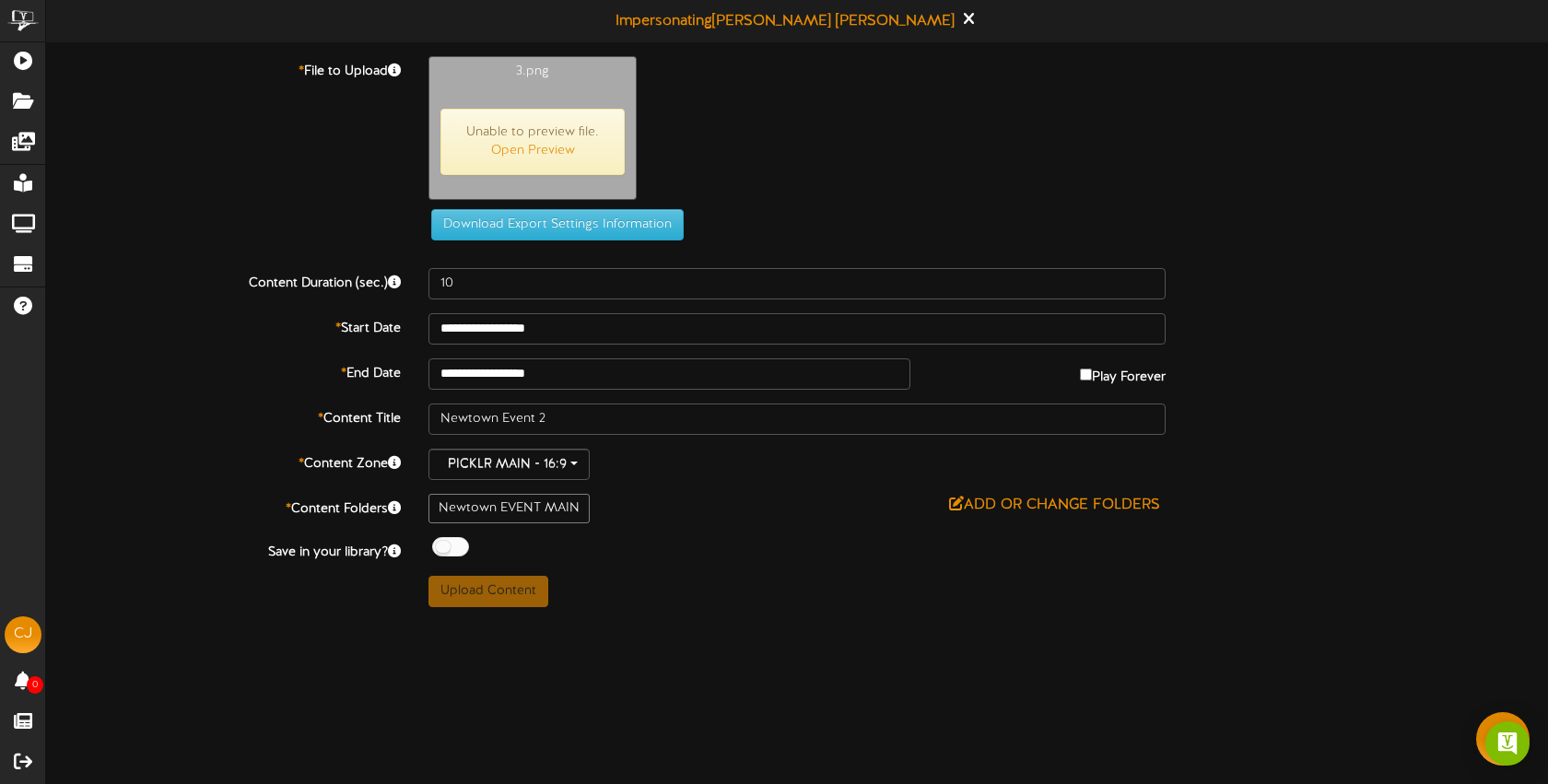
click at [689, 183] on div "3.png Unable to preview file. Open Preview" at bounding box center [989, 132] width 1147 height 153
click at [572, 372] on input "**********" at bounding box center [670, 374] width 482 height 32
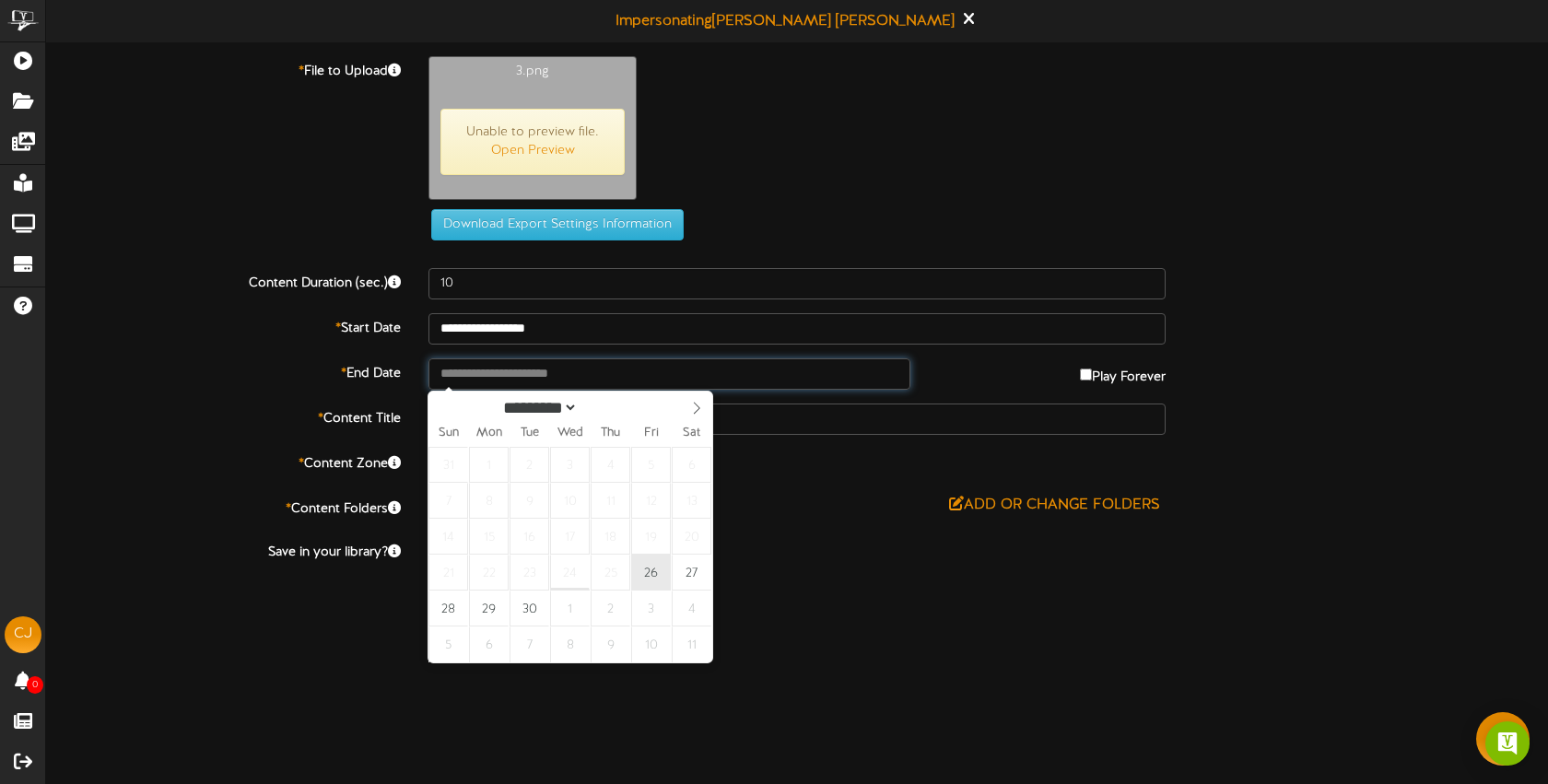
type input "**********"
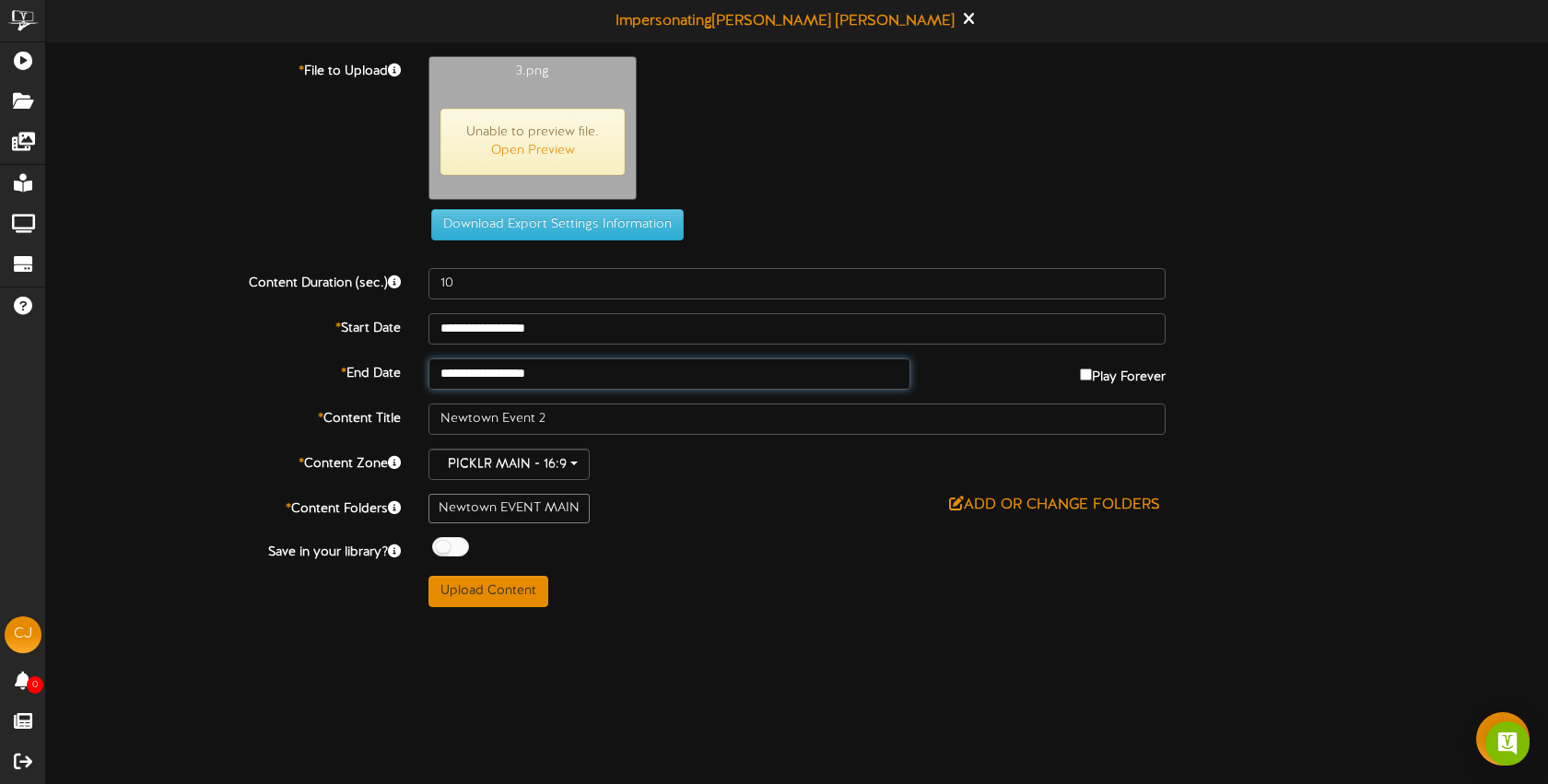
click at [636, 375] on input "**********" at bounding box center [670, 374] width 482 height 32
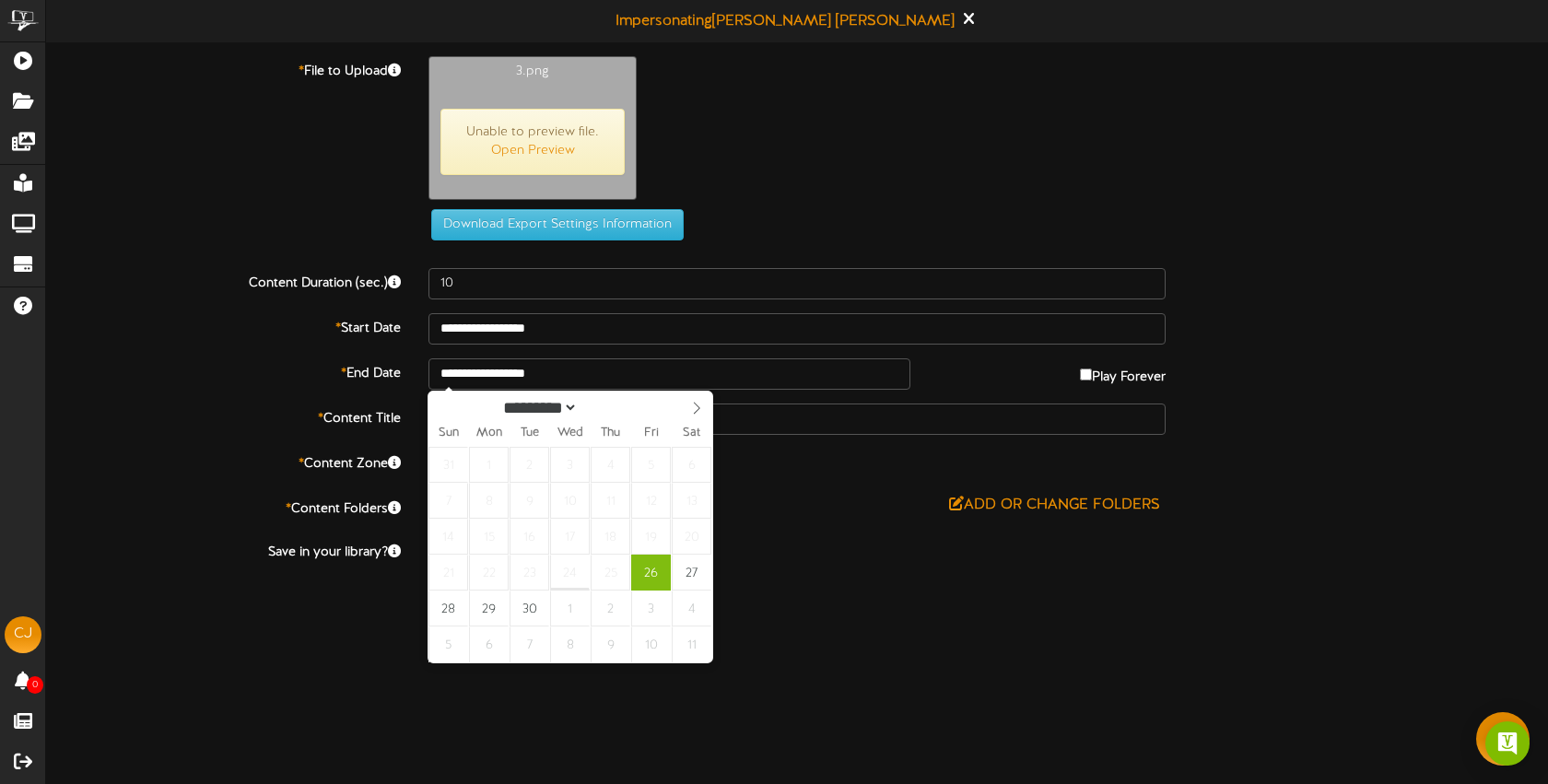
click at [791, 511] on div "Add or Change Folders" at bounding box center [797, 505] width 737 height 23
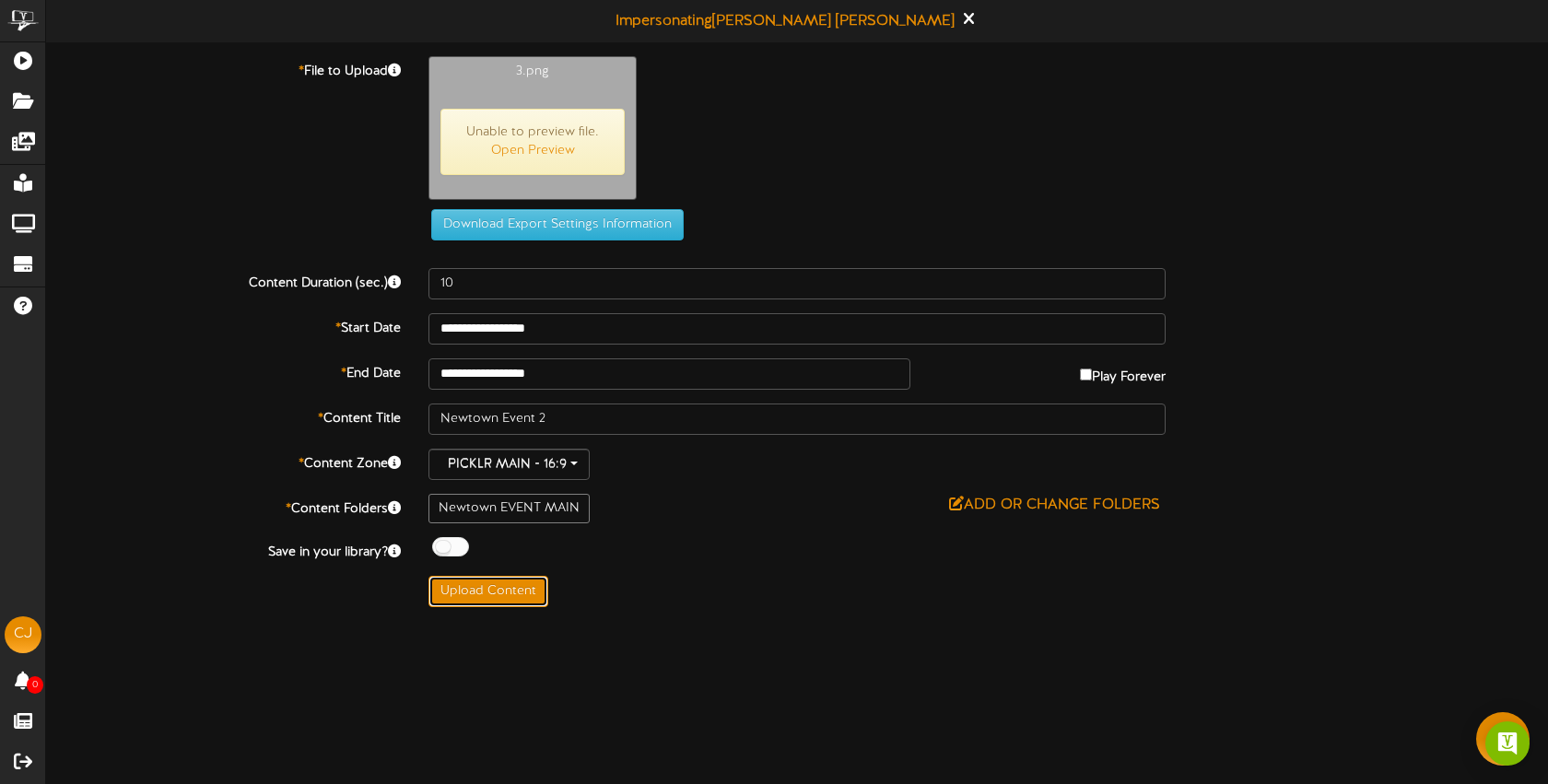
click at [506, 588] on button "Upload Content" at bounding box center [488, 591] width 120 height 32
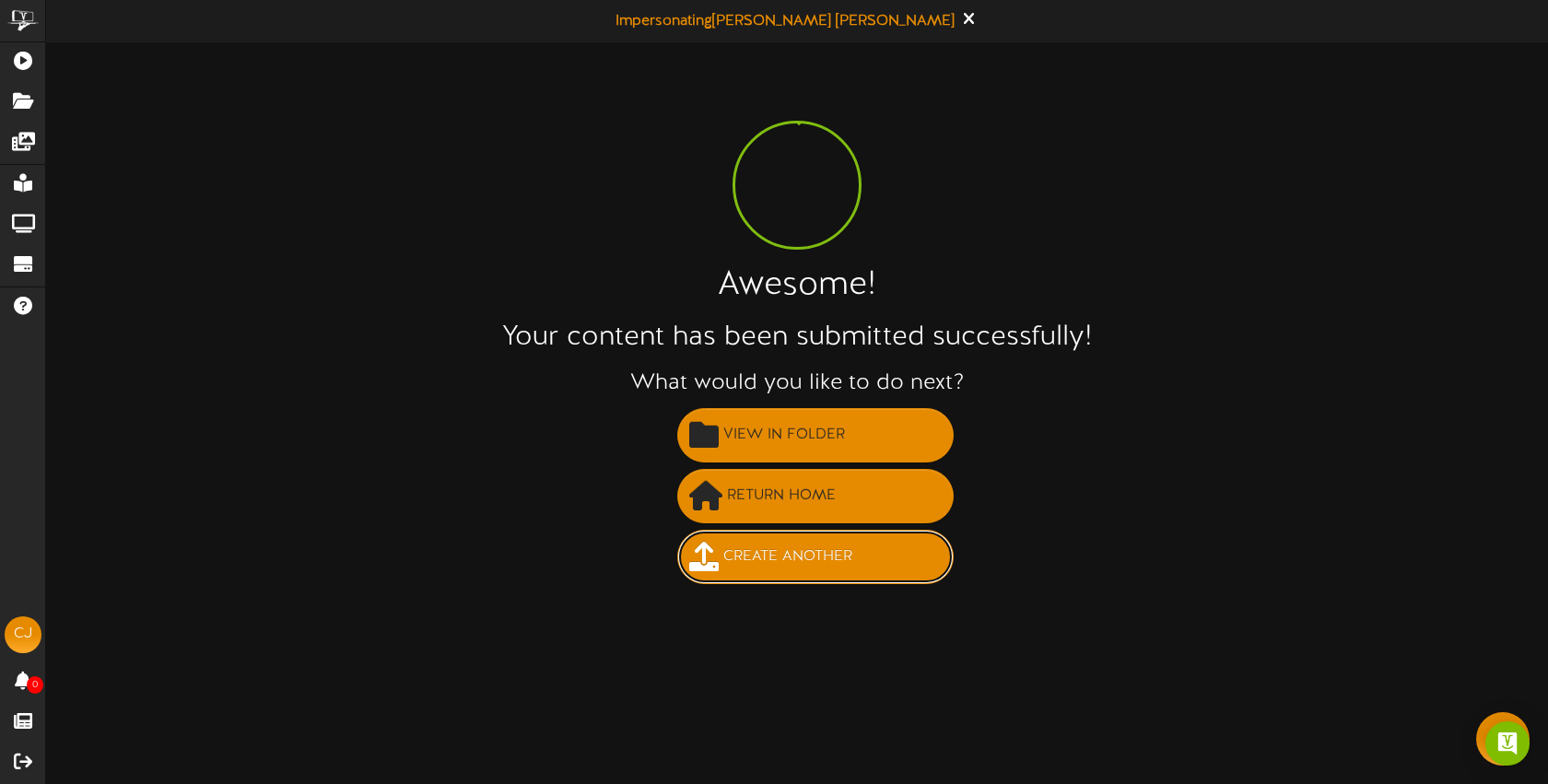
click at [756, 551] on span "Create Another" at bounding box center [788, 557] width 138 height 31
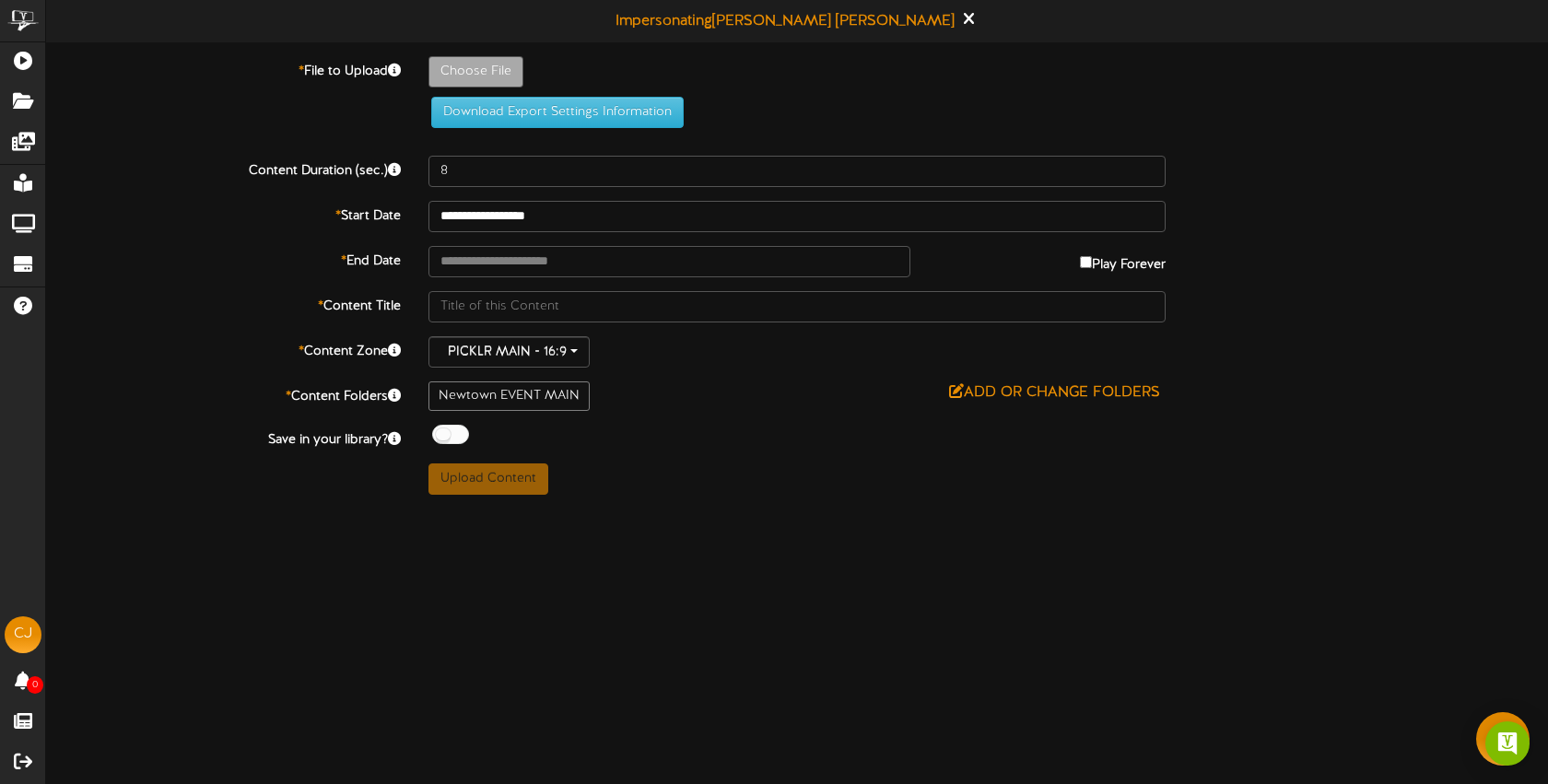
type input "**********"
type input "4"
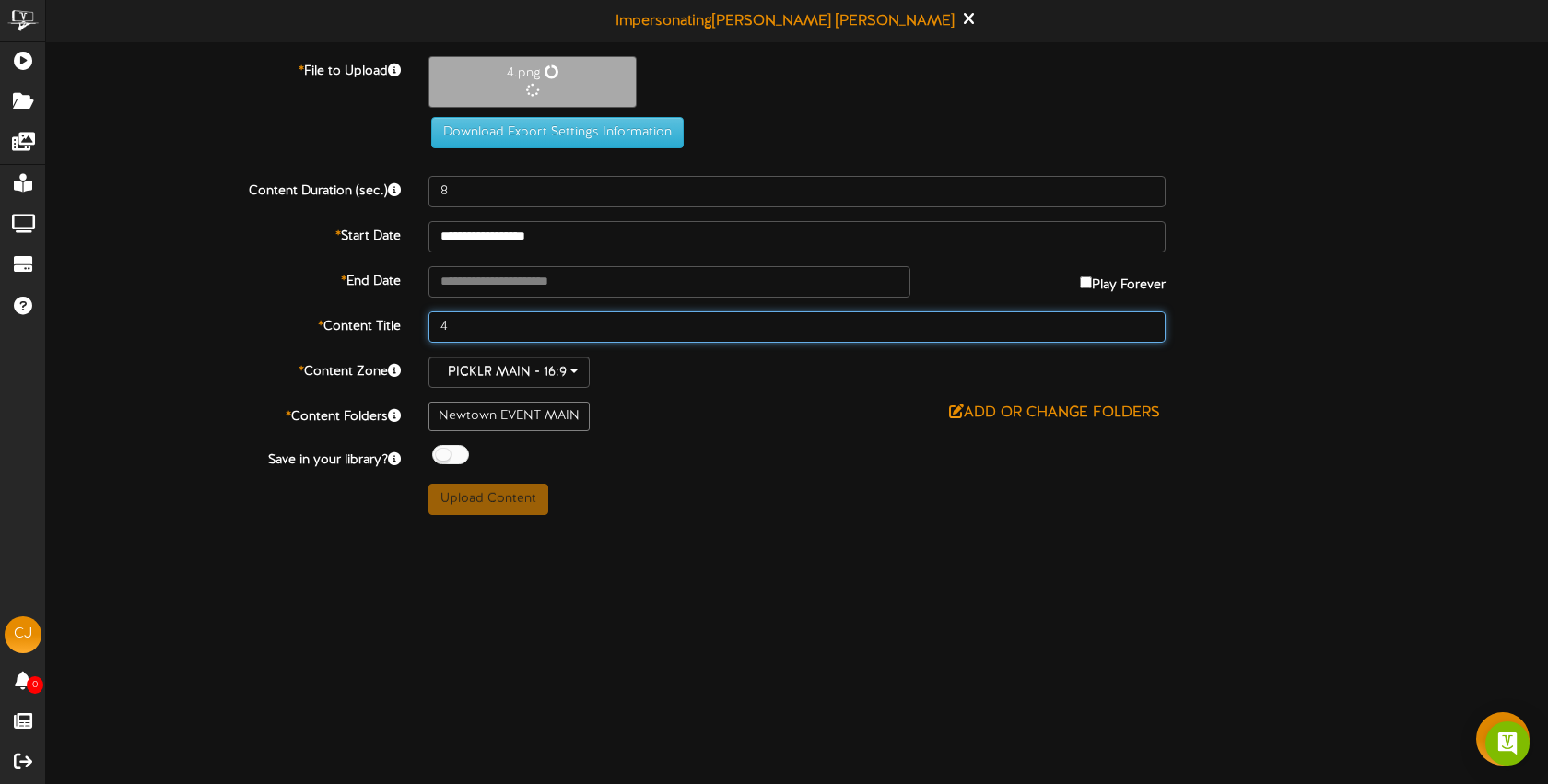
click at [474, 325] on input "4" at bounding box center [797, 327] width 737 height 32
type input "E"
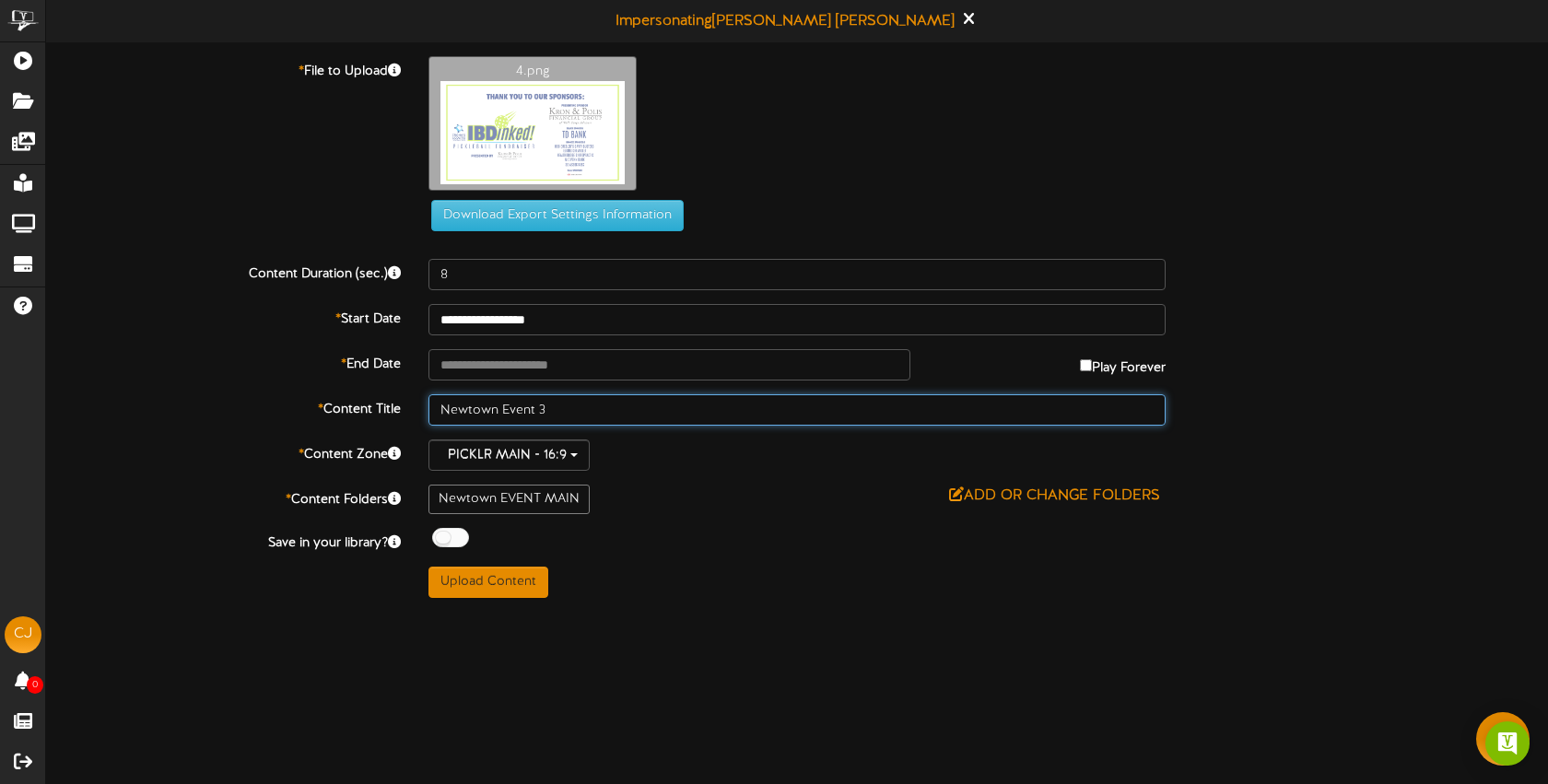
type input "Newtown Event 3"
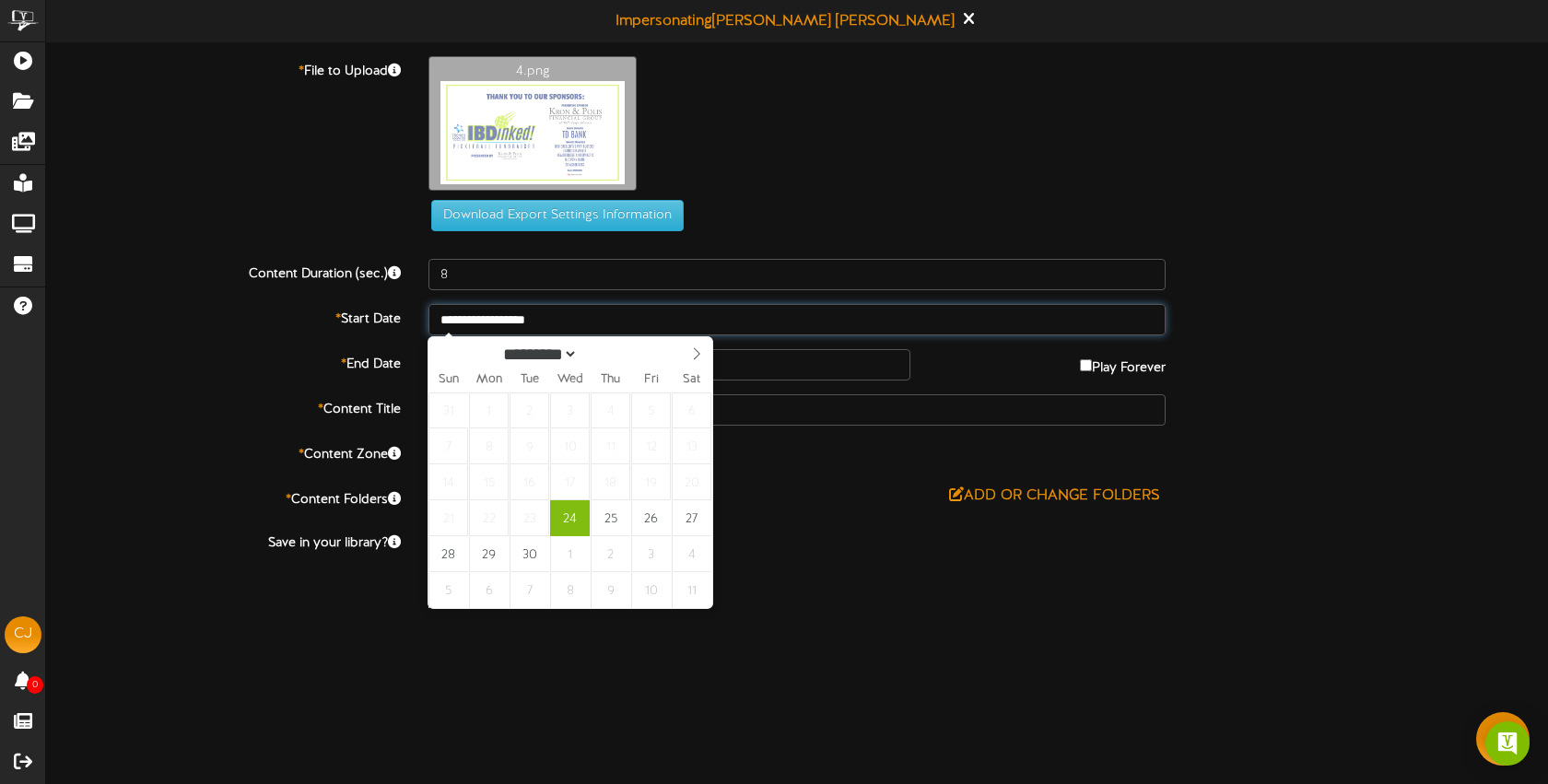
click at [577, 332] on input "**********" at bounding box center [797, 319] width 737 height 32
type input "**********"
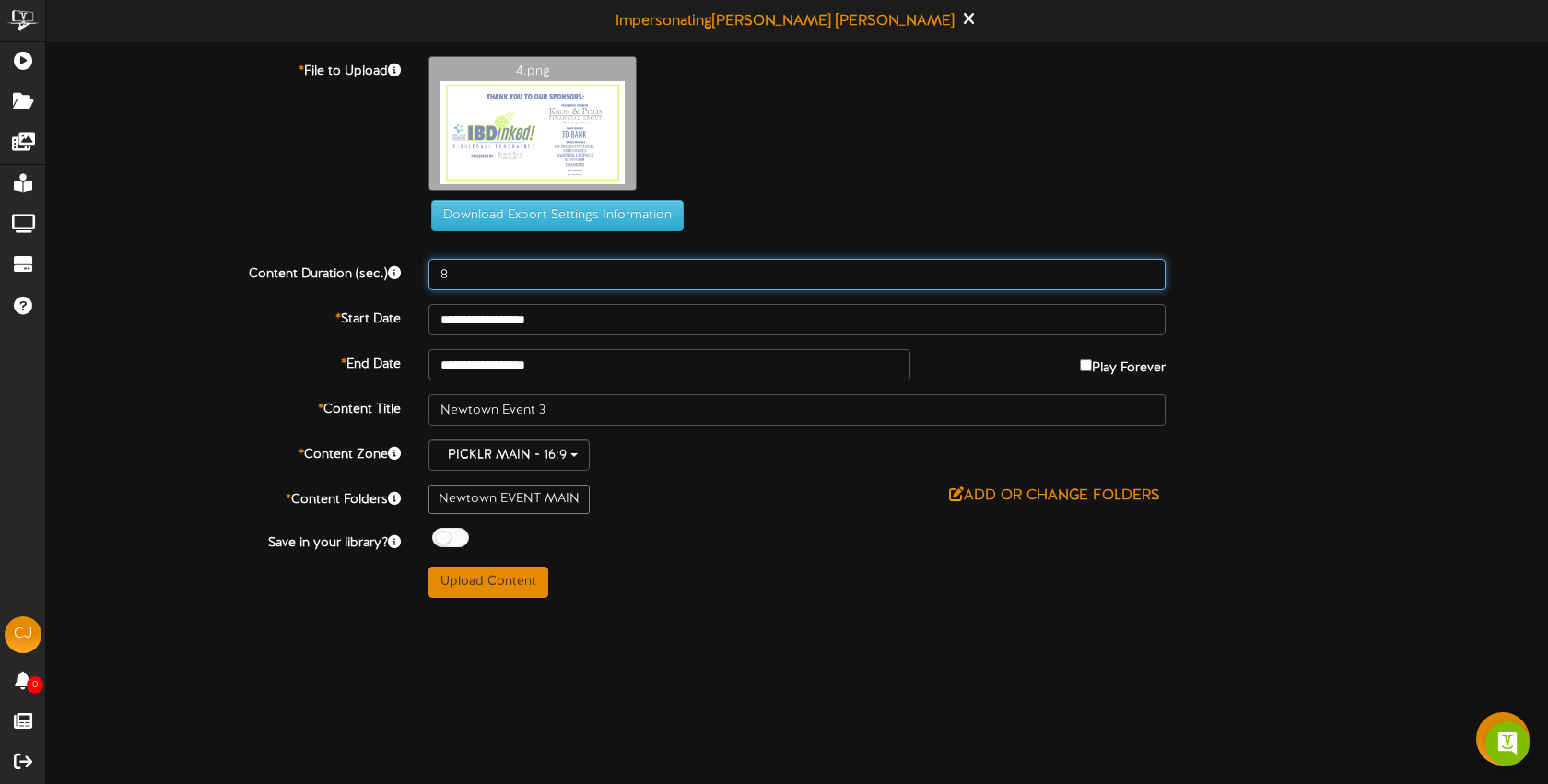
click at [504, 271] on input "8" at bounding box center [797, 274] width 737 height 32
type input "10"
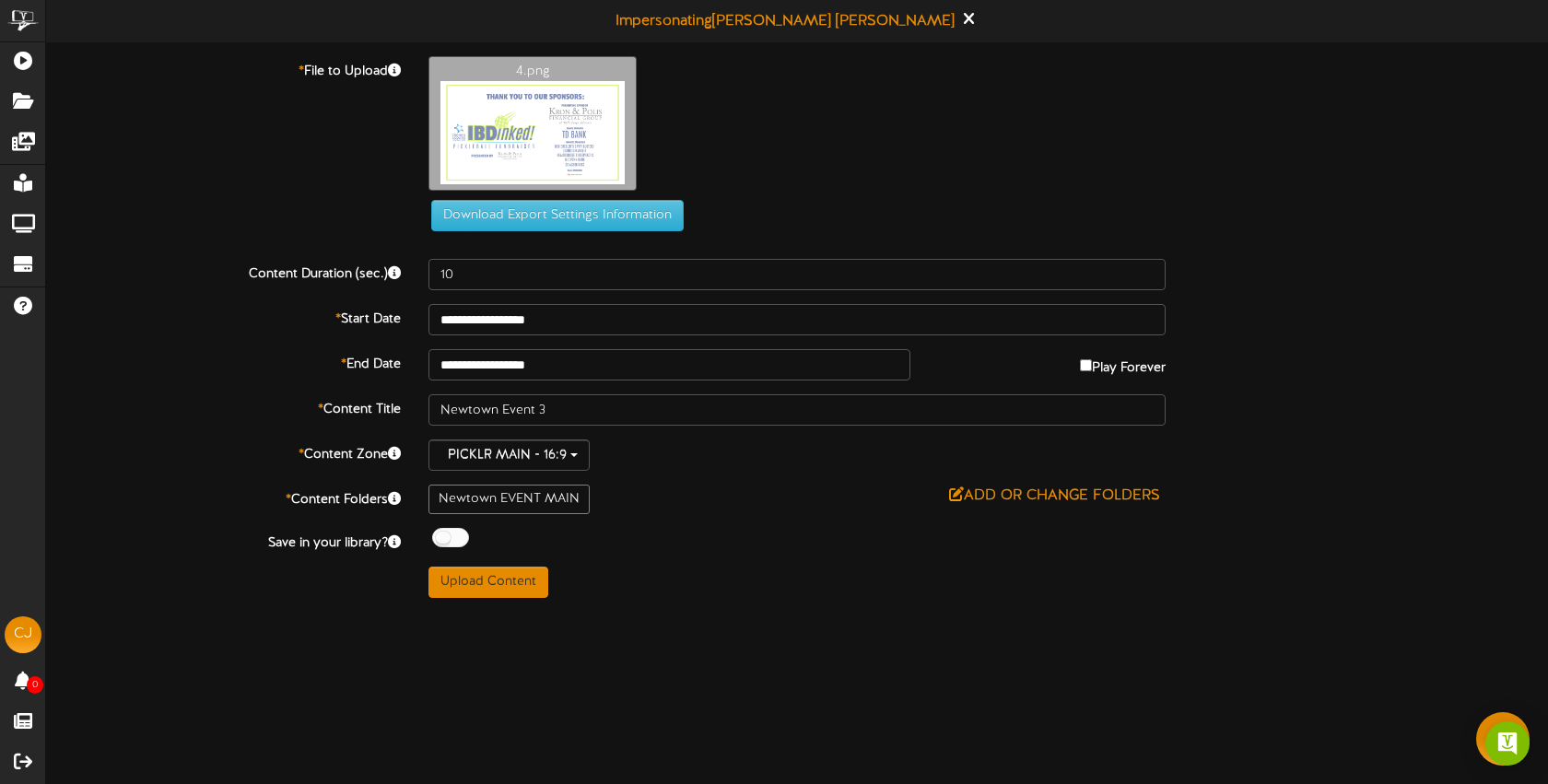
click at [485, 560] on div "**********" at bounding box center [797, 327] width 1502 height 542
click at [485, 567] on button "Upload Content" at bounding box center [488, 582] width 120 height 32
type input "**********"
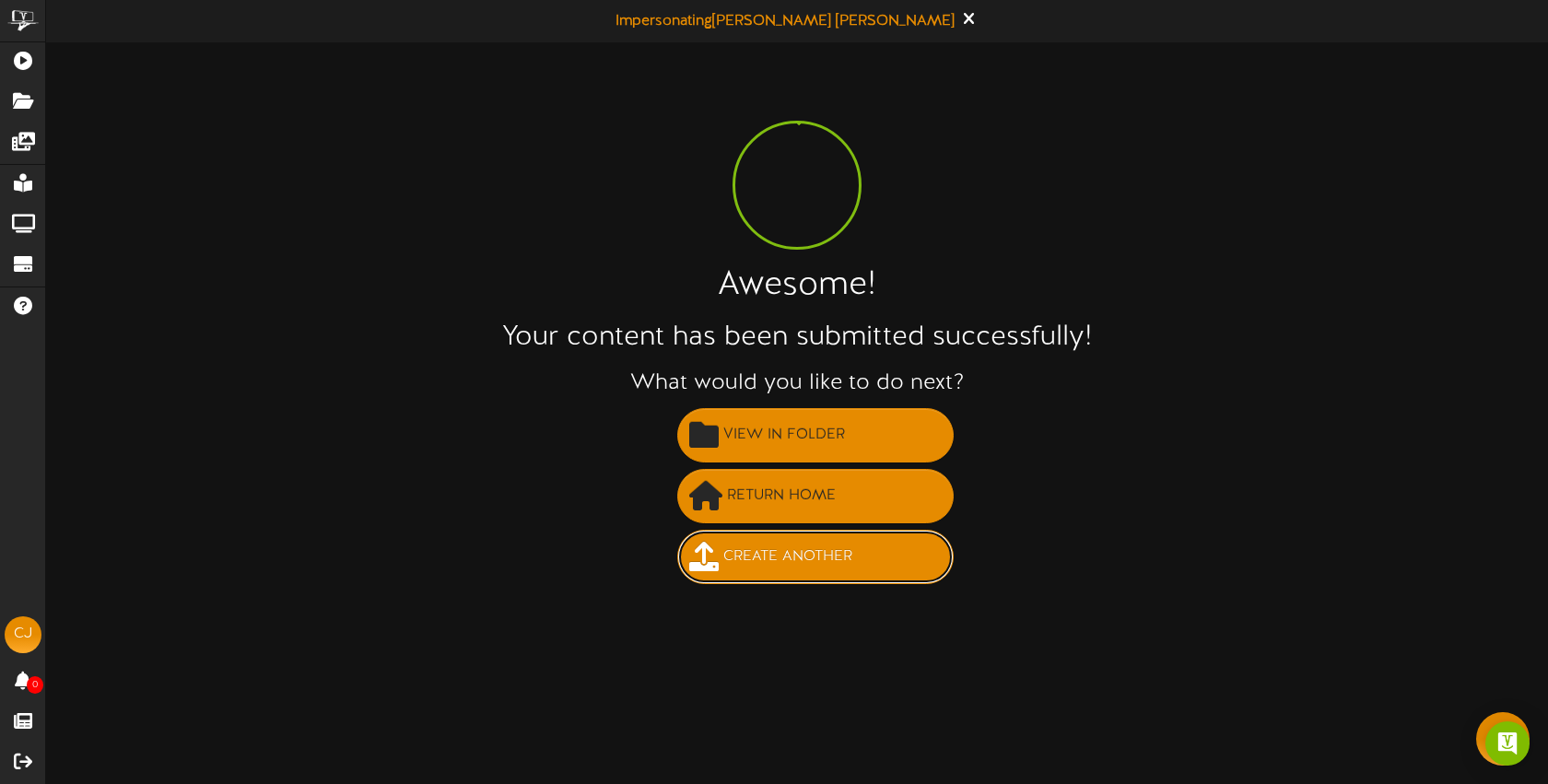
click at [793, 542] on span "Create Another" at bounding box center [788, 557] width 138 height 31
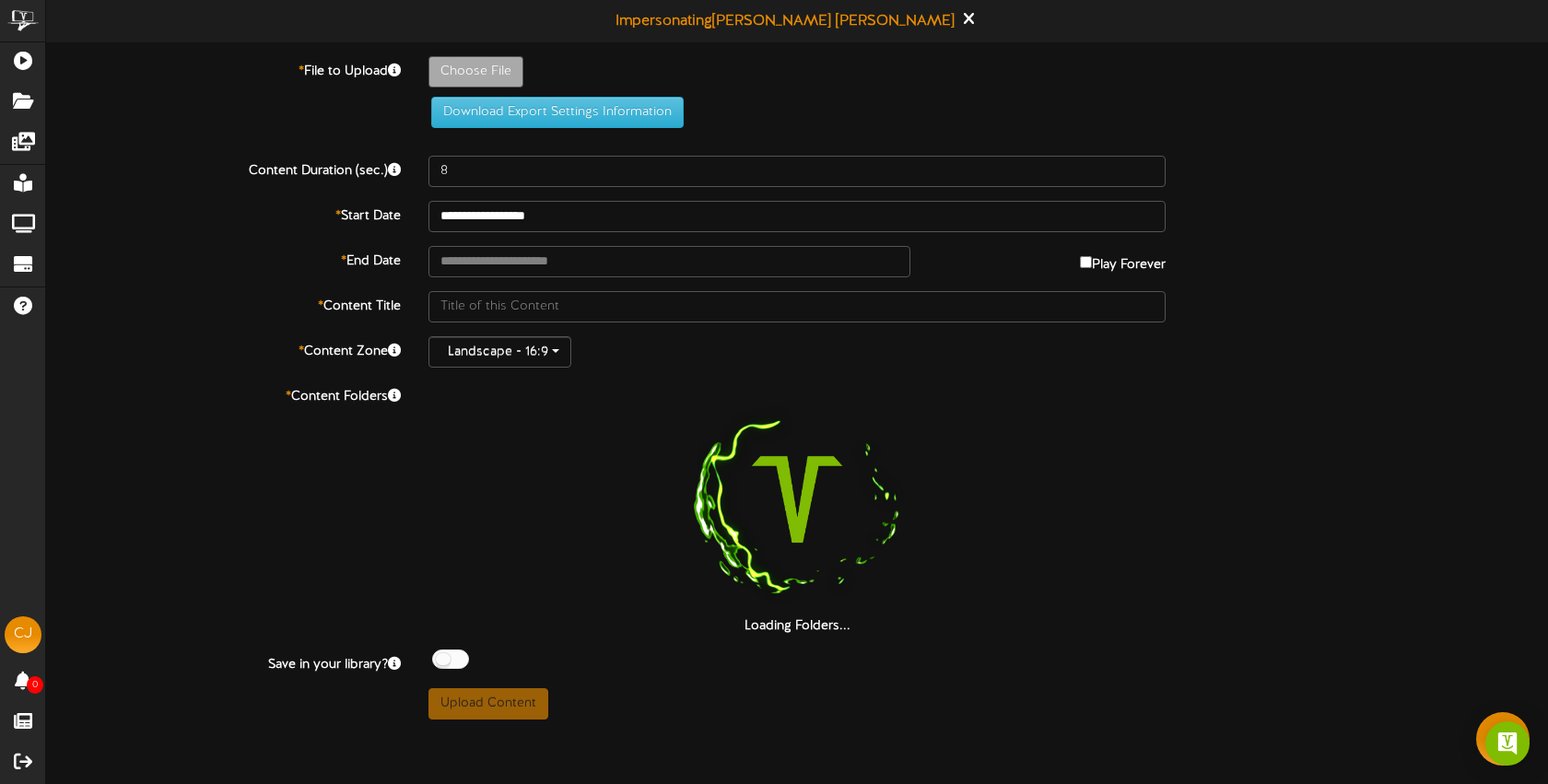
type input "**********"
type input "1"
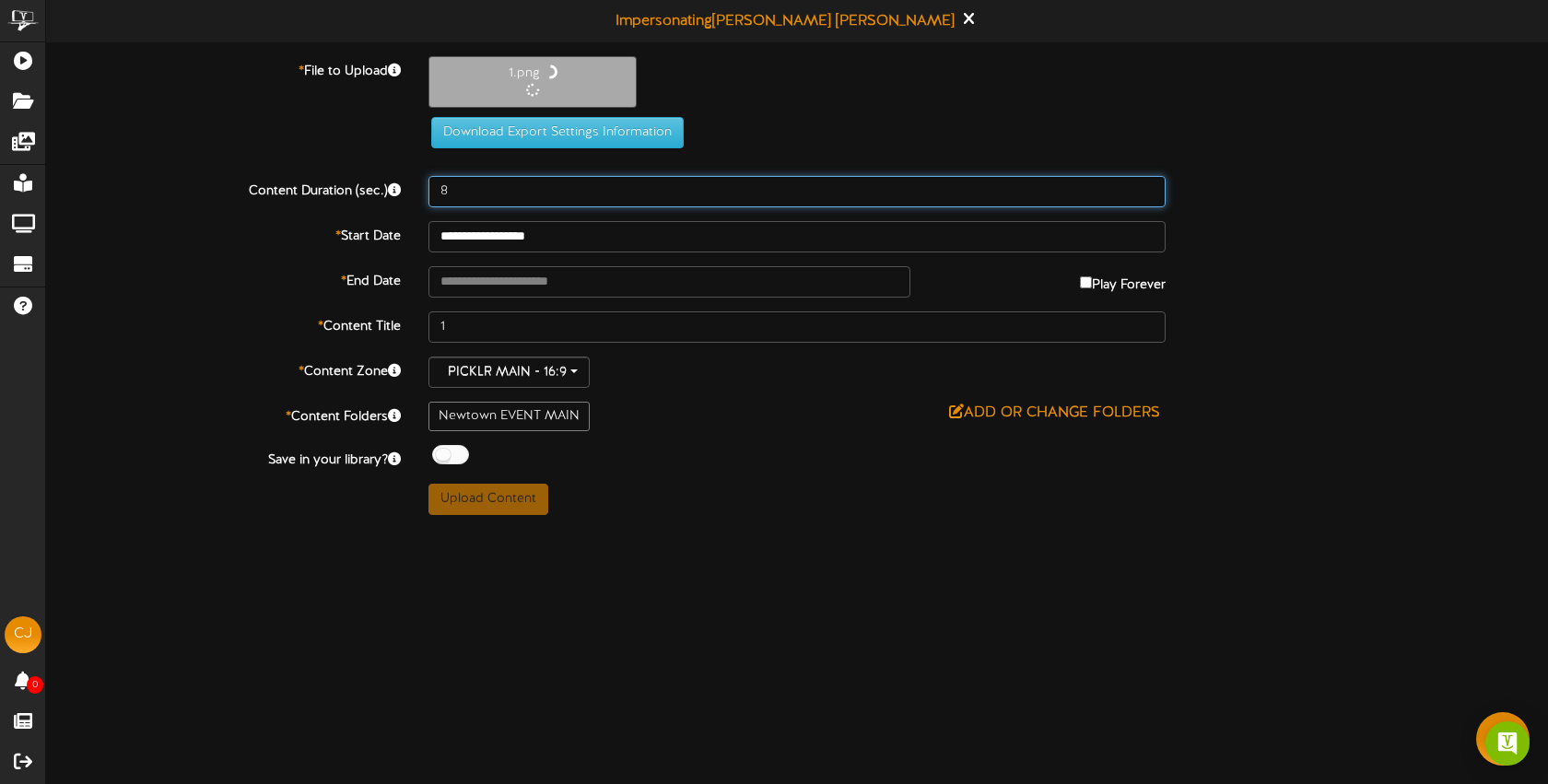
click at [546, 185] on input "8" at bounding box center [797, 191] width 737 height 32
type input "10"
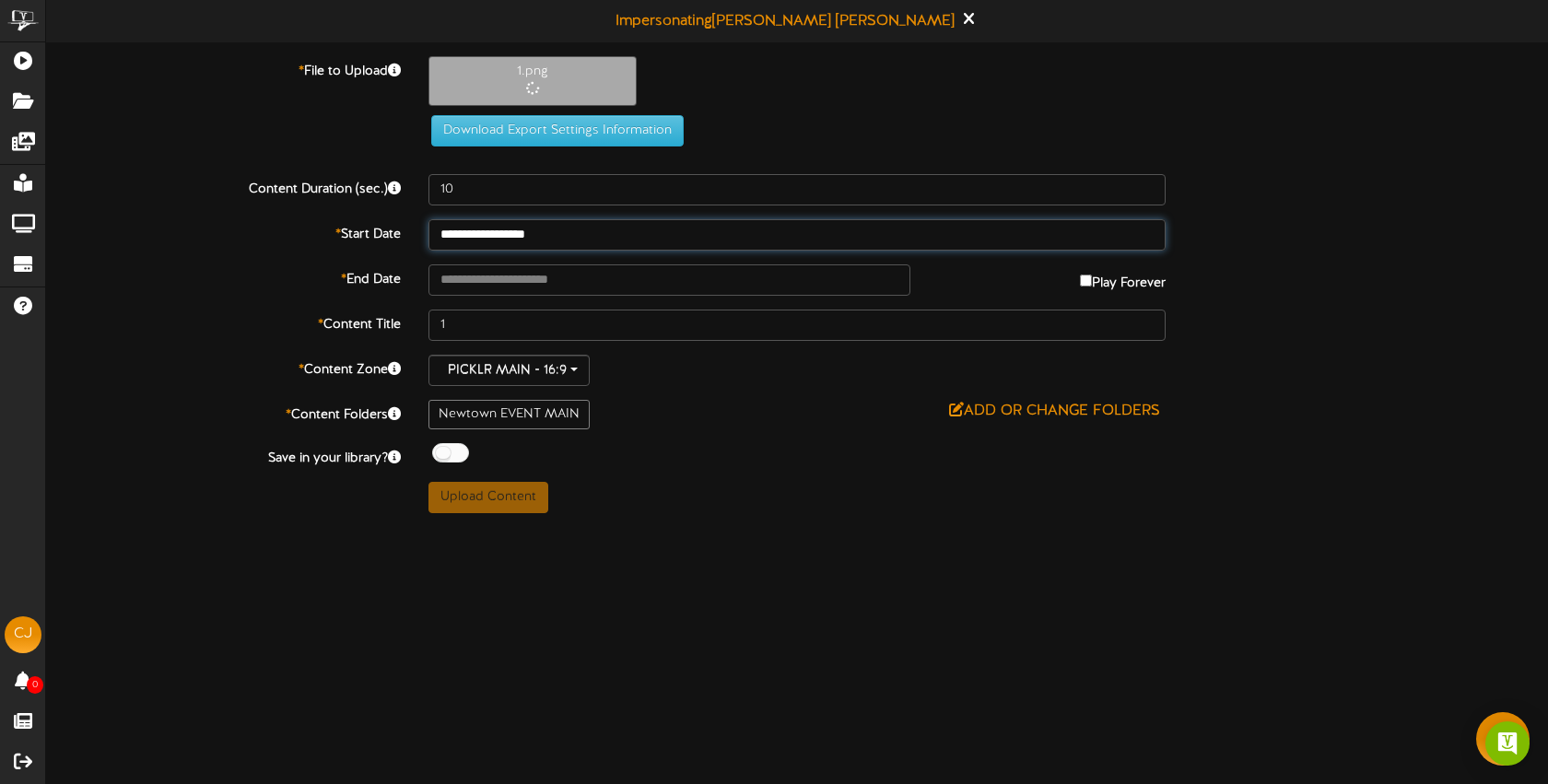
click at [578, 233] on input "**********" at bounding box center [797, 234] width 737 height 32
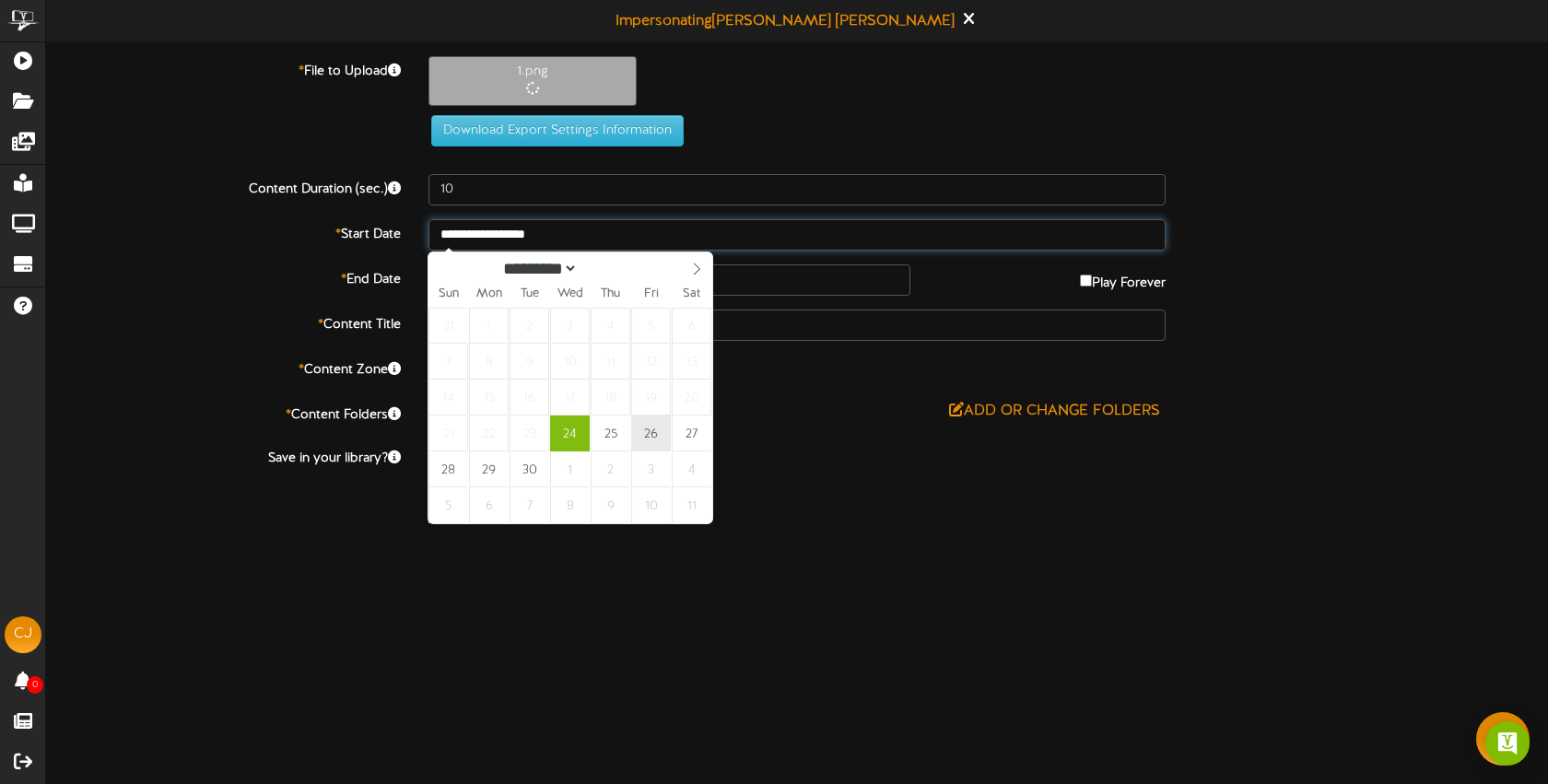
type input "**********"
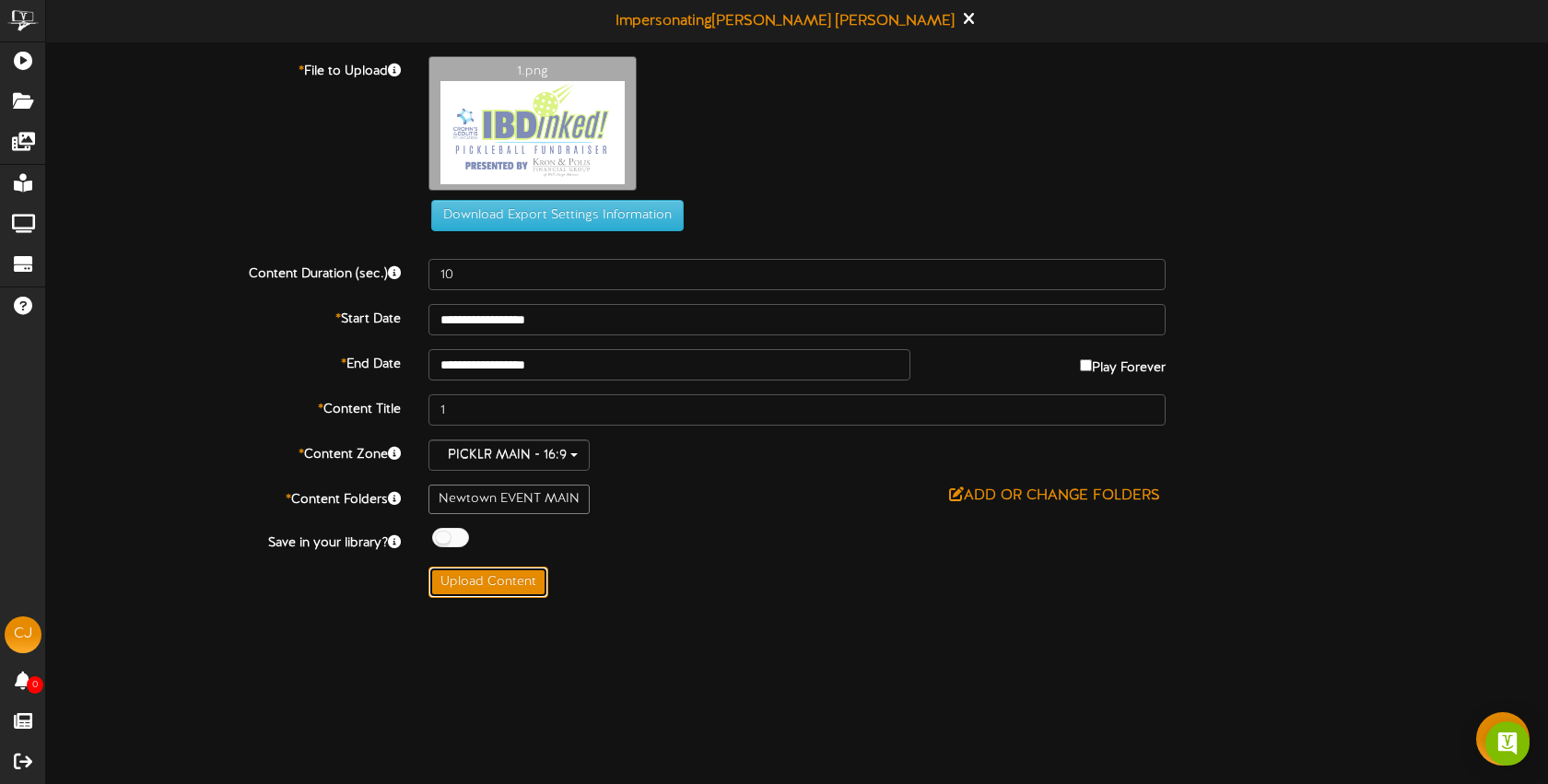
click at [520, 591] on button "Upload Content" at bounding box center [488, 582] width 120 height 32
type input "**********"
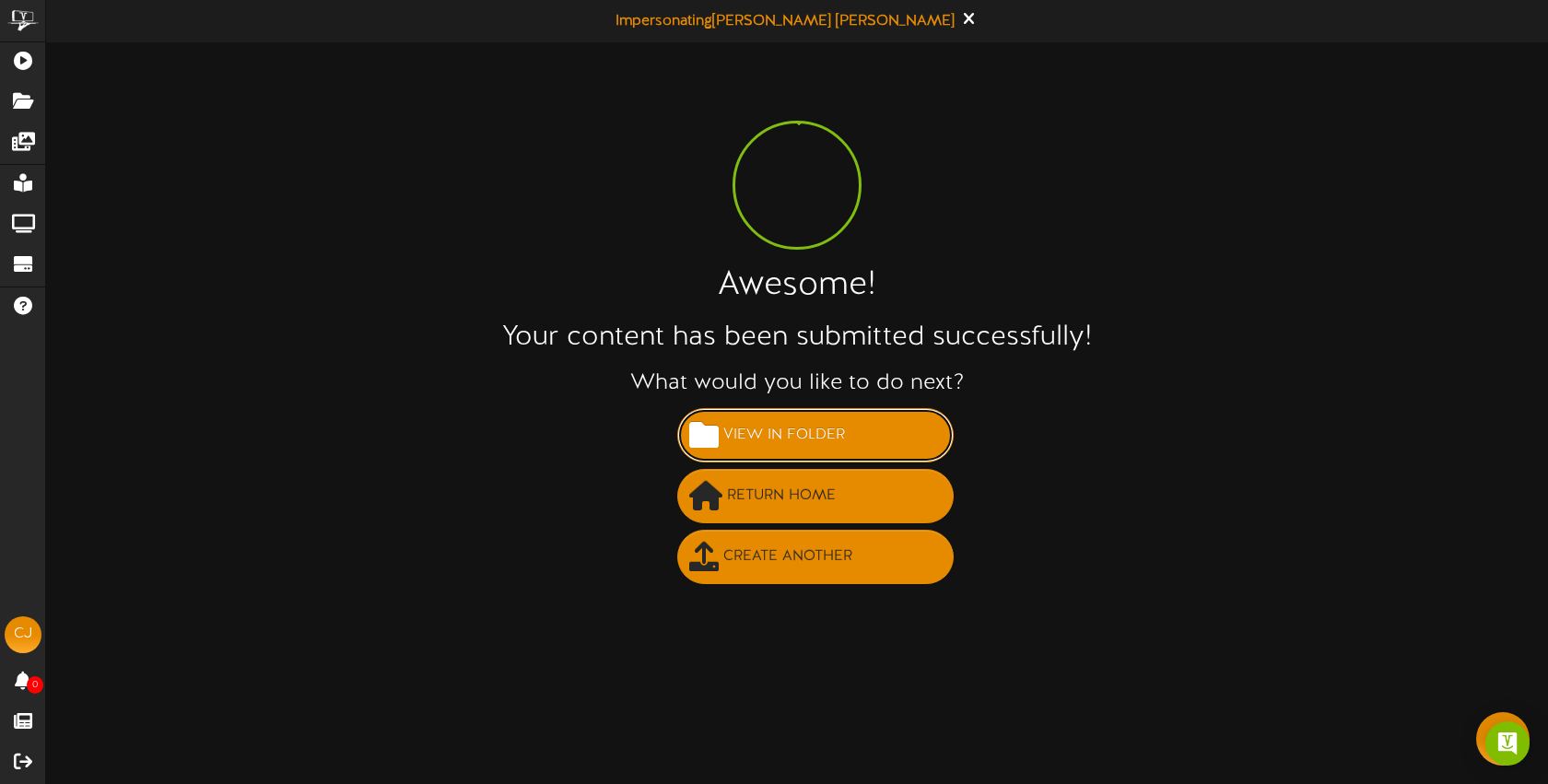
click at [732, 442] on span "View in Folder" at bounding box center [784, 435] width 131 height 31
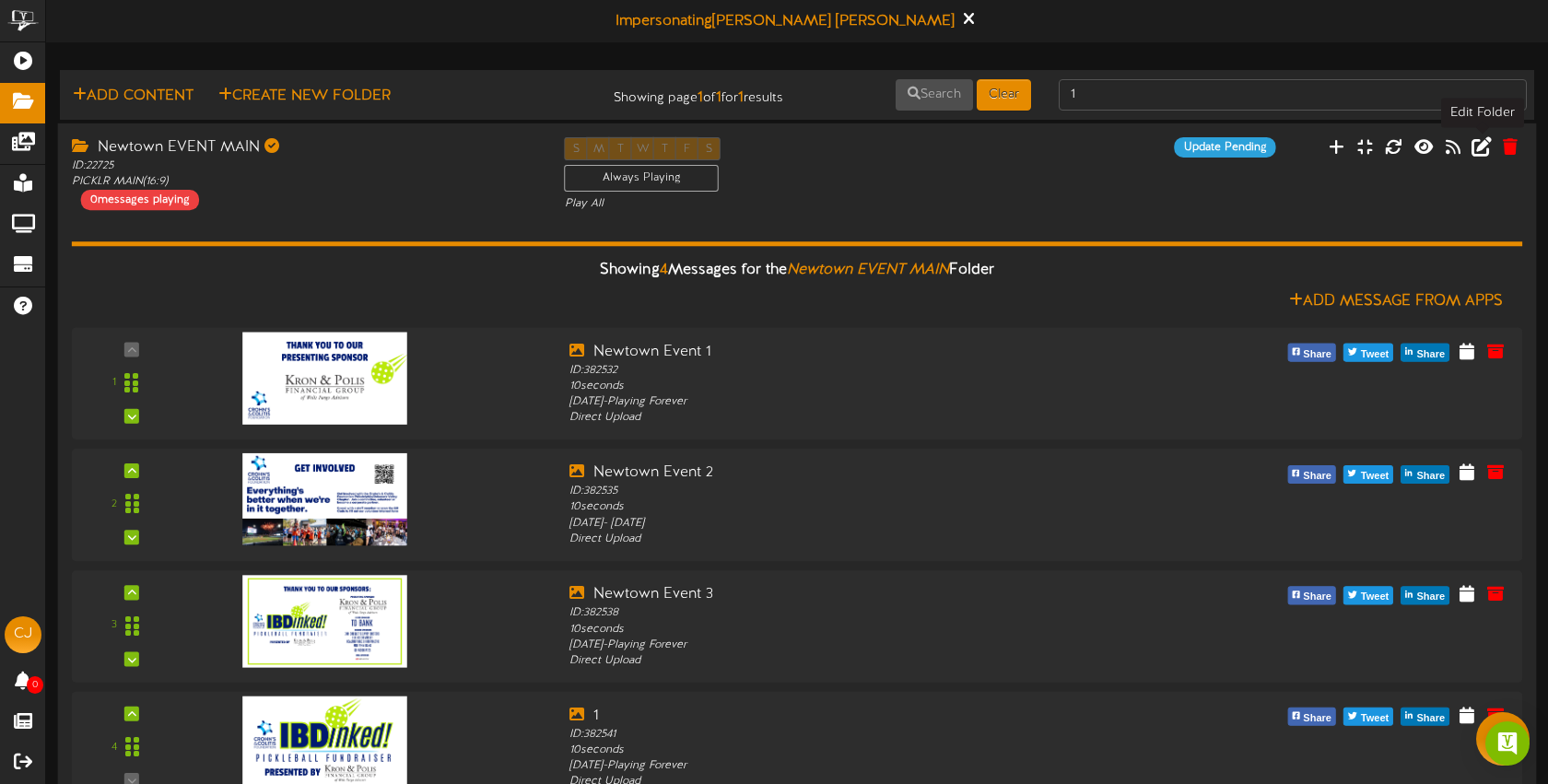
click at [1486, 146] on icon at bounding box center [1482, 145] width 20 height 20
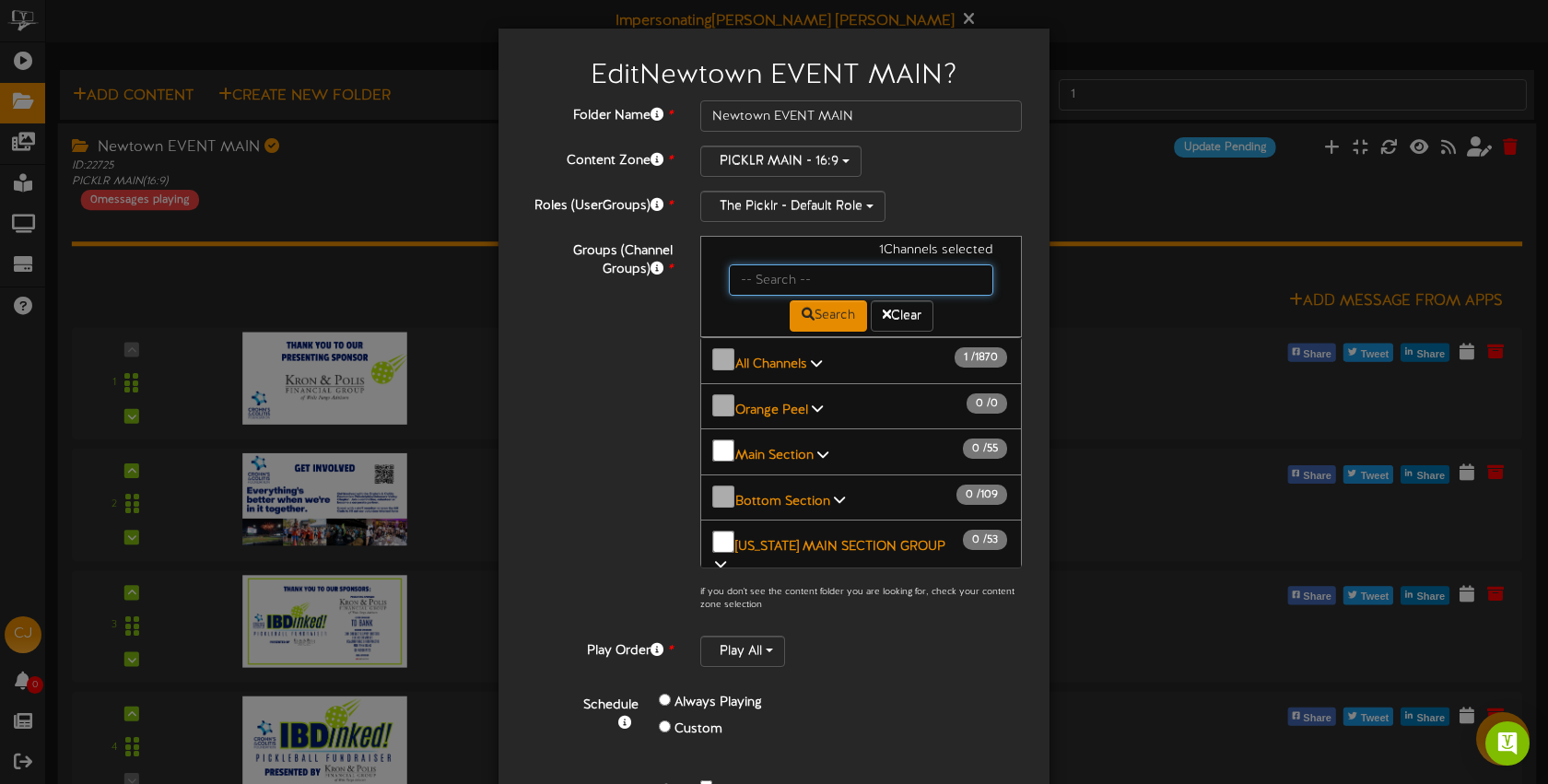
click at [770, 282] on input "text" at bounding box center [861, 280] width 264 height 32
type input "newtown"
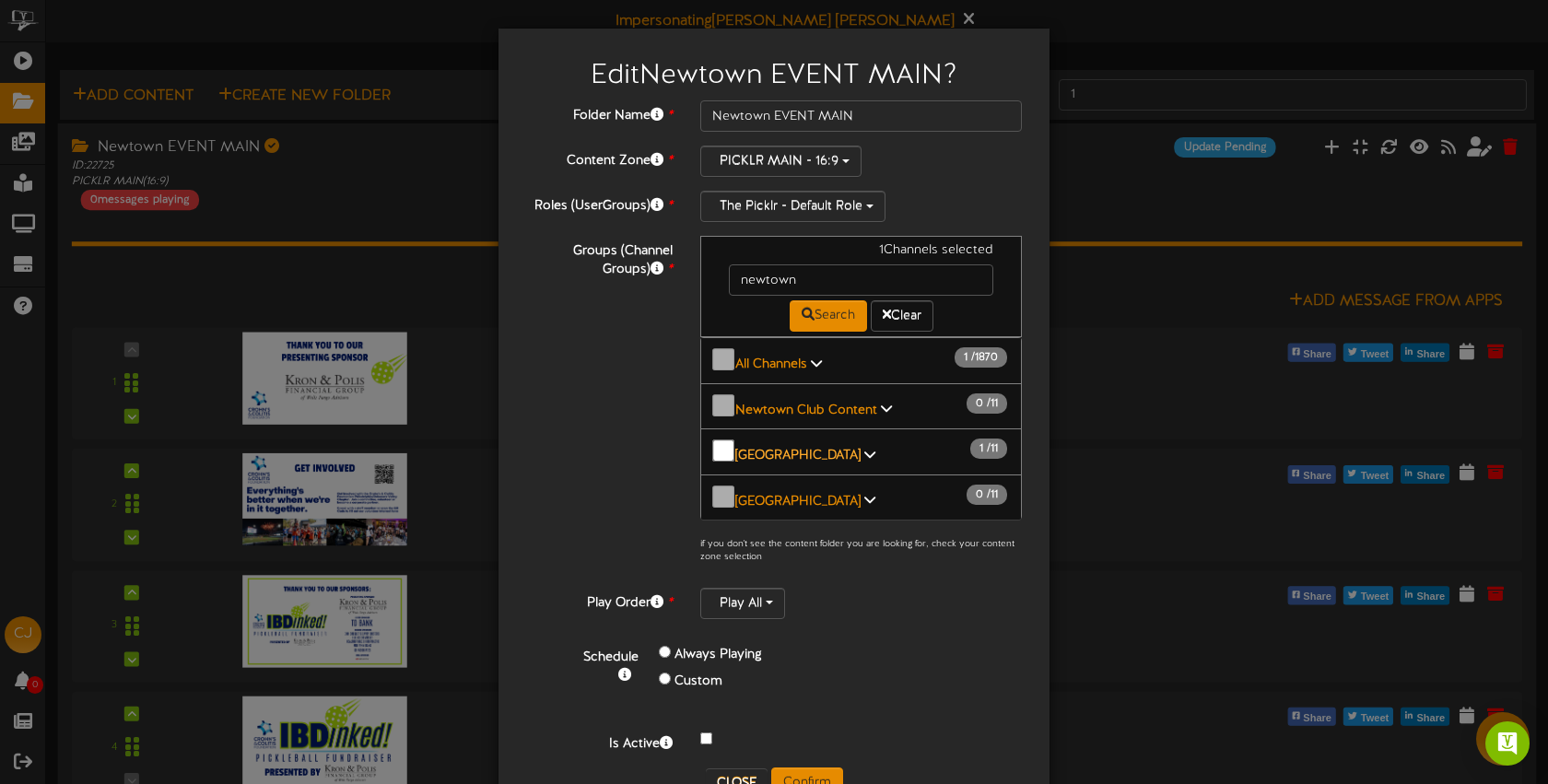
click at [775, 449] on b "[GEOGRAPHIC_DATA]" at bounding box center [798, 455] width 125 height 13
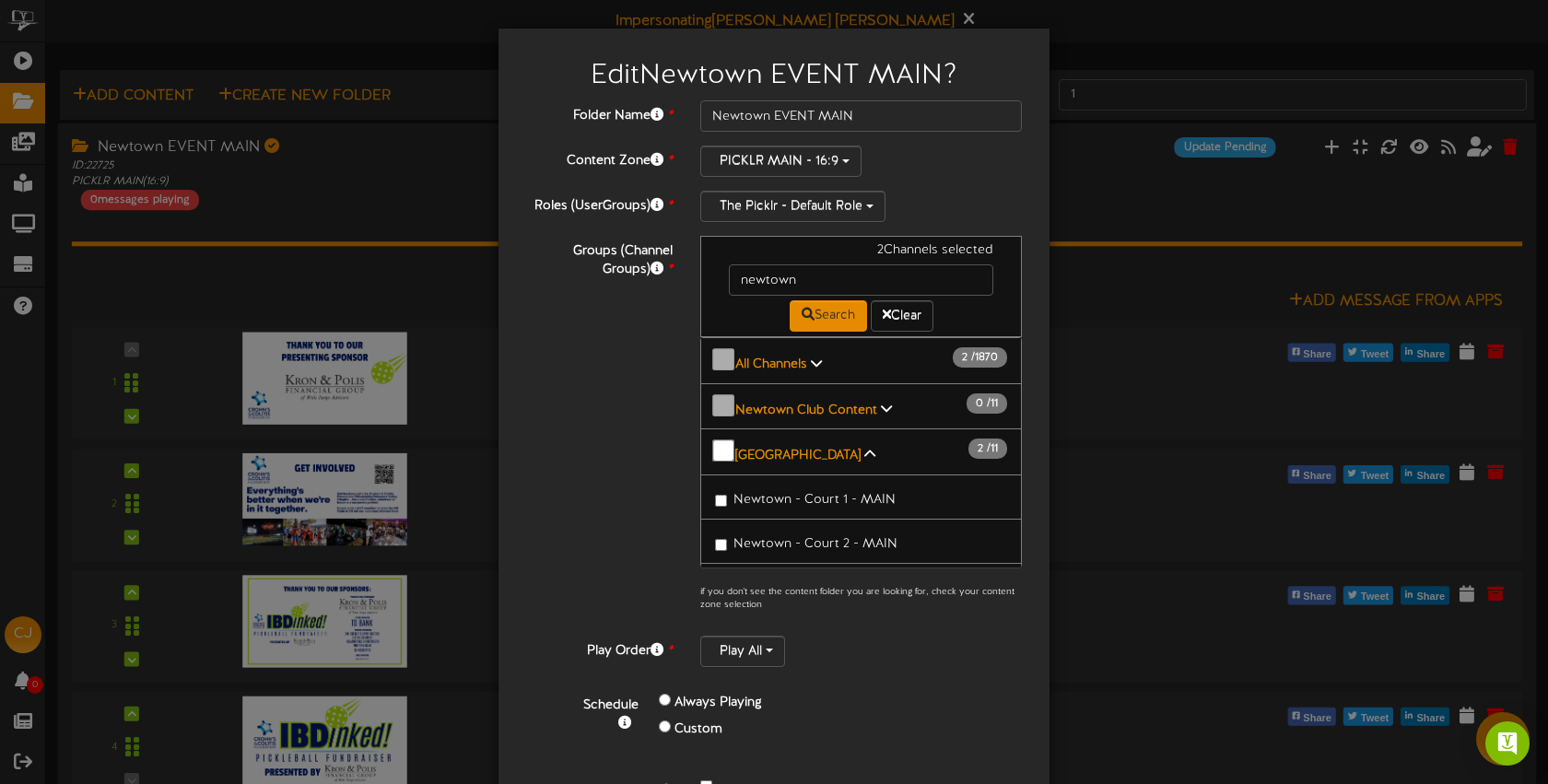
click at [879, 636] on div "Play All" at bounding box center [861, 651] width 322 height 32
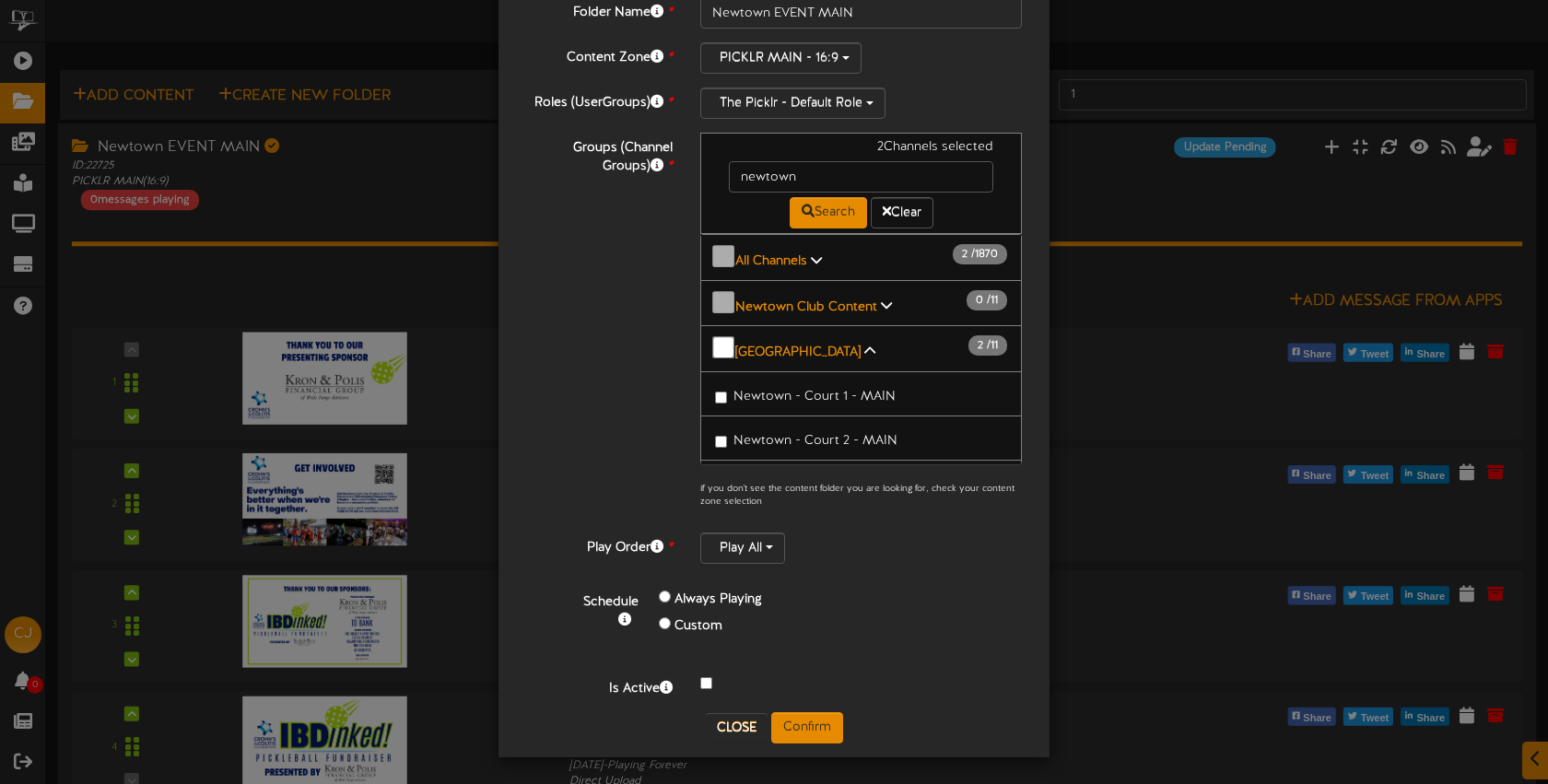
scroll to position [46, 0]
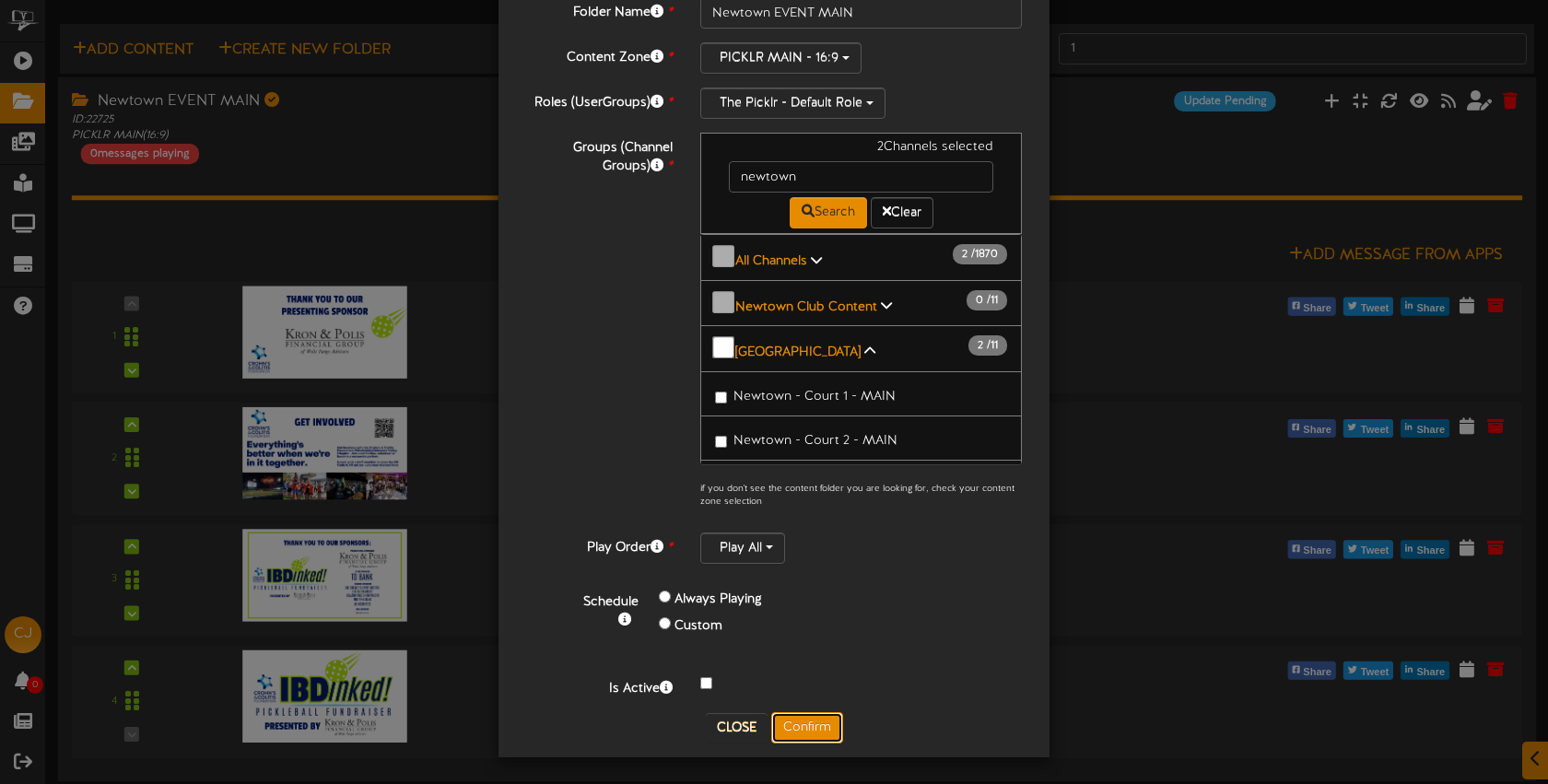
click at [810, 724] on button "Confirm" at bounding box center [807, 727] width 72 height 32
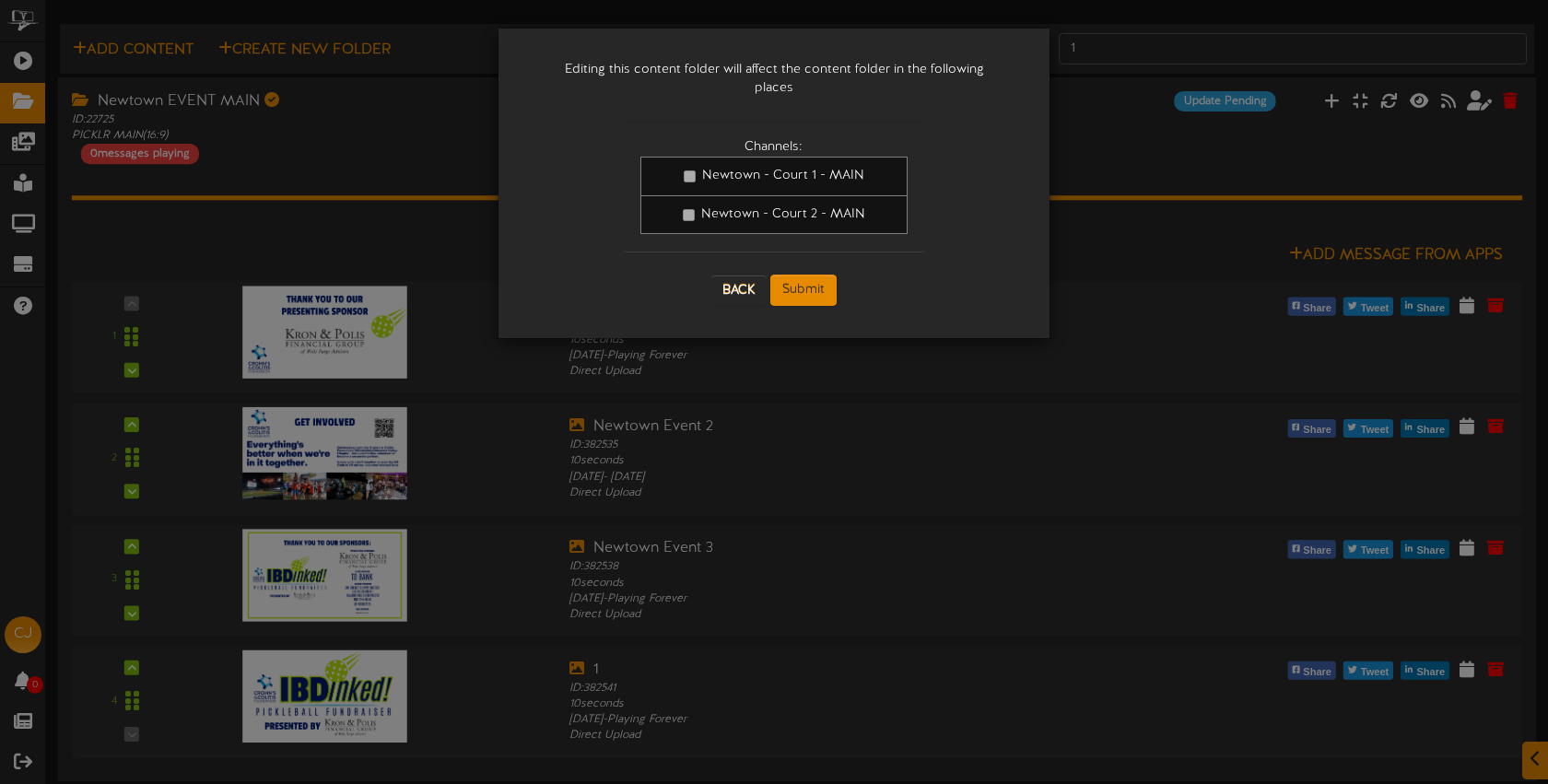
scroll to position [0, 0]
click at [822, 275] on button "Submit" at bounding box center [803, 290] width 66 height 32
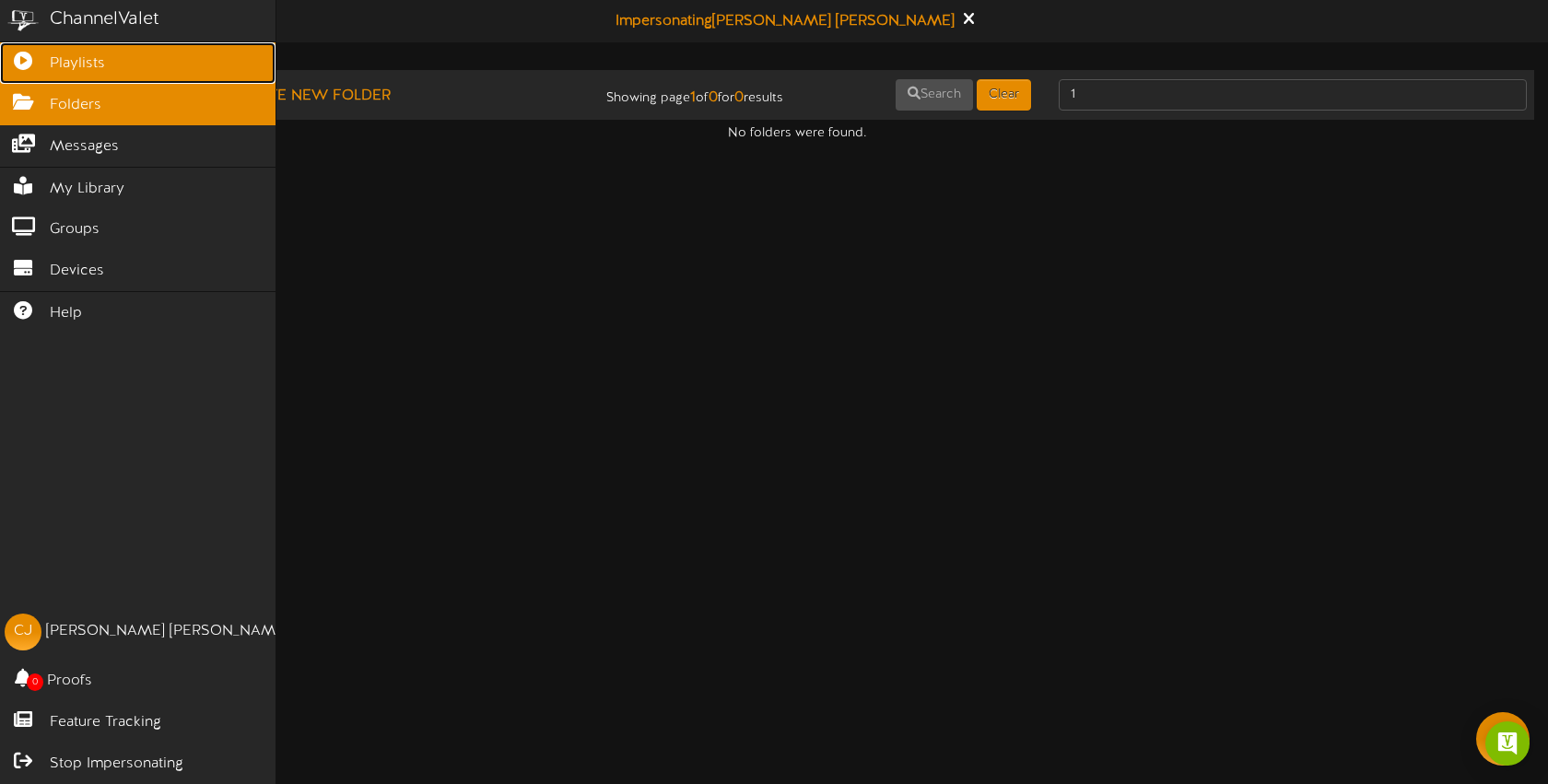
click at [27, 64] on icon at bounding box center [23, 59] width 46 height 13
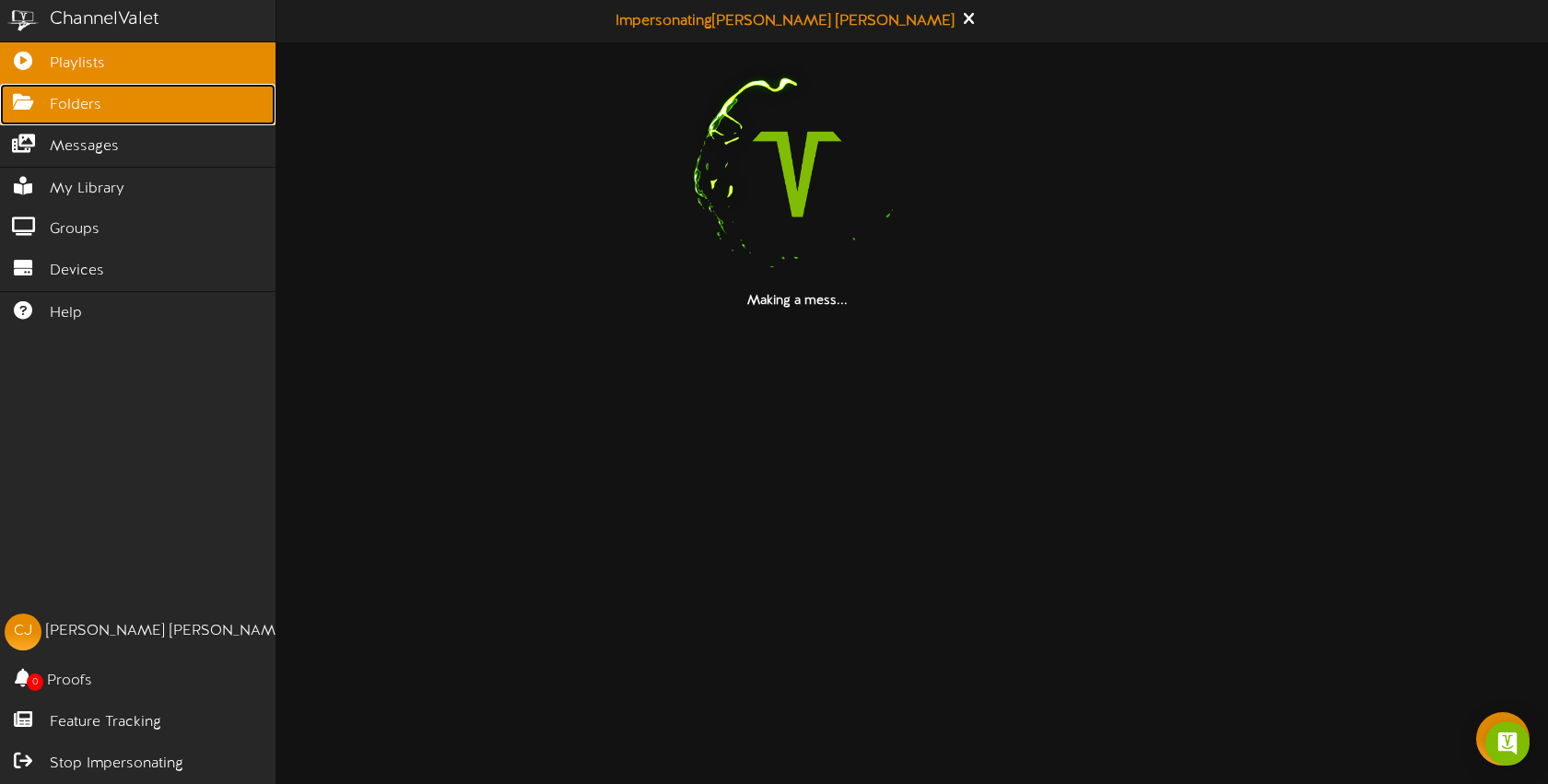
click at [44, 98] on icon at bounding box center [23, 100] width 46 height 13
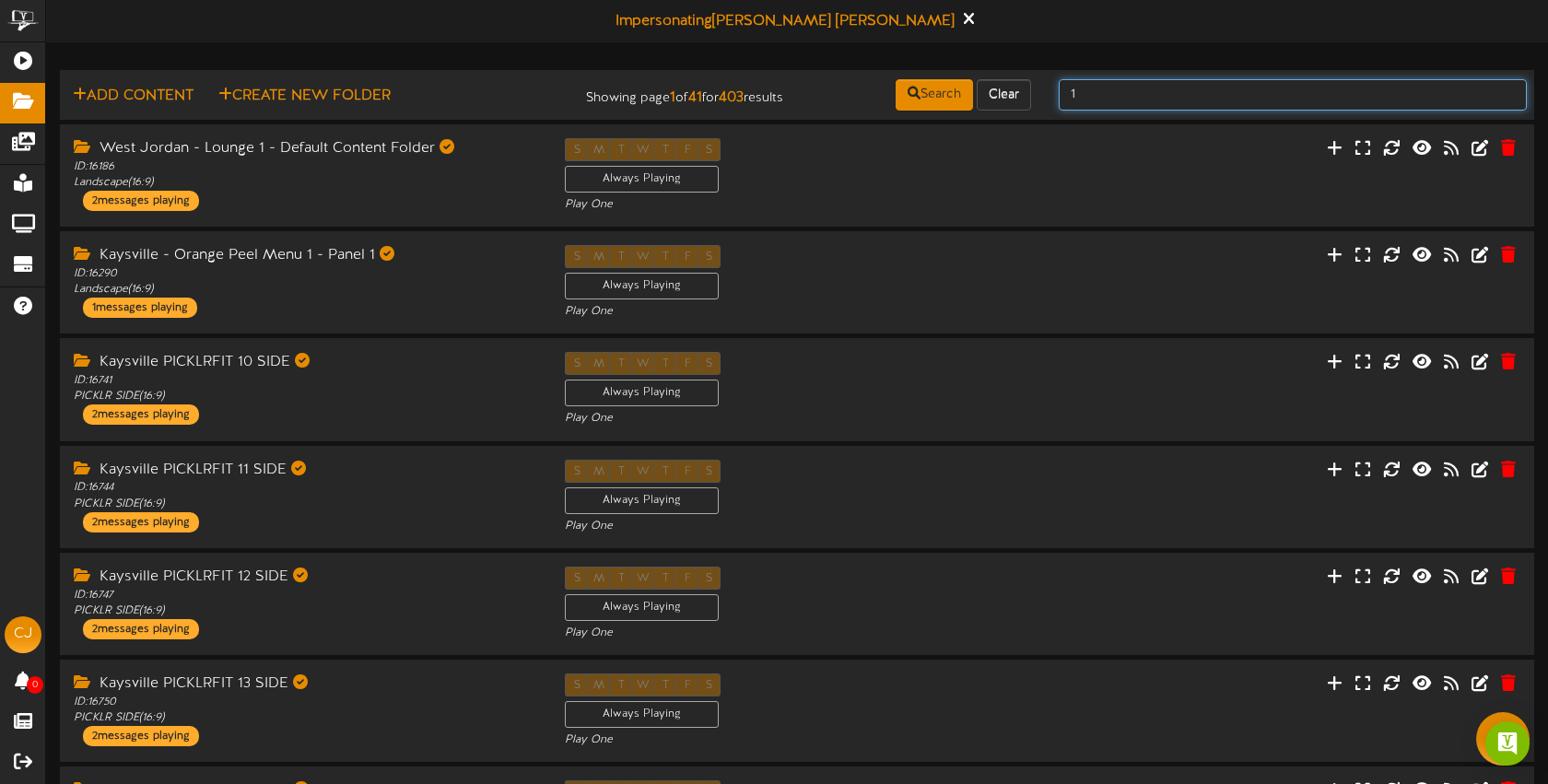
click at [1333, 104] on input "1" at bounding box center [1292, 94] width 468 height 32
type input "newtown"
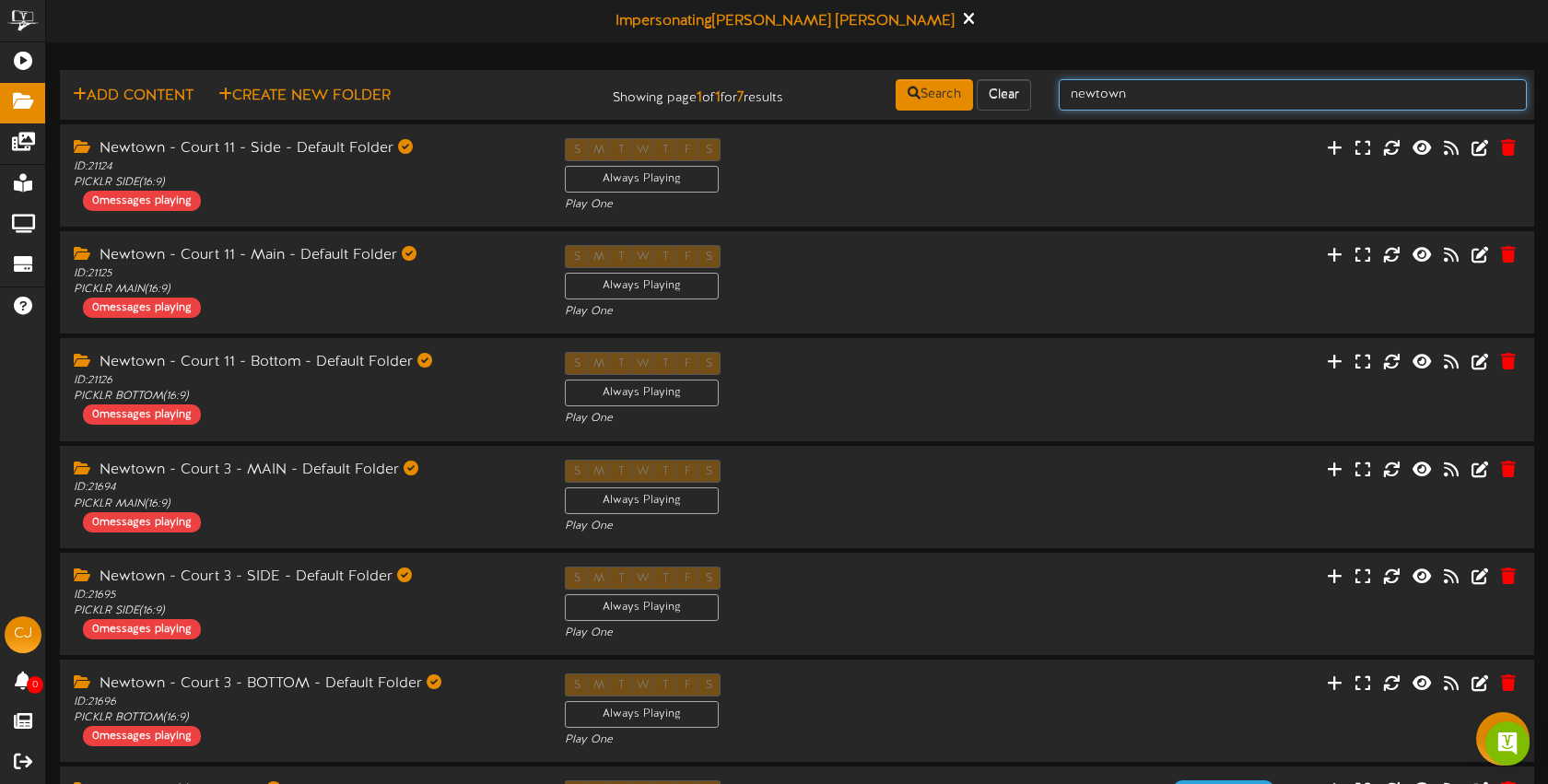
click at [1296, 86] on input "newtown" at bounding box center [1292, 94] width 468 height 32
type input "newtown event"
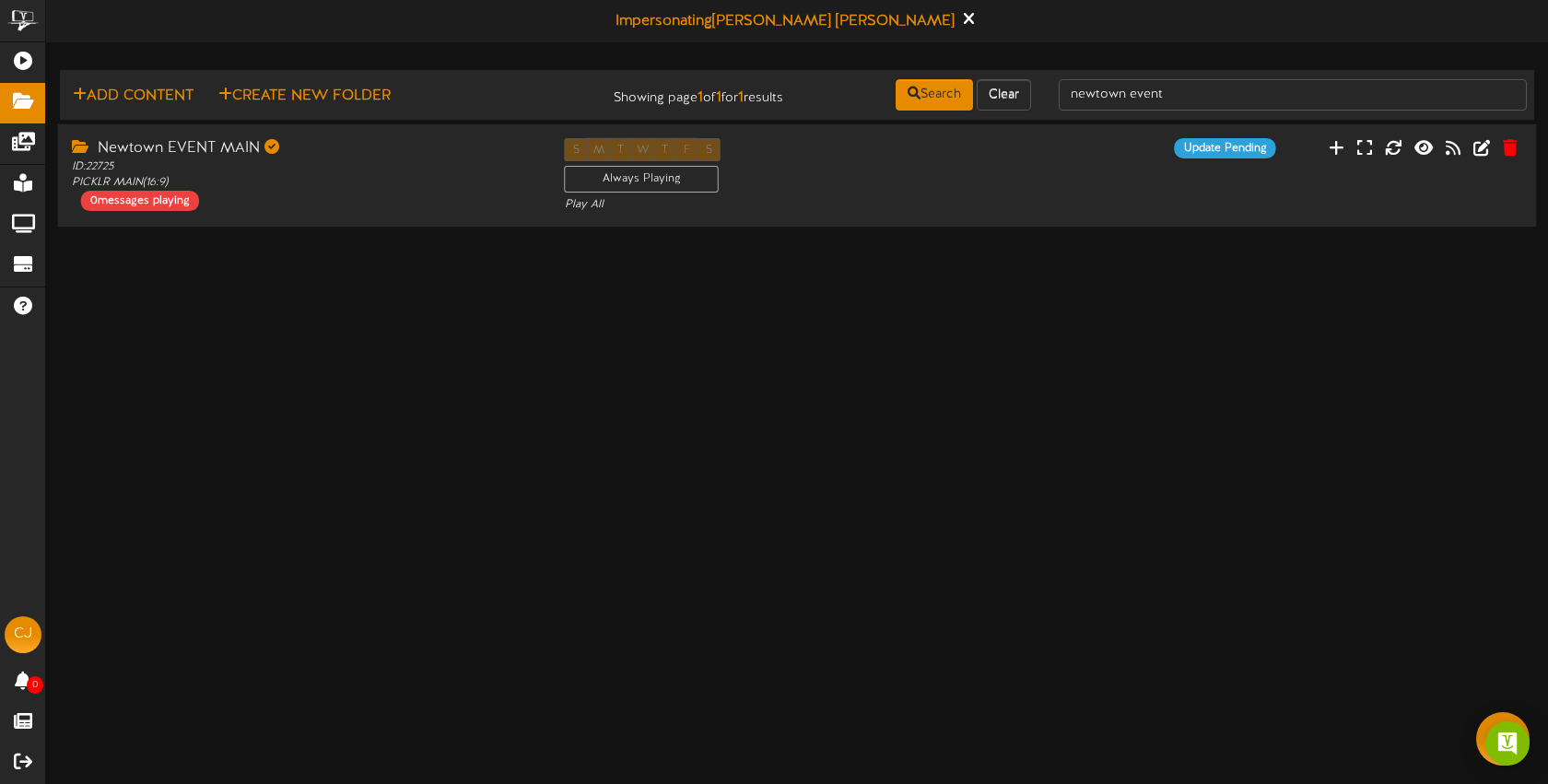
click at [1448, 176] on div "Newtown EVENT MAIN ID: 22725 PICKLR MAIN ( 16:9 ) 0 messages playing S M T W T …" at bounding box center [797, 176] width 1479 height 76
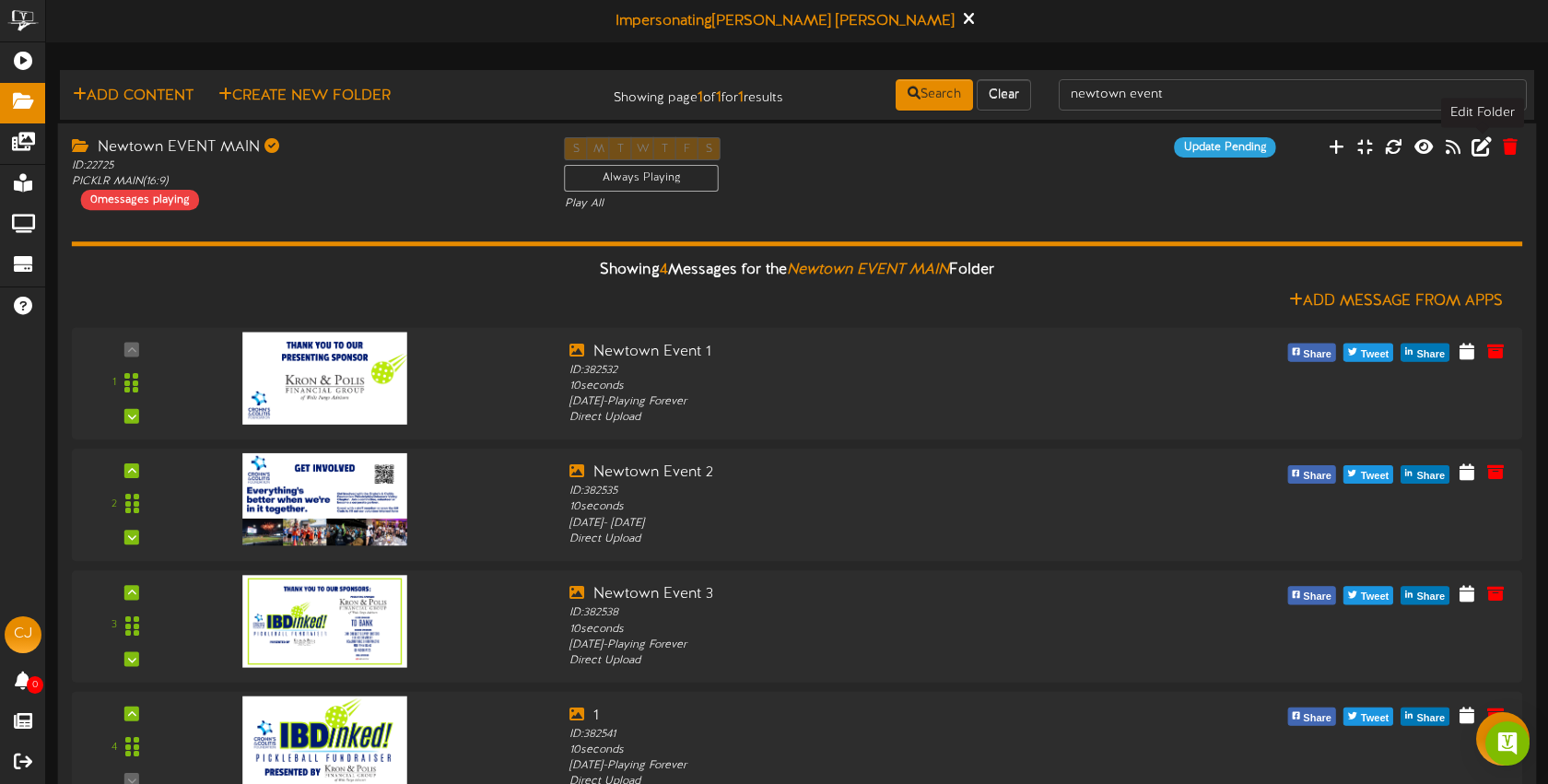
click at [1483, 152] on icon at bounding box center [1482, 145] width 20 height 20
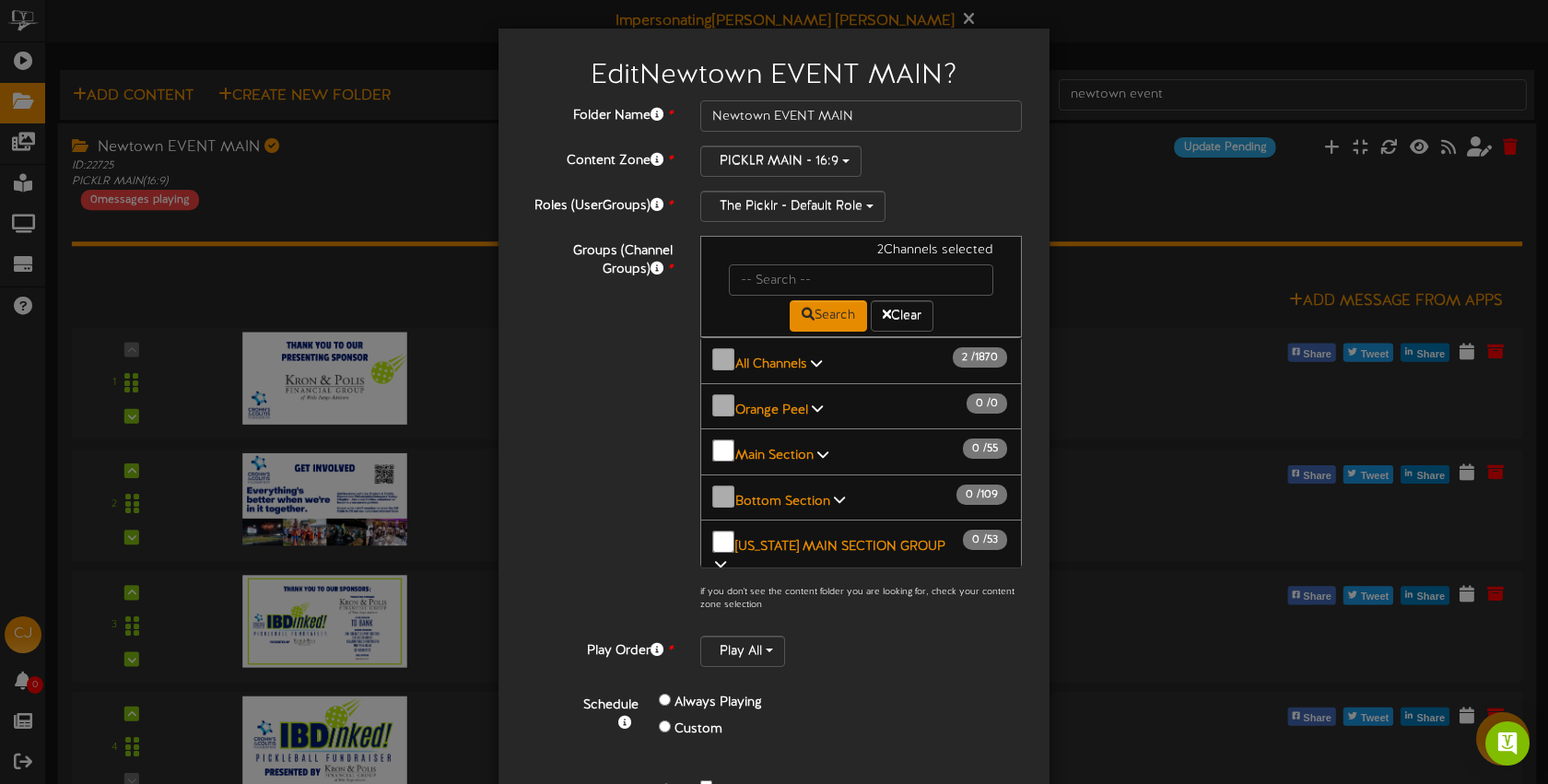
click at [775, 296] on div "Search Clear" at bounding box center [861, 313] width 292 height 36
click at [776, 281] on input "text" at bounding box center [861, 280] width 264 height 32
type input "newtown"
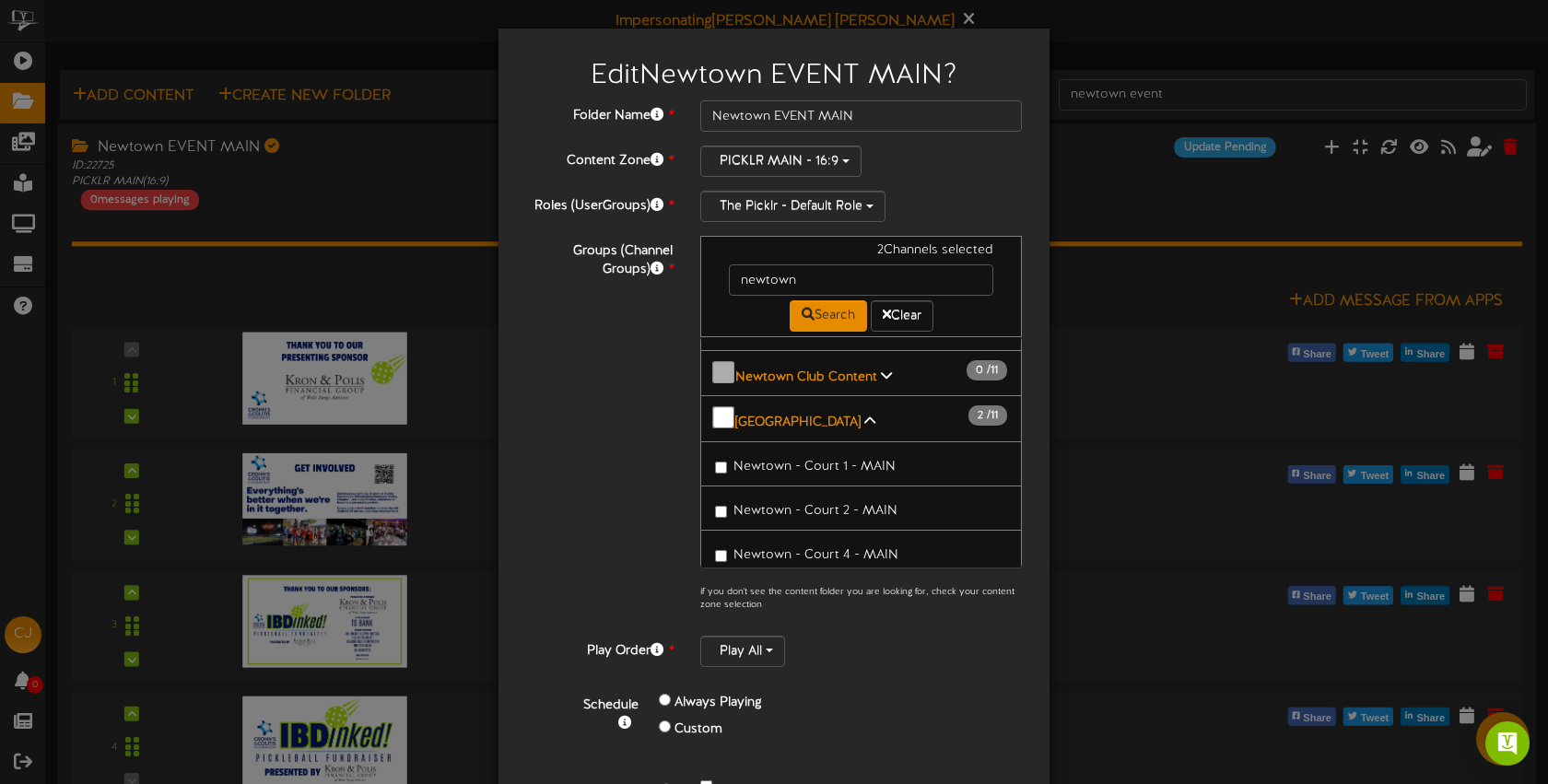
scroll to position [44, 0]
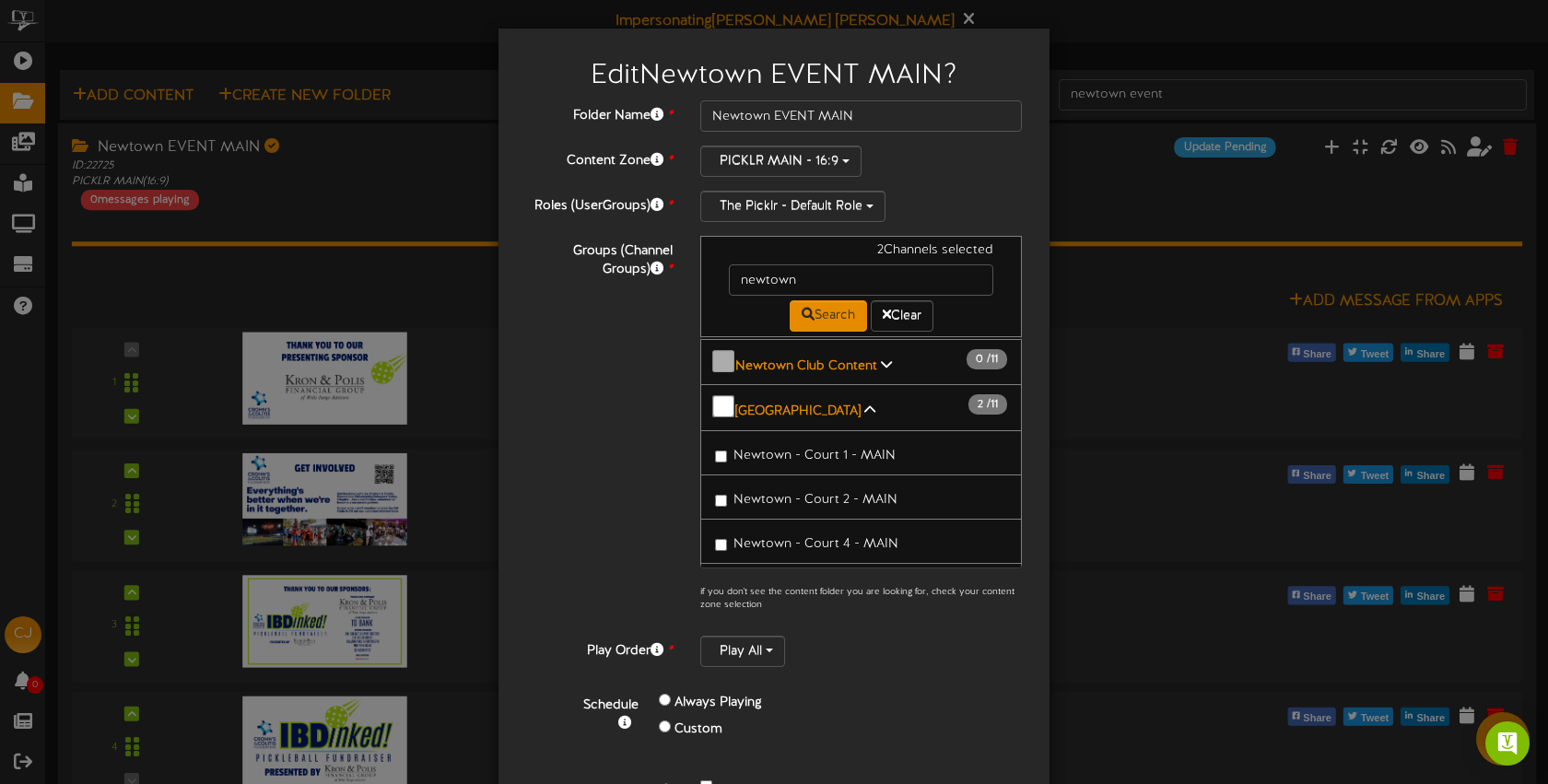
drag, startPoint x: 1017, startPoint y: 399, endPoint x: 1017, endPoint y: 418, distance: 19.0
click at [1017, 418] on div "All Channels 2 / 1870 Newtown Club Content 0 11" at bounding box center [861, 453] width 322 height 231
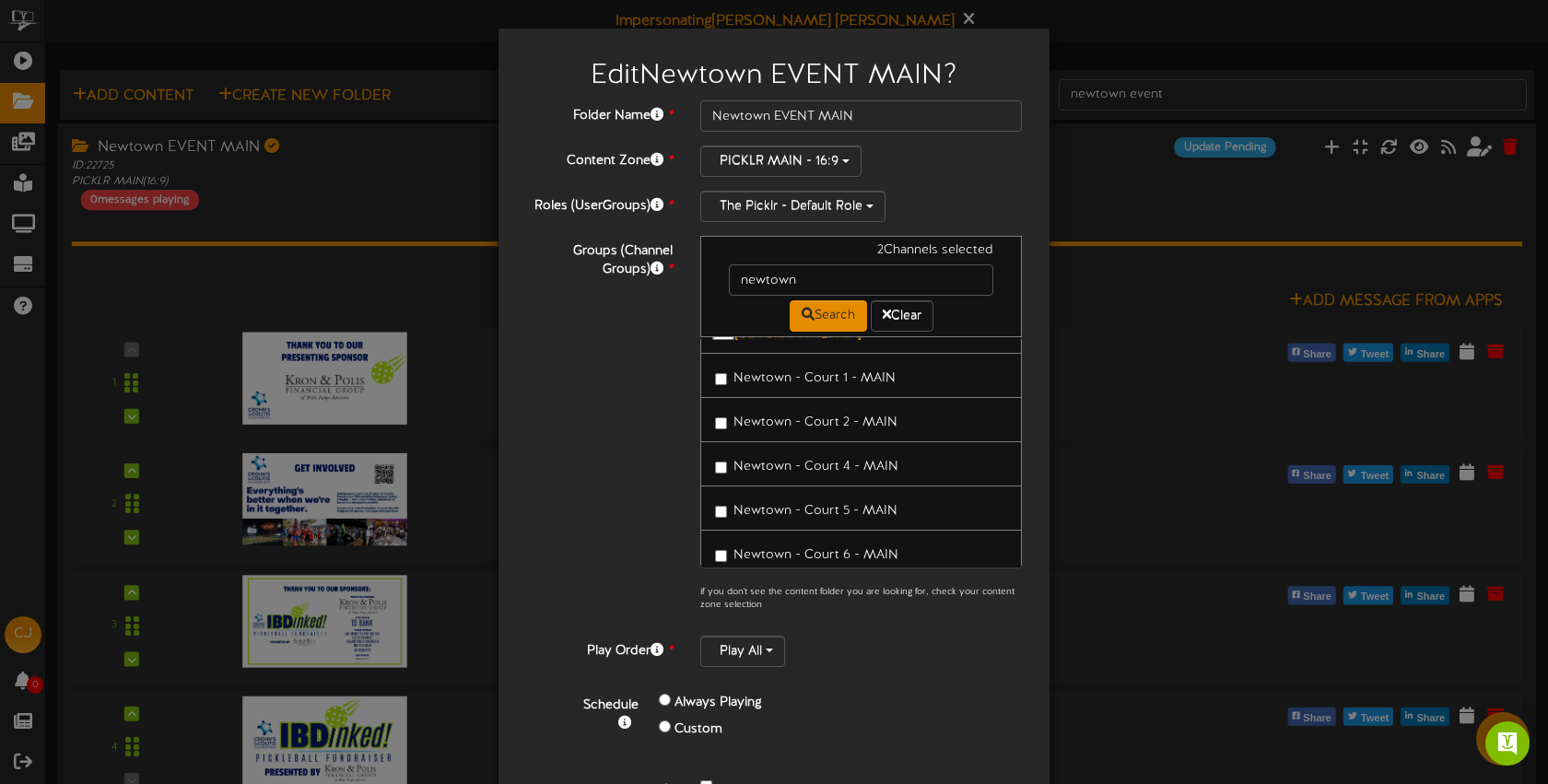
scroll to position [126, 0]
click at [873, 455] on span "Newtown - Court 4 - MAIN" at bounding box center [816, 462] width 165 height 13
click at [842, 664] on div "Play All" at bounding box center [861, 651] width 322 height 32
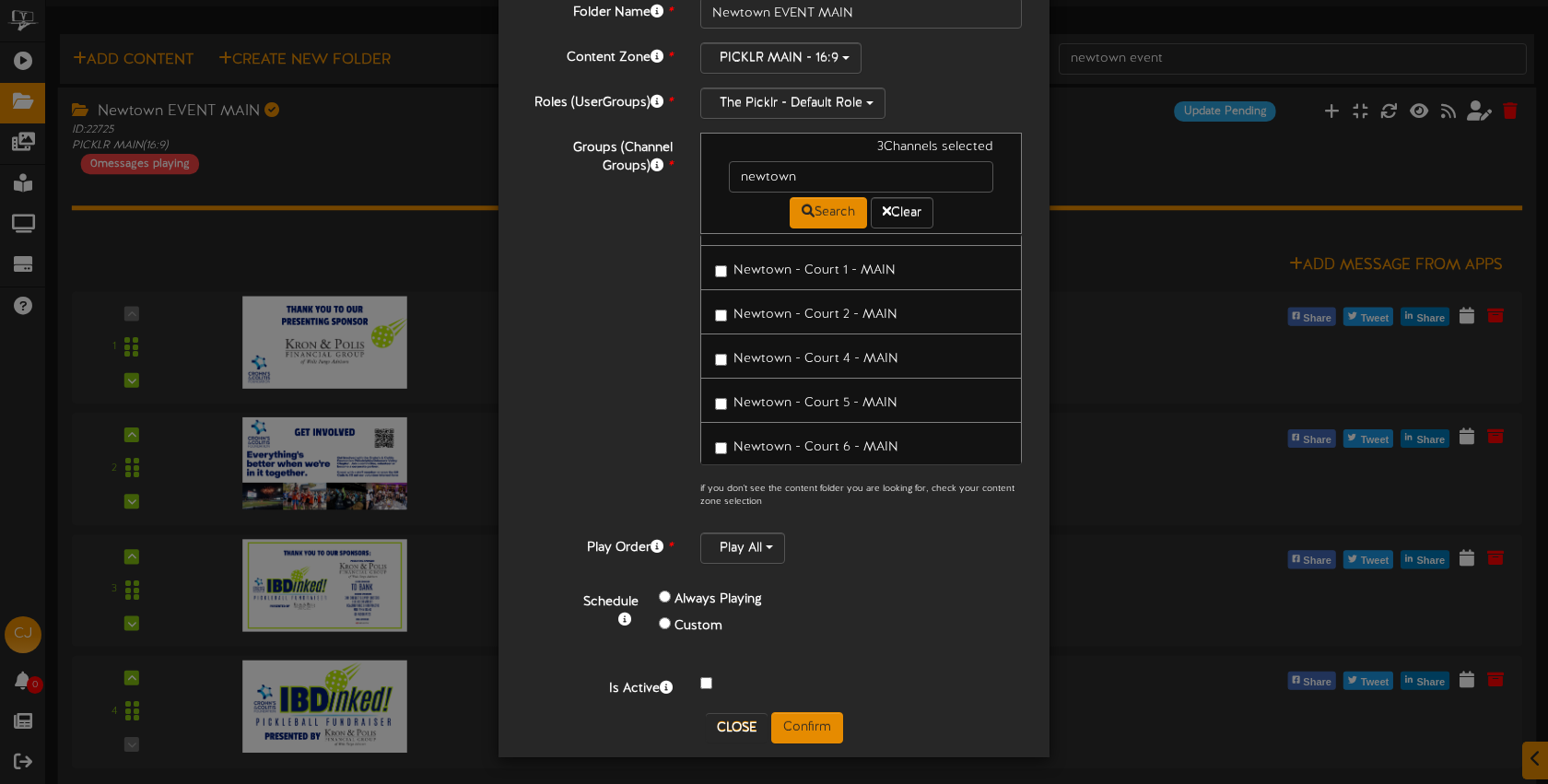
scroll to position [46, 0]
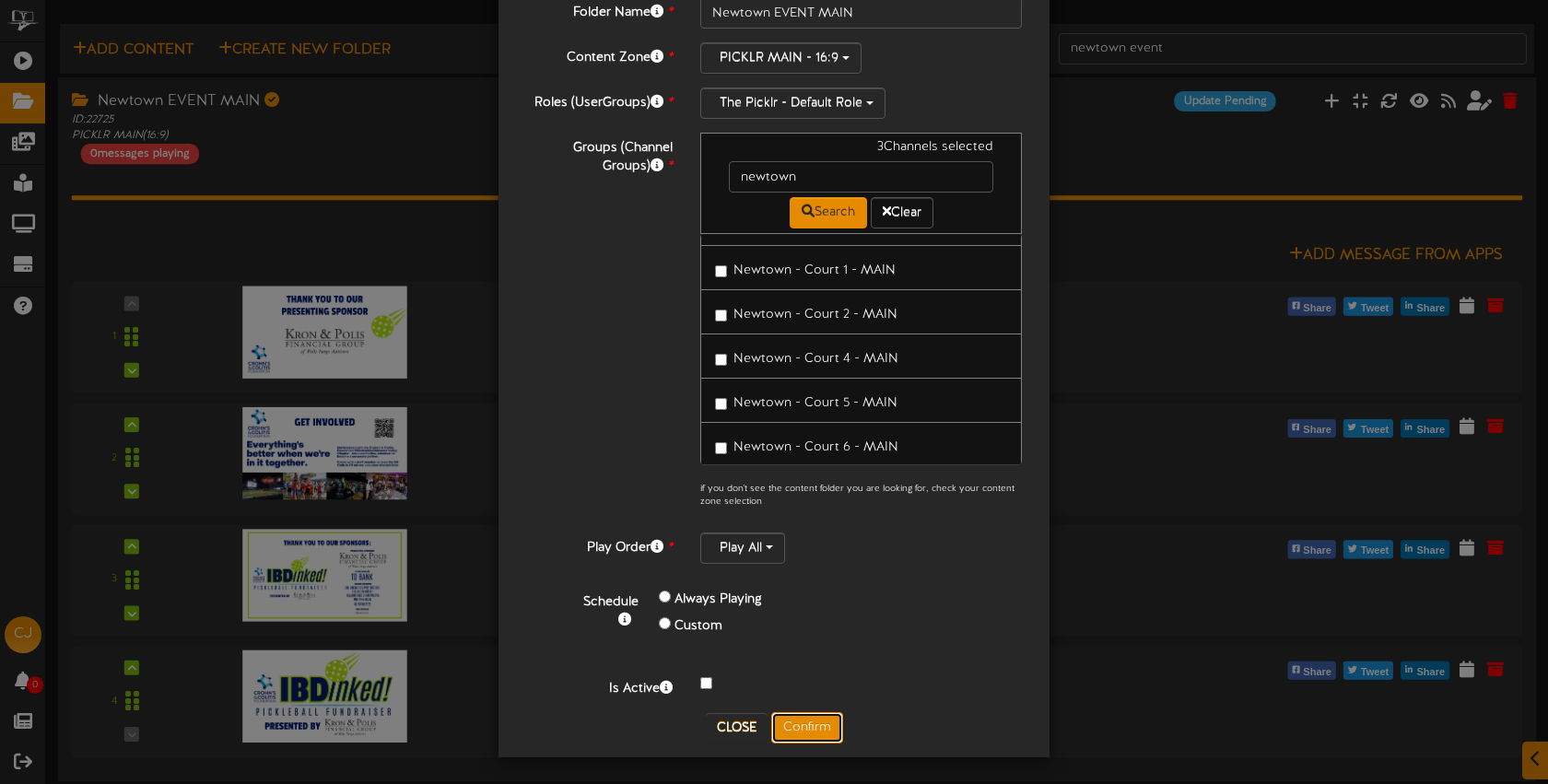
click at [783, 719] on button "Confirm" at bounding box center [807, 727] width 72 height 32
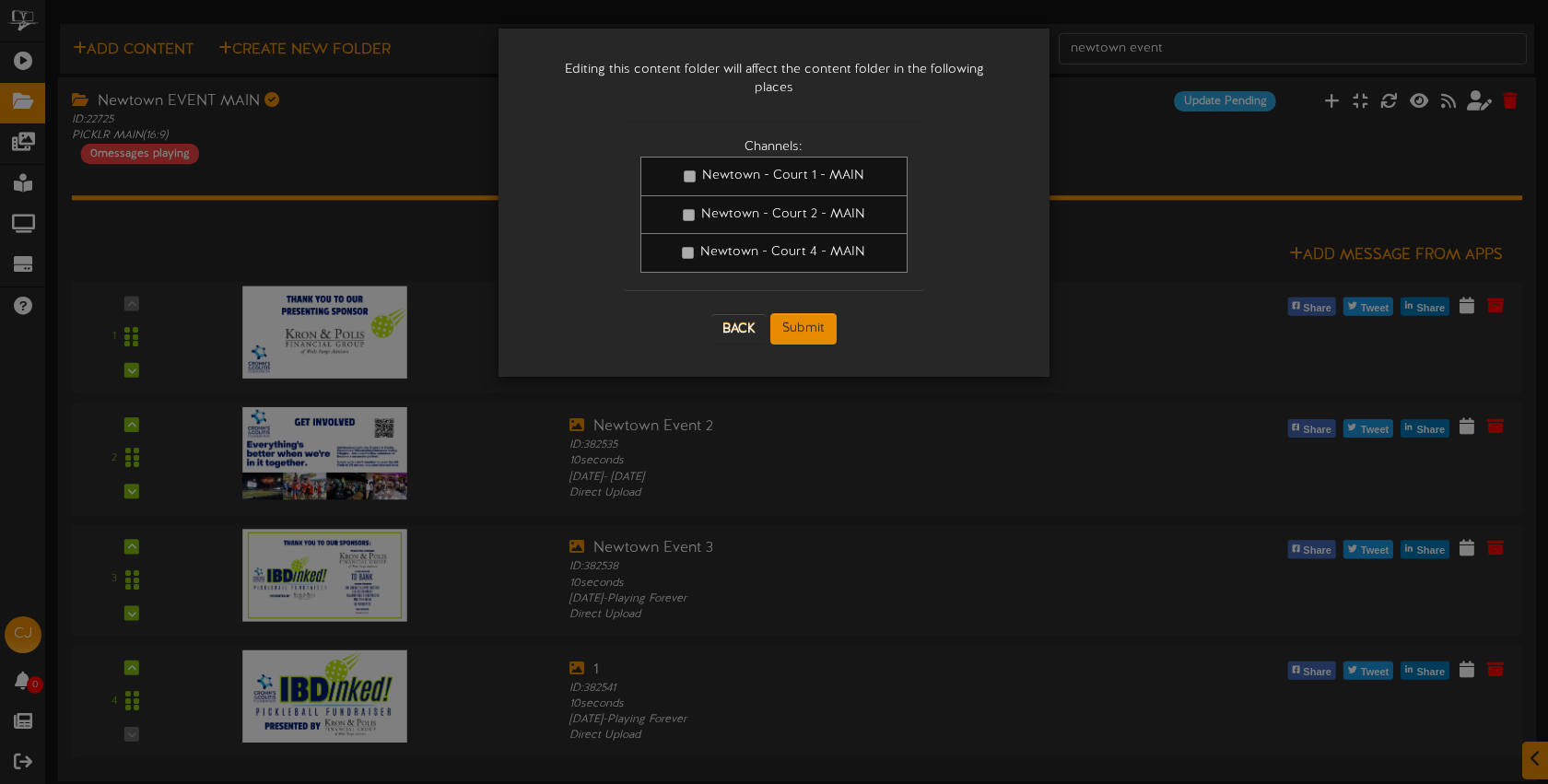
scroll to position [0, 0]
click at [823, 295] on div "Back Submit" at bounding box center [774, 329] width 304 height 68
click at [820, 313] on button "Submit" at bounding box center [803, 329] width 66 height 32
